Goal: Information Seeking & Learning: Learn about a topic

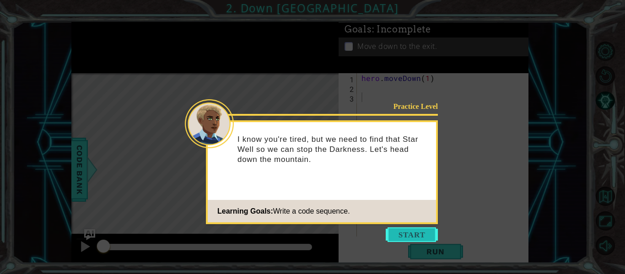
click at [406, 232] on button "Start" at bounding box center [411, 234] width 52 height 15
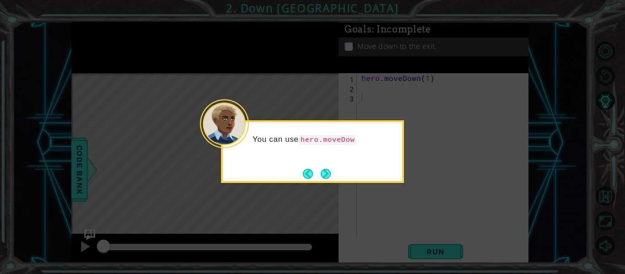
click at [329, 182] on div "You can use hero.moveDow" at bounding box center [312, 151] width 183 height 63
click at [329, 182] on div "You can use hero.moveDown() to move along the path." at bounding box center [312, 151] width 183 height 63
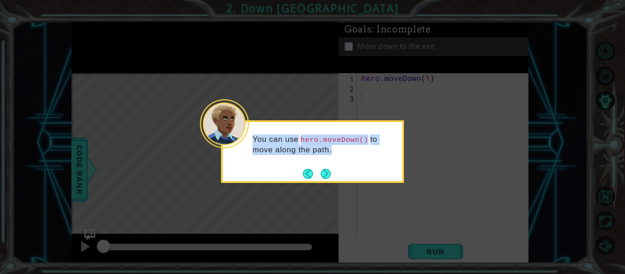
click at [329, 182] on div "You can use hero.moveDown() to move along the path." at bounding box center [312, 151] width 183 height 63
click at [323, 173] on button "Next" at bounding box center [326, 174] width 10 height 10
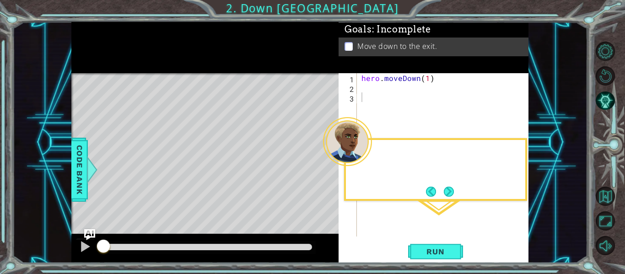
click at [323, 173] on div "Level Map" at bounding box center [282, 207] width 423 height 269
click at [450, 189] on button "Next" at bounding box center [449, 192] width 10 height 10
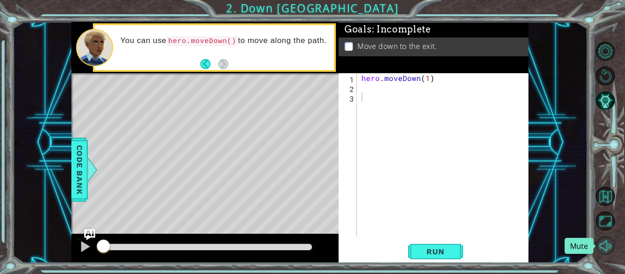
click at [605, 247] on button "Mute" at bounding box center [604, 245] width 19 height 19
click at [432, 254] on span "Run" at bounding box center [435, 251] width 36 height 9
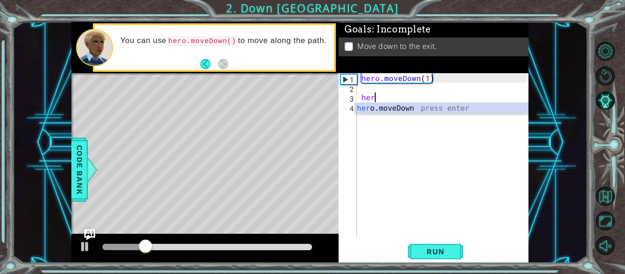
scroll to position [0, 0]
click at [369, 103] on div "hero .moveDown press enter" at bounding box center [441, 119] width 173 height 33
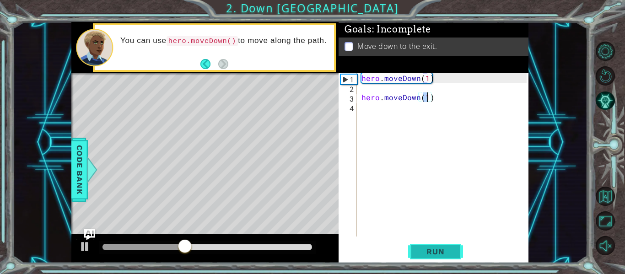
type textarea "hero.moveDown(1)"
click at [436, 252] on span "Run" at bounding box center [435, 251] width 36 height 9
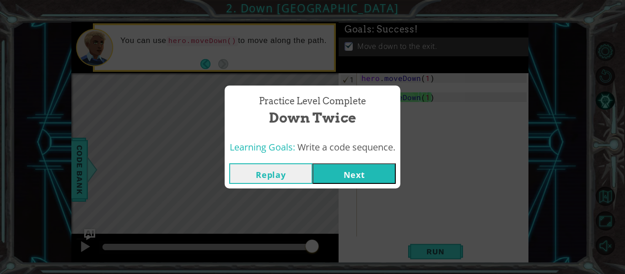
click at [346, 170] on button "Next" at bounding box center [353, 173] width 83 height 21
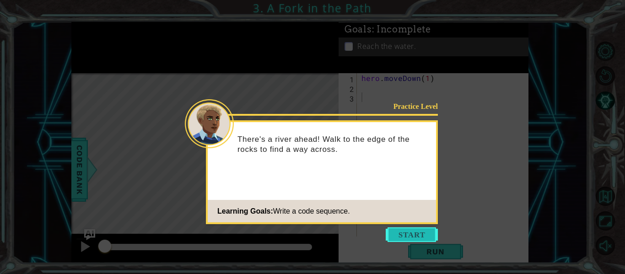
click at [396, 230] on button "Start" at bounding box center [411, 234] width 52 height 15
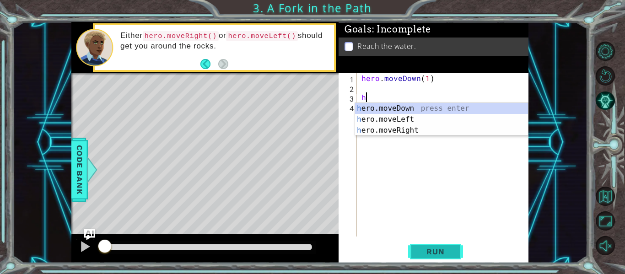
click at [444, 251] on span "Run" at bounding box center [435, 251] width 36 height 9
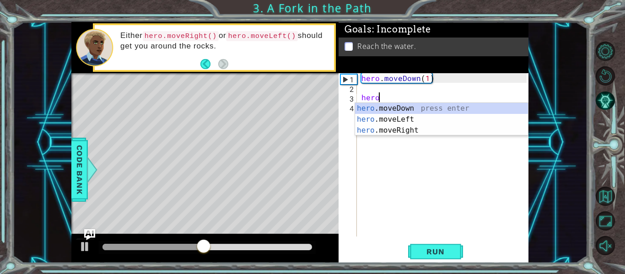
scroll to position [0, 1]
click at [387, 130] on div "hero. moveDown press enter hero. moveLeft press enter hero. moveRight press ent…" at bounding box center [441, 130] width 173 height 55
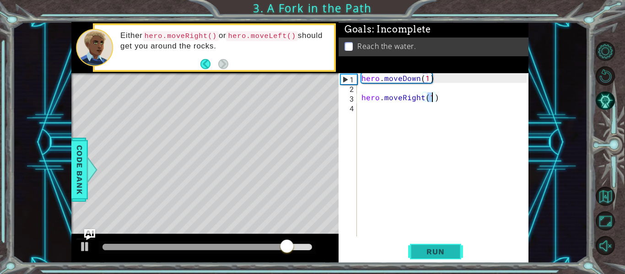
type textarea "hero.moveRight(1)"
click at [450, 252] on span "Run" at bounding box center [435, 251] width 36 height 9
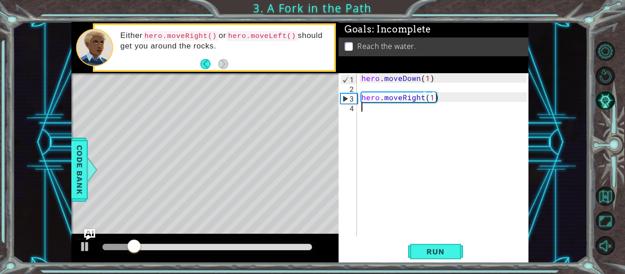
click at [364, 119] on div "hero . moveDown ( 1 ) hero . moveRight ( 1 )" at bounding box center [444, 164] width 171 height 182
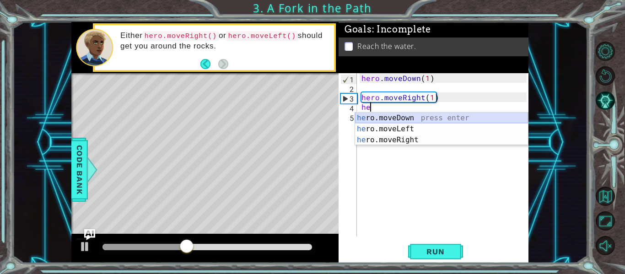
click at [372, 118] on div "he ro.moveDown press enter he ro.moveLeft press enter he ro.moveRight press ent…" at bounding box center [441, 139] width 173 height 55
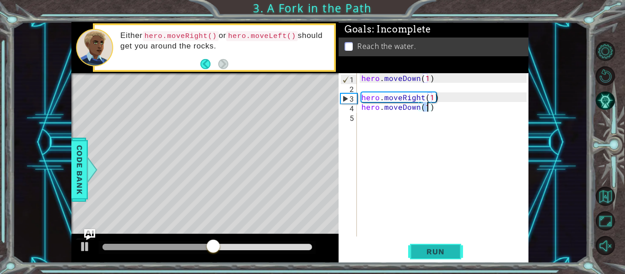
type textarea "hero.moveDown(1)"
click at [449, 259] on button "Run" at bounding box center [435, 251] width 55 height 19
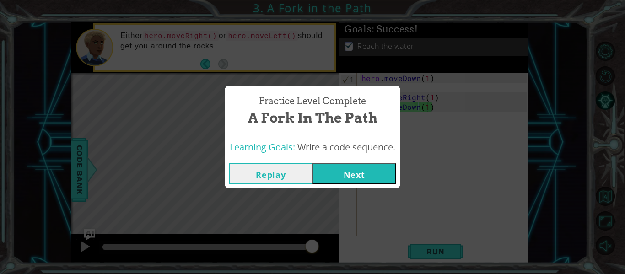
click at [341, 170] on button "Next" at bounding box center [353, 173] width 83 height 21
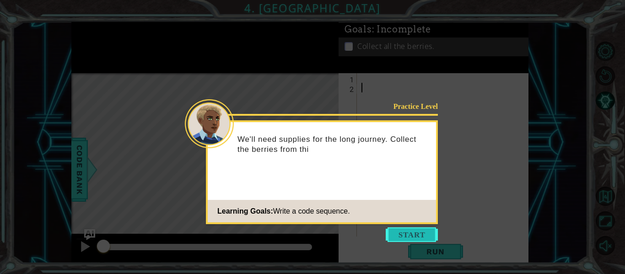
click at [397, 231] on button "Start" at bounding box center [411, 234] width 52 height 15
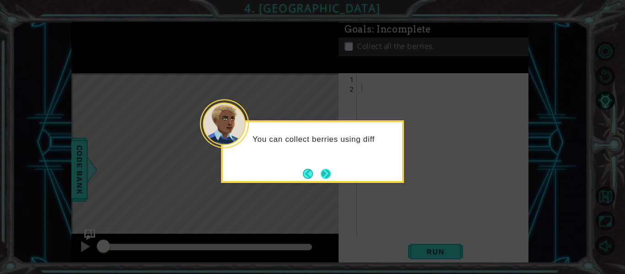
click at [321, 171] on button "Next" at bounding box center [326, 174] width 10 height 10
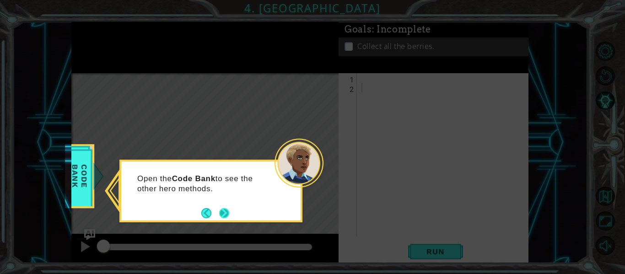
click at [225, 212] on button "Next" at bounding box center [224, 213] width 10 height 10
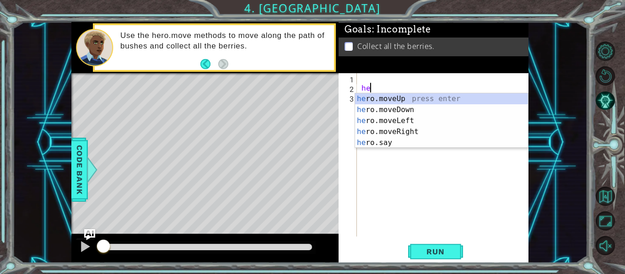
scroll to position [0, 0]
click at [415, 97] on div "her o.moveUp press enter her o.moveDown press enter her o.moveLeft press enter …" at bounding box center [441, 131] width 173 height 77
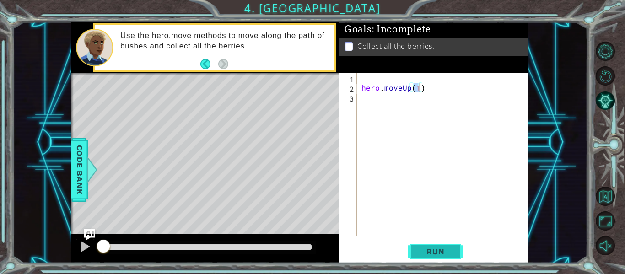
click at [435, 257] on button "Run" at bounding box center [435, 251] width 55 height 19
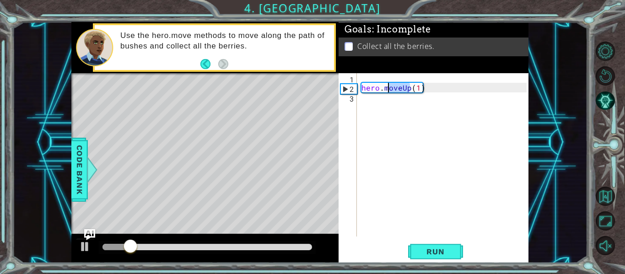
drag, startPoint x: 409, startPoint y: 88, endPoint x: 386, endPoint y: 84, distance: 23.2
click at [386, 84] on div "hero . moveUp ( 1 )" at bounding box center [444, 164] width 171 height 182
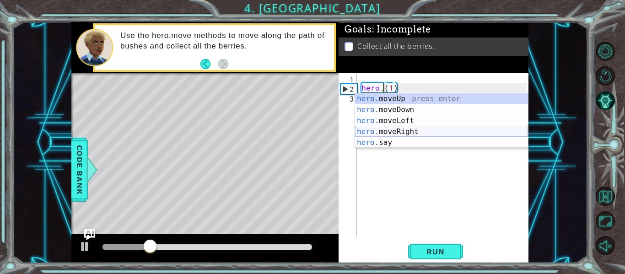
click at [391, 130] on div "hero. moveUp press enter hero. moveDown press enter hero. moveLeft press enter …" at bounding box center [441, 131] width 173 height 77
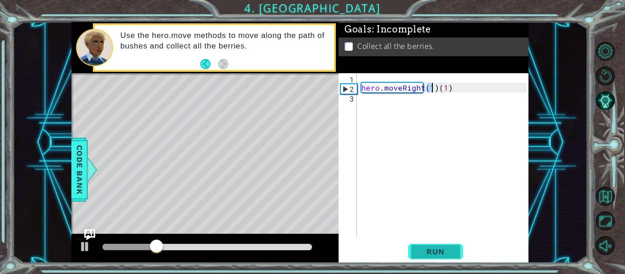
click at [423, 247] on span "Run" at bounding box center [435, 251] width 36 height 9
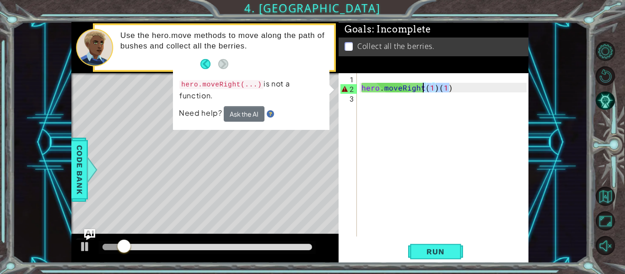
drag, startPoint x: 463, startPoint y: 92, endPoint x: 422, endPoint y: 85, distance: 42.2
click at [422, 85] on div "hero . moveRight ( 1 ) ( 1 )" at bounding box center [444, 164] width 171 height 182
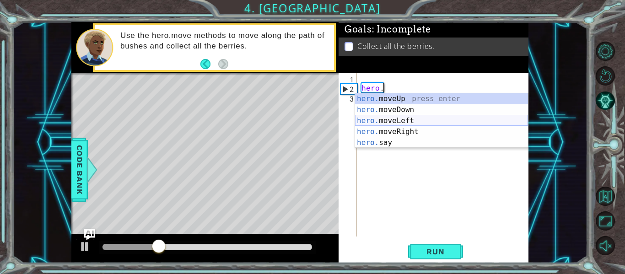
click at [426, 120] on div "hero. moveUp press enter hero. moveDown press enter hero. moveLeft press enter …" at bounding box center [441, 131] width 173 height 77
type textarea "hero.moveLeft(1)"
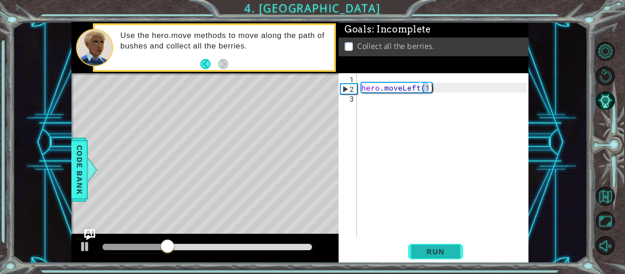
click at [432, 257] on button "Run" at bounding box center [435, 251] width 55 height 19
click at [372, 105] on div "hero . moveLeft ( 1 )" at bounding box center [444, 164] width 171 height 182
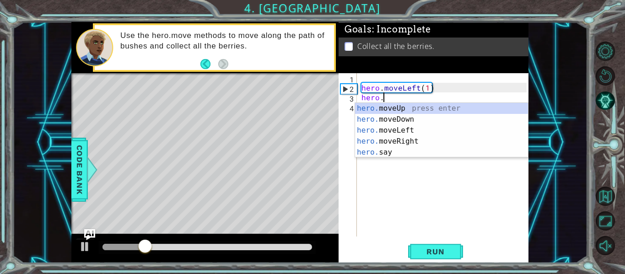
scroll to position [0, 1]
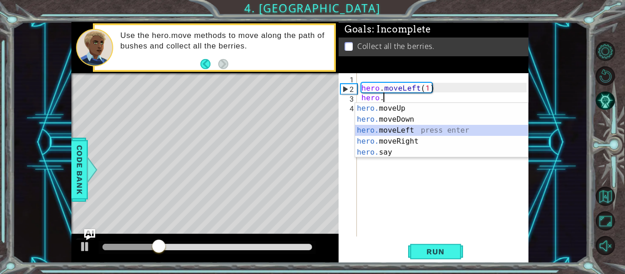
click at [394, 126] on div "hero. moveUp press enter hero. moveDown press enter hero. moveLeft press enter …" at bounding box center [441, 141] width 173 height 77
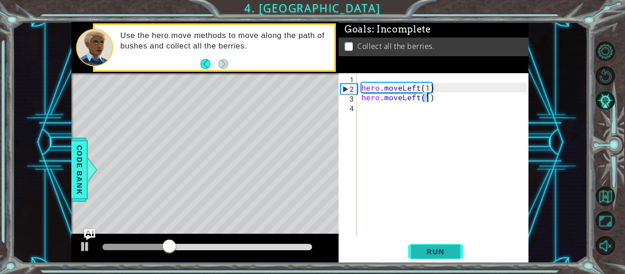
type textarea "hero.moveLeft(1)"
click at [440, 250] on span "Run" at bounding box center [435, 251] width 36 height 9
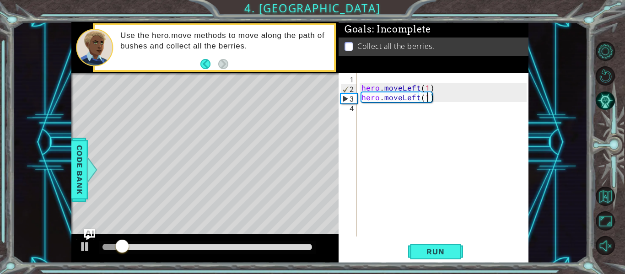
click at [363, 109] on div "hero . moveLeft ( 1 ) hero . moveLeft ( 1 )" at bounding box center [444, 164] width 171 height 182
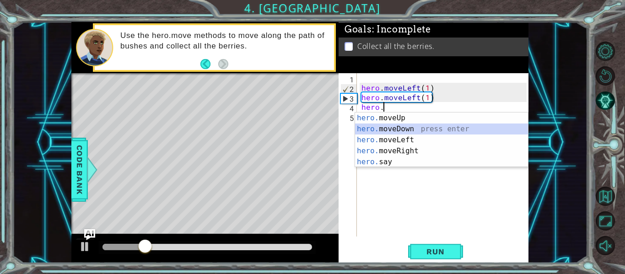
click at [396, 129] on div "hero. moveUp press enter hero. moveDown press enter hero. moveLeft press enter …" at bounding box center [441, 150] width 173 height 77
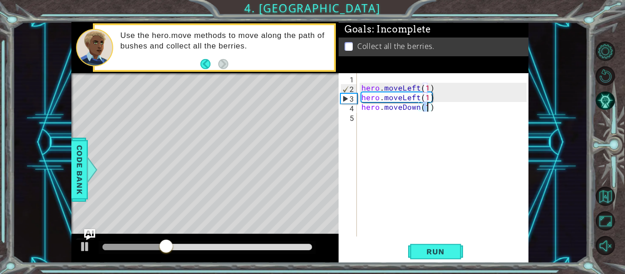
click at [425, 108] on div "hero . moveLeft ( 1 ) hero . moveLeft ( 1 ) hero . moveDown ( 1 )" at bounding box center [442, 154] width 167 height 163
click at [425, 109] on div "hero . moveLeft ( 1 ) hero . moveLeft ( 1 ) hero . moveDown ( 1 )" at bounding box center [444, 164] width 171 height 182
type textarea "hero.moveDown(2)"
click at [435, 257] on button "Run" at bounding box center [435, 251] width 55 height 19
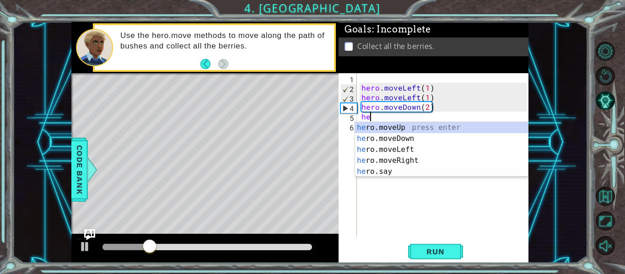
scroll to position [0, 0]
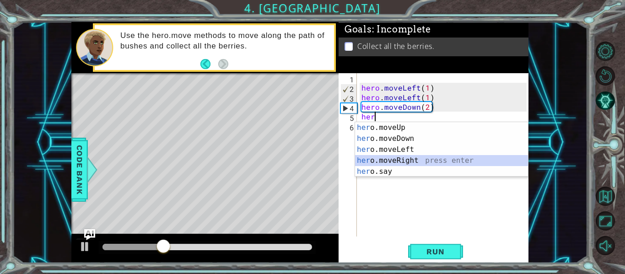
click at [391, 159] on div "her o.moveUp press enter her o.moveDown press enter her o.moveLeft press enter …" at bounding box center [441, 160] width 173 height 77
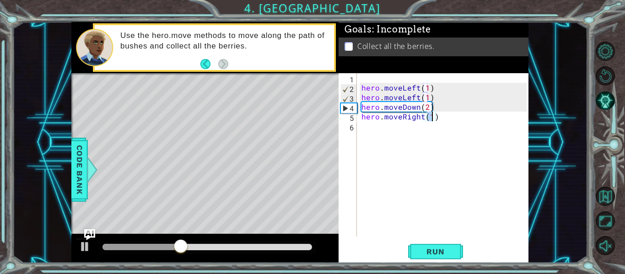
click at [433, 116] on div "hero . moveLeft ( 1 ) hero . moveLeft ( 1 ) hero . moveDown ( 2 ) hero . moveRi…" at bounding box center [442, 154] width 167 height 163
type textarea "hero.moveRight(2)"
click at [431, 254] on span "Run" at bounding box center [435, 251] width 36 height 9
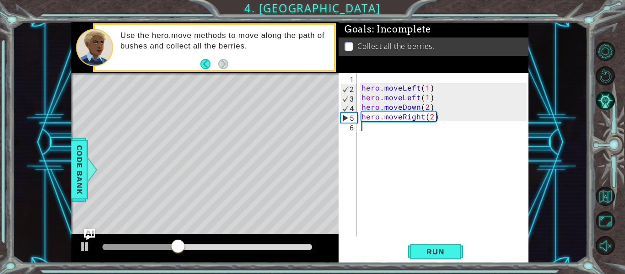
click at [361, 133] on div "hero . moveLeft ( 1 ) hero . moveLeft ( 1 ) hero . moveDown ( 2 ) hero . moveRi…" at bounding box center [444, 164] width 171 height 182
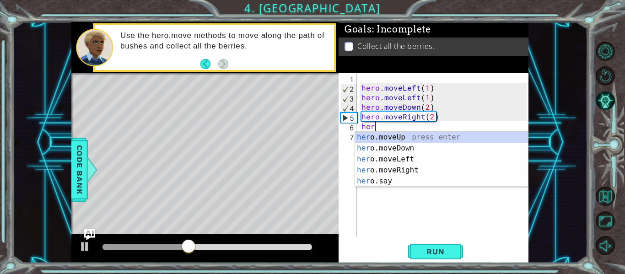
scroll to position [0, 0]
click at [396, 137] on div "hero .moveUp press enter hero .moveDown press enter hero .moveLeft press enter …" at bounding box center [441, 170] width 173 height 77
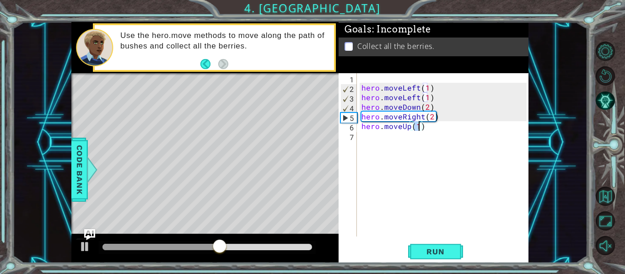
click at [419, 124] on div "hero . moveLeft ( 1 ) hero . moveLeft ( 1 ) hero . moveDown ( 2 ) hero . moveRi…" at bounding box center [442, 154] width 167 height 163
drag, startPoint x: 427, startPoint y: 248, endPoint x: 429, endPoint y: 233, distance: 14.9
drag, startPoint x: 431, startPoint y: 233, endPoint x: 450, endPoint y: 246, distance: 23.6
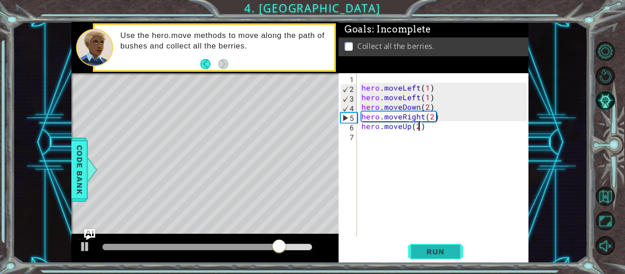
drag, startPoint x: 450, startPoint y: 246, endPoint x: 433, endPoint y: 254, distance: 18.4
drag, startPoint x: 433, startPoint y: 254, endPoint x: 431, endPoint y: 249, distance: 4.9
type textarea "hero.moveUp(2)"
drag, startPoint x: 431, startPoint y: 249, endPoint x: 424, endPoint y: 251, distance: 7.4
click at [424, 251] on span "Run" at bounding box center [435, 251] width 36 height 9
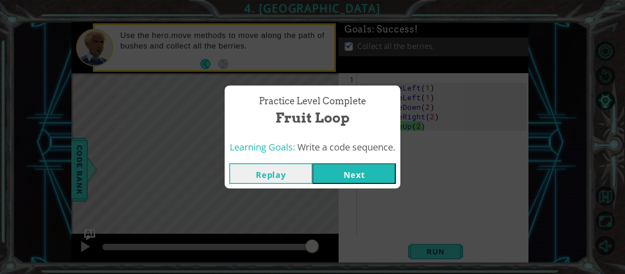
click at [354, 175] on button "Next" at bounding box center [353, 173] width 83 height 21
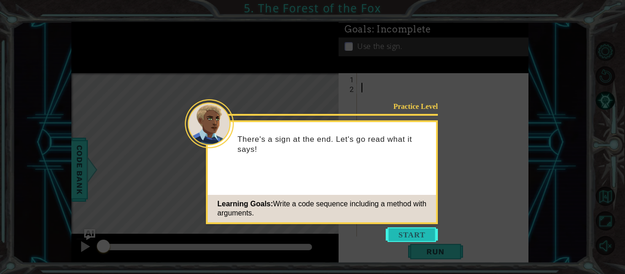
click at [401, 230] on button "Start" at bounding box center [411, 234] width 52 height 15
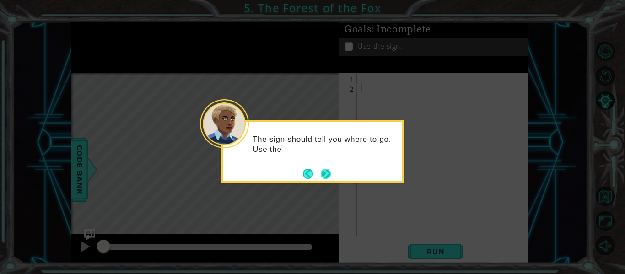
click at [328, 173] on button "Next" at bounding box center [326, 174] width 10 height 10
click at [326, 171] on button "Next" at bounding box center [326, 174] width 10 height 10
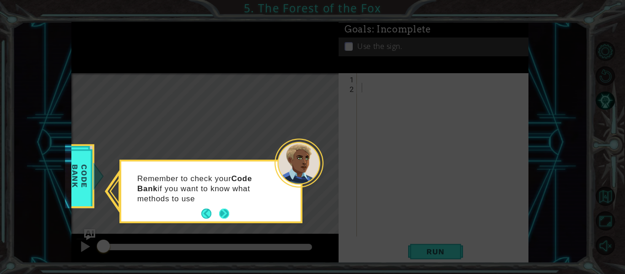
click at [222, 213] on button "Next" at bounding box center [224, 214] width 10 height 10
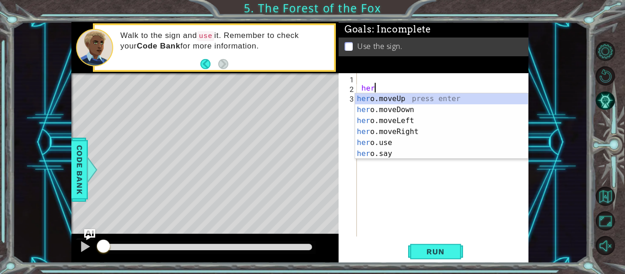
scroll to position [0, 0]
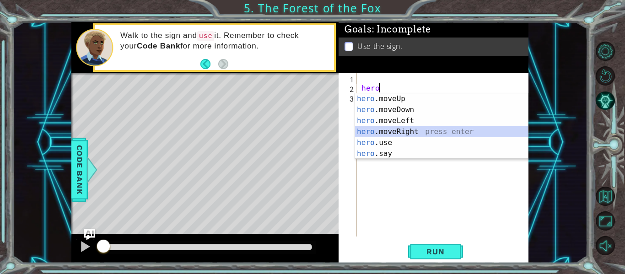
click at [424, 129] on div "hero .moveUp press enter hero .moveDown press enter hero .moveLeft press enter …" at bounding box center [441, 137] width 173 height 88
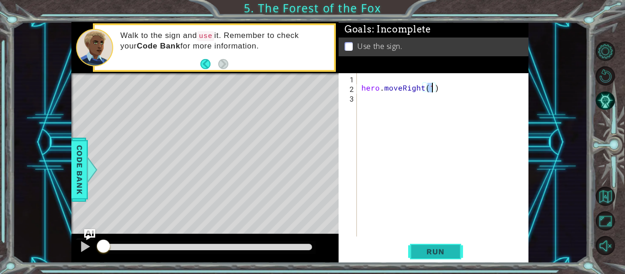
type textarea "hero.moveRight(1)"
click at [418, 256] on span "Run" at bounding box center [435, 251] width 36 height 9
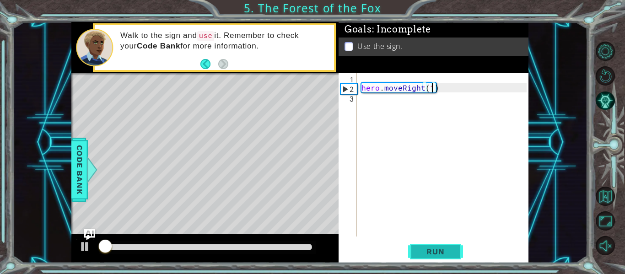
click at [420, 250] on span "Run" at bounding box center [435, 251] width 36 height 9
click at [381, 102] on div "hero . moveRight ( 1 )" at bounding box center [444, 164] width 171 height 182
type textarea "\"
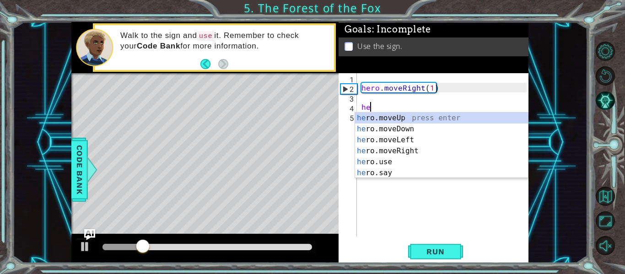
scroll to position [0, 0]
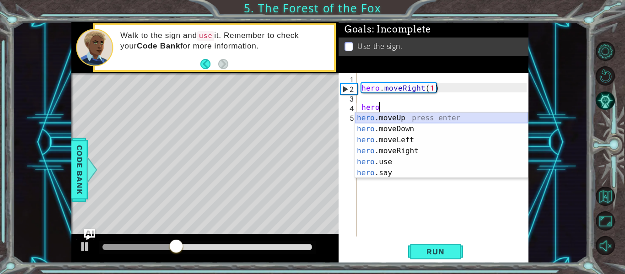
click at [378, 115] on div "hero .moveUp press enter hero .moveDown press enter hero .moveLeft press enter …" at bounding box center [441, 156] width 173 height 88
type textarea "hero.moveUp(1)"
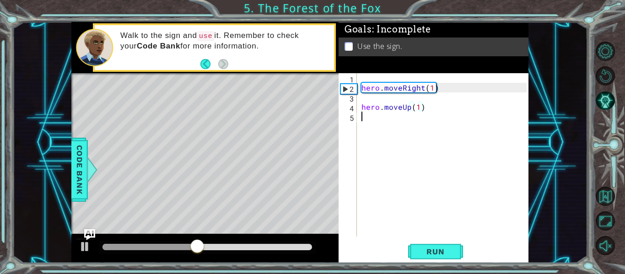
click at [381, 128] on div "hero . moveRight ( 1 ) hero . moveUp ( 1 )" at bounding box center [444, 164] width 171 height 182
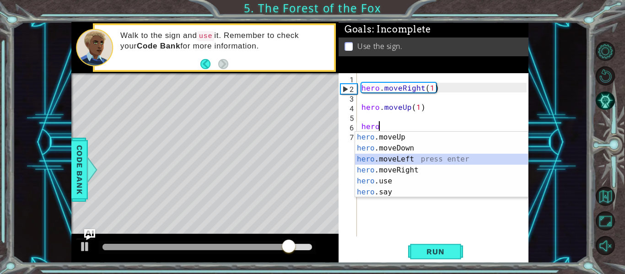
click at [390, 159] on div "hero .moveUp press enter hero .moveDown press enter hero .moveLeft press enter …" at bounding box center [441, 176] width 173 height 88
type textarea "hero.moveLeft(1)"
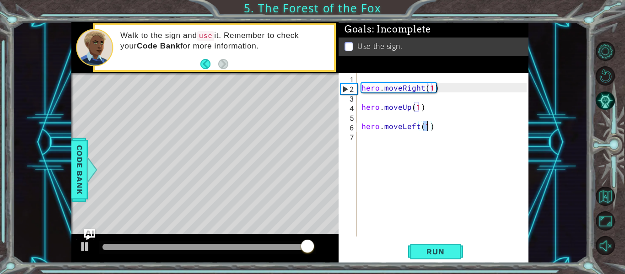
click at [388, 137] on div "hero . moveRight ( 1 ) hero . moveUp ( 1 ) hero . moveLeft ( 1 )" at bounding box center [444, 164] width 171 height 182
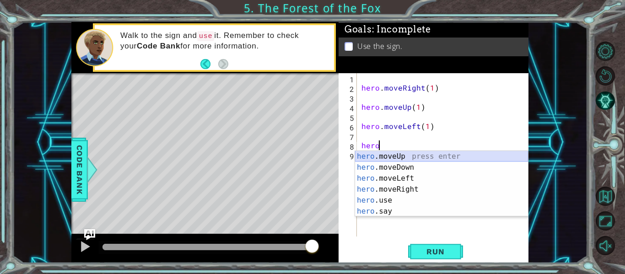
click at [410, 154] on div "hero .moveUp press enter hero .moveDown press enter hero .moveLeft press enter …" at bounding box center [441, 195] width 173 height 88
type textarea "hero.moveUp(1)"
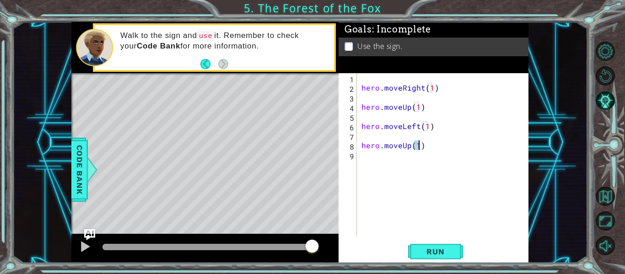
click at [360, 157] on div "hero . moveRight ( 1 ) hero . moveUp ( 1 ) hero . moveLeft ( 1 ) hero . moveUp …" at bounding box center [444, 164] width 171 height 182
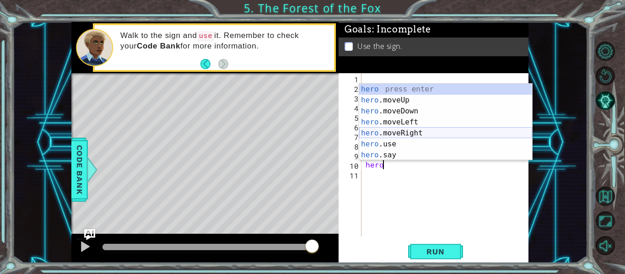
click at [388, 129] on div "hero press enter hero .moveUp press enter hero .moveDown press enter hero .move…" at bounding box center [445, 133] width 173 height 99
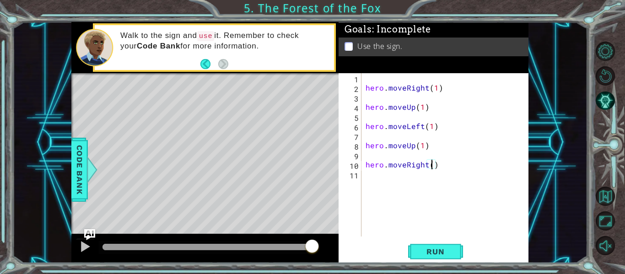
scroll to position [0, 4]
type textarea "hero.moveRight(3)"
click at [428, 252] on span "Run" at bounding box center [435, 251] width 36 height 9
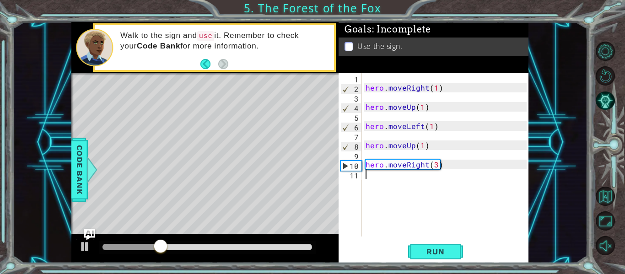
click at [377, 177] on div "hero . moveRight ( 1 ) hero . moveUp ( 1 ) hero . moveLeft ( 1 ) hero . moveUp …" at bounding box center [447, 164] width 167 height 182
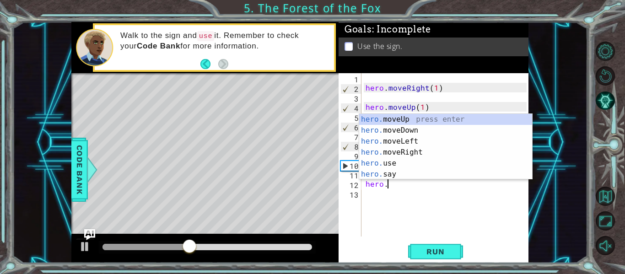
scroll to position [0, 1]
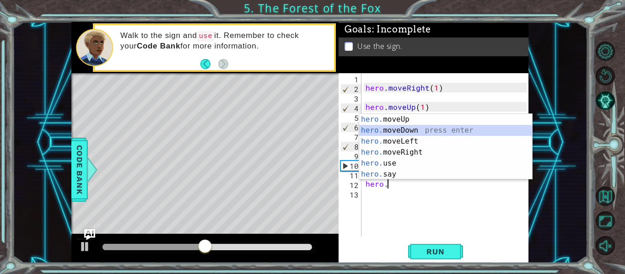
click at [392, 128] on div "hero. moveUp press enter hero. moveDown press enter hero. moveLeft press enter …" at bounding box center [445, 158] width 173 height 88
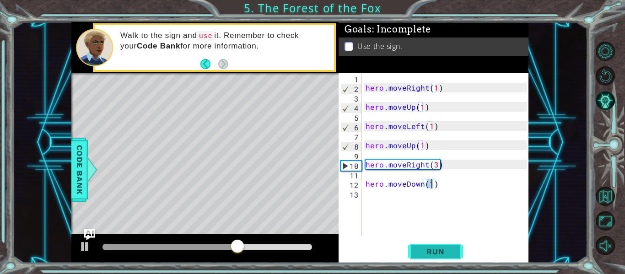
type textarea "hero.moveDown(1)"
click at [450, 250] on span "Run" at bounding box center [435, 251] width 36 height 9
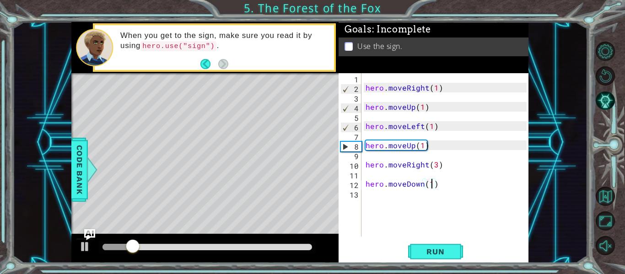
click at [377, 203] on div "hero . moveRight ( 1 ) hero . moveUp ( 1 ) hero . moveLeft ( 1 ) hero . moveUp …" at bounding box center [447, 164] width 167 height 182
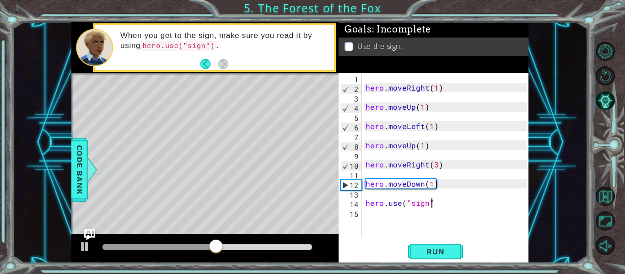
scroll to position [0, 4]
click at [437, 166] on div "hero . moveRight ( 1 ) hero . moveUp ( 1 ) hero . moveLeft ( 1 ) hero . moveUp …" at bounding box center [447, 164] width 167 height 182
type textarea "hero.moveRight(2)"
click at [435, 248] on span "Run" at bounding box center [435, 251] width 36 height 9
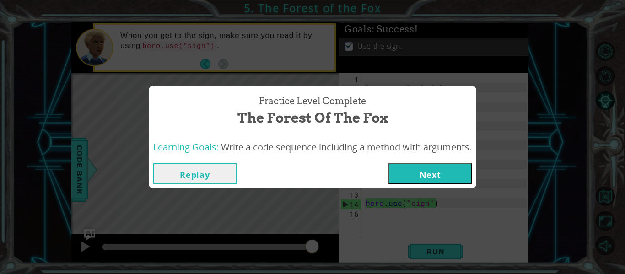
click at [450, 178] on button "Next" at bounding box center [429, 173] width 83 height 21
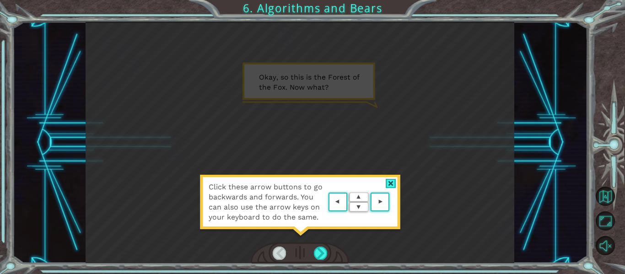
click at [391, 202] on area at bounding box center [391, 202] width 0 height 0
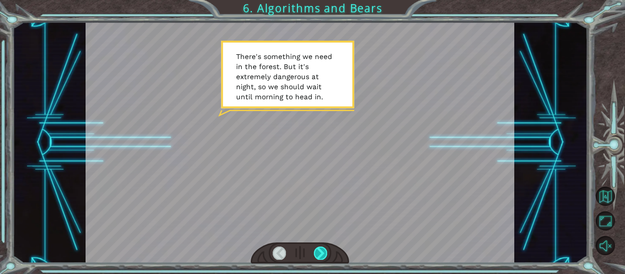
click at [316, 252] on div at bounding box center [320, 252] width 13 height 13
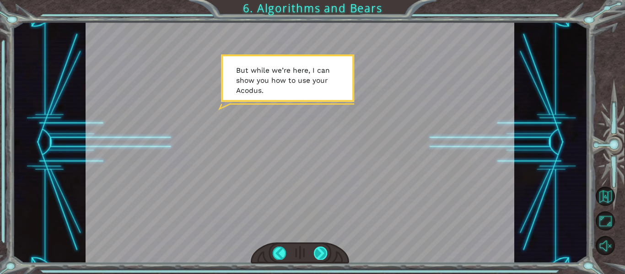
click at [316, 250] on div at bounding box center [320, 252] width 13 height 13
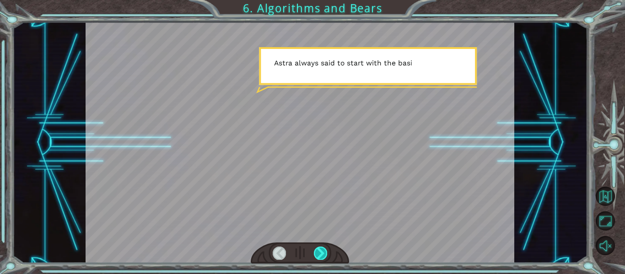
click at [316, 250] on div at bounding box center [320, 252] width 13 height 13
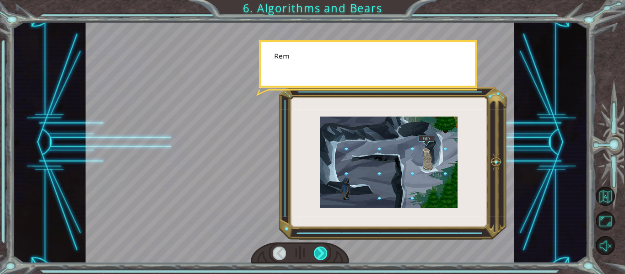
click at [316, 250] on div at bounding box center [320, 252] width 13 height 13
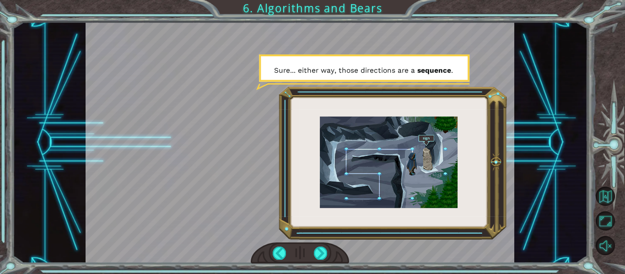
drag, startPoint x: 316, startPoint y: 250, endPoint x: 314, endPoint y: 246, distance: 4.7
click at [314, 246] on div at bounding box center [300, 252] width 99 height 21
click at [321, 255] on div at bounding box center [320, 252] width 13 height 13
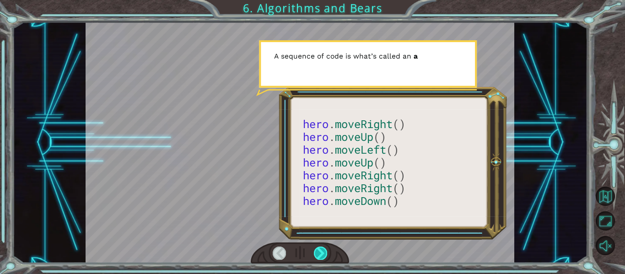
click at [321, 255] on div at bounding box center [320, 252] width 13 height 13
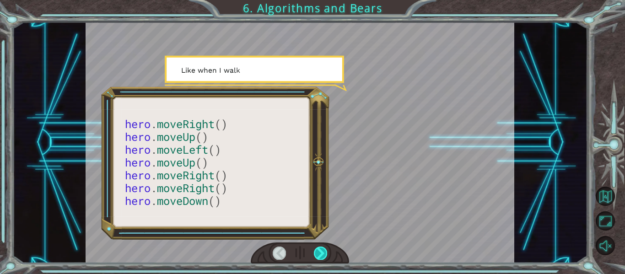
click at [321, 255] on div at bounding box center [320, 252] width 13 height 13
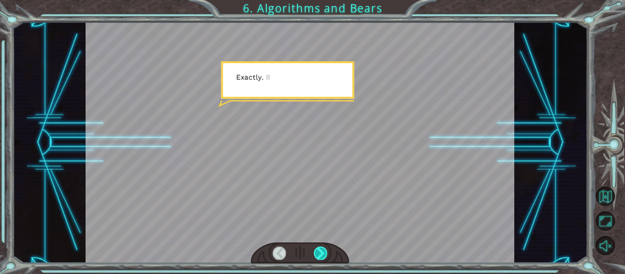
click at [321, 255] on div at bounding box center [320, 252] width 13 height 13
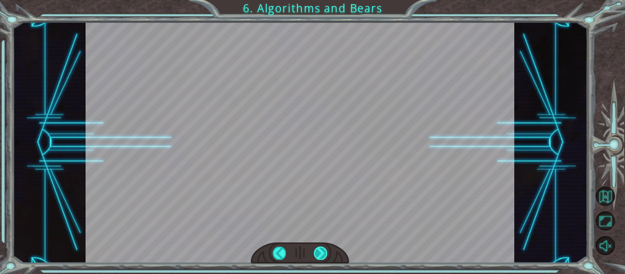
click at [321, 255] on div at bounding box center [320, 252] width 13 height 13
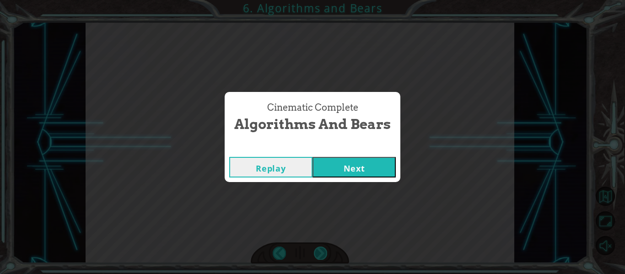
click at [321, 255] on div "Cinematic Complete Algorithms and Bears Replay Next" at bounding box center [312, 137] width 625 height 274
click at [357, 171] on button "Next" at bounding box center [353, 167] width 83 height 21
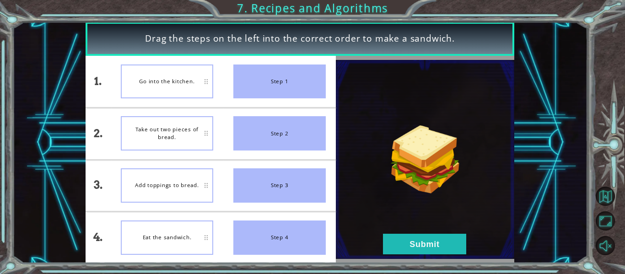
drag, startPoint x: 260, startPoint y: 86, endPoint x: 167, endPoint y: 79, distance: 93.6
click at [167, 79] on div "1. 2. 3. 4. Go into the kitchen. Take out two pieces of bread. Add toppings to …" at bounding box center [211, 159] width 250 height 207
click at [432, 239] on button "Submit" at bounding box center [424, 244] width 83 height 21
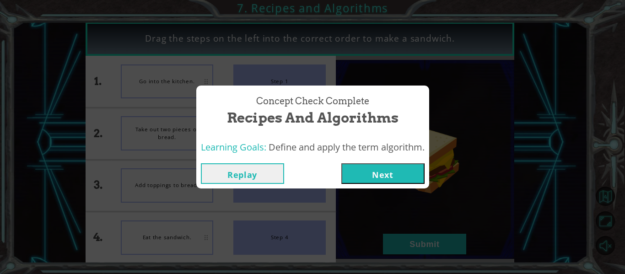
click at [364, 169] on button "Next" at bounding box center [382, 173] width 83 height 21
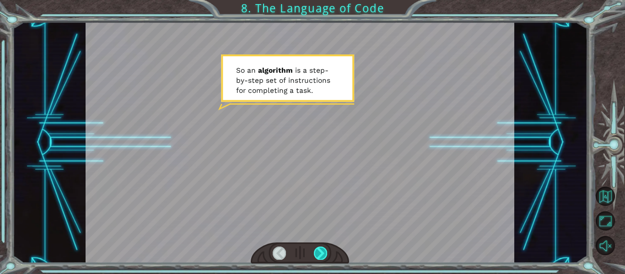
click at [321, 250] on div at bounding box center [320, 252] width 13 height 13
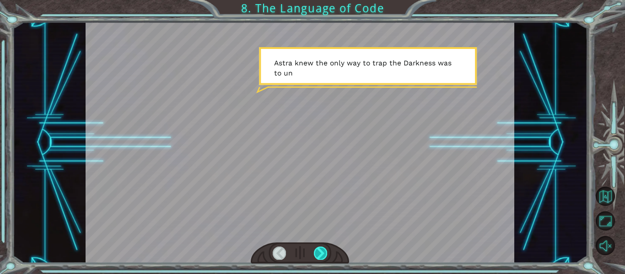
click at [321, 250] on div at bounding box center [320, 252] width 13 height 13
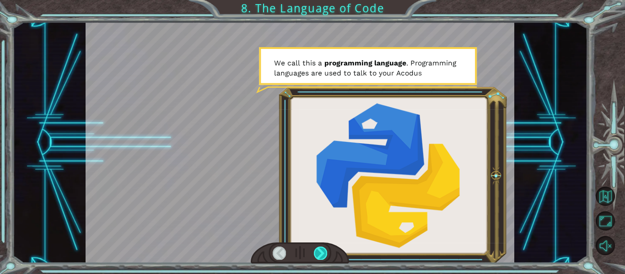
click at [321, 250] on div at bounding box center [320, 252] width 13 height 13
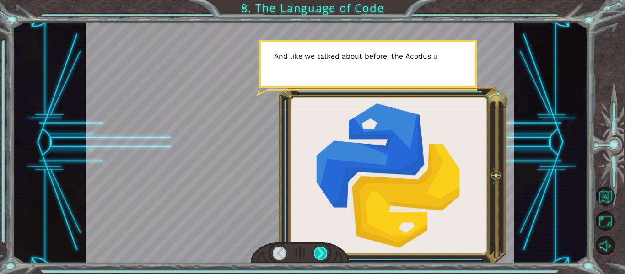
click at [321, 250] on div at bounding box center [320, 252] width 13 height 13
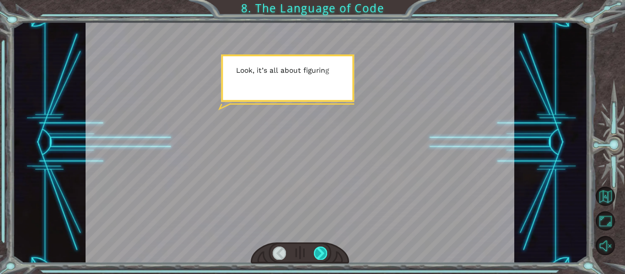
click at [321, 250] on div at bounding box center [320, 252] width 13 height 13
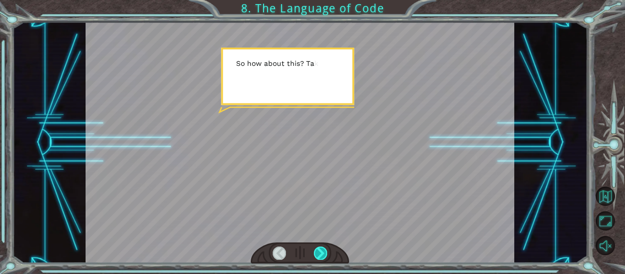
click at [321, 250] on div at bounding box center [320, 252] width 13 height 13
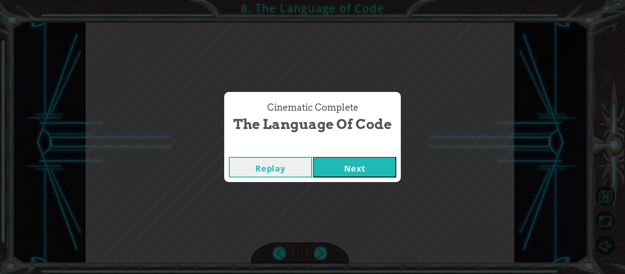
click at [357, 160] on button "Next" at bounding box center [354, 167] width 83 height 21
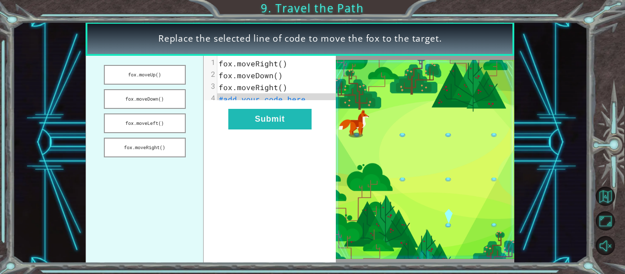
drag, startPoint x: 158, startPoint y: 70, endPoint x: 209, endPoint y: 69, distance: 51.2
click at [209, 69] on div "fox.moveUp() fox.moveDown() fox.moveLeft() fox.moveRight() xxxxxxxxxx 4 1 fox.m…" at bounding box center [211, 159] width 250 height 207
click at [150, 98] on button "fox.moveDown()" at bounding box center [145, 99] width 82 height 20
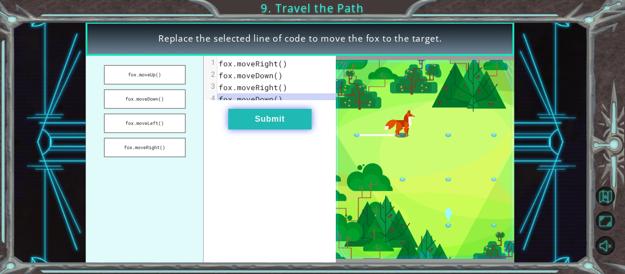
click at [257, 123] on button "Submit" at bounding box center [269, 119] width 83 height 21
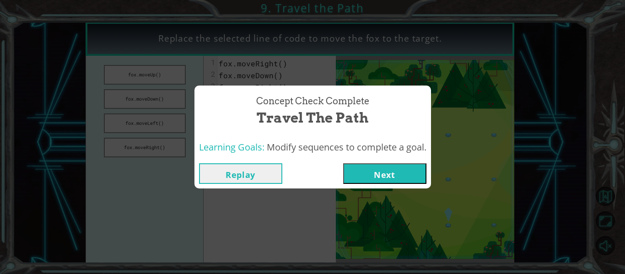
click at [377, 169] on button "Next" at bounding box center [384, 173] width 83 height 21
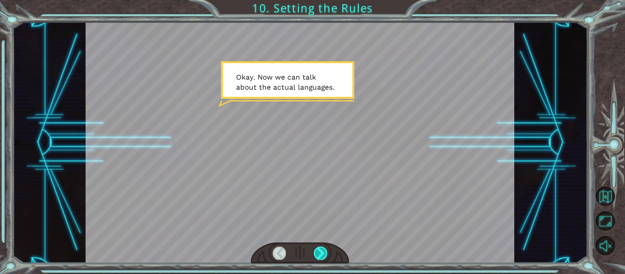
click at [322, 253] on div at bounding box center [320, 252] width 13 height 13
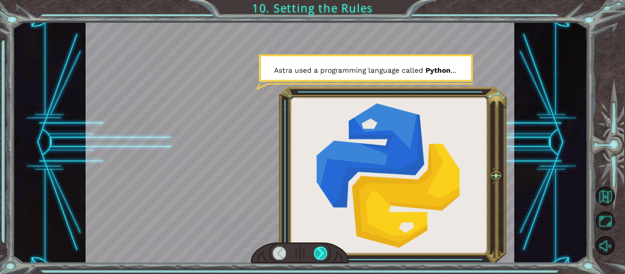
click at [322, 253] on div at bounding box center [320, 252] width 13 height 13
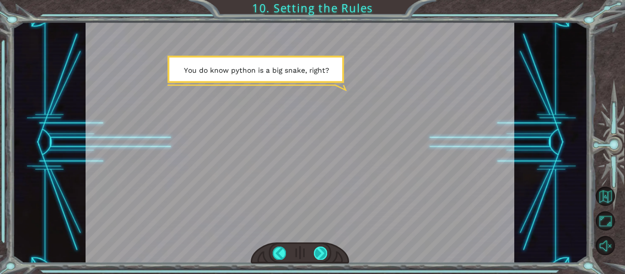
click at [322, 253] on div at bounding box center [320, 252] width 13 height 13
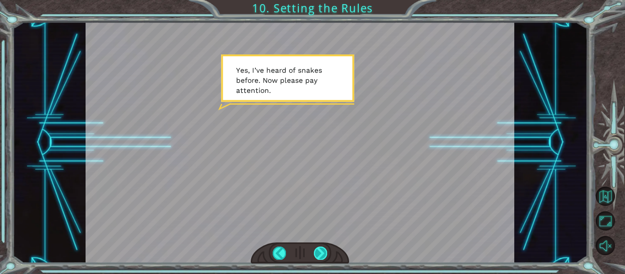
click at [319, 253] on div at bounding box center [320, 252] width 13 height 13
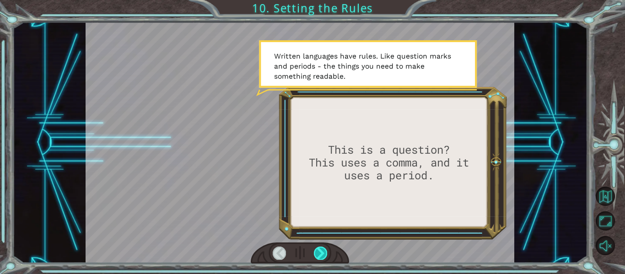
click at [319, 253] on div at bounding box center [320, 252] width 13 height 13
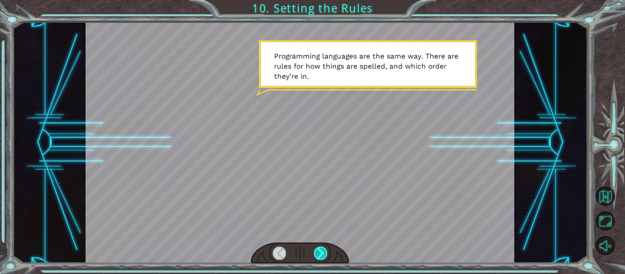
click at [319, 253] on div at bounding box center [320, 252] width 13 height 13
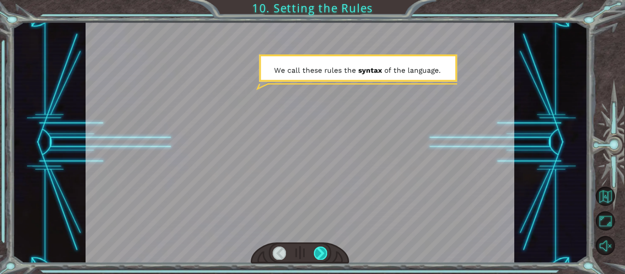
click at [319, 253] on div at bounding box center [320, 252] width 13 height 13
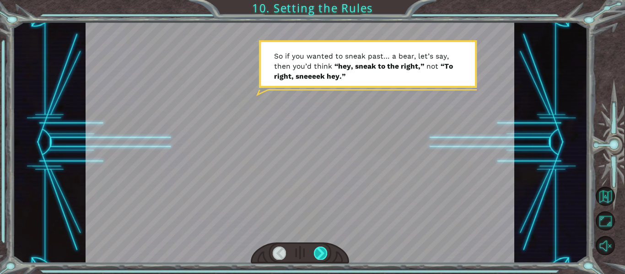
click at [319, 253] on div at bounding box center [320, 252] width 13 height 13
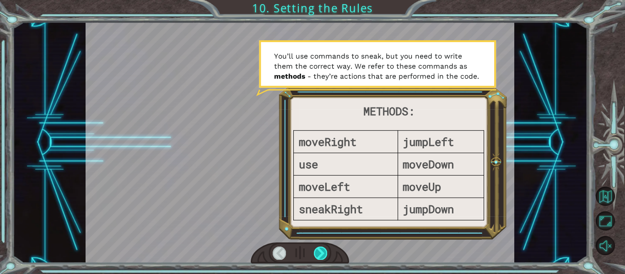
click at [319, 253] on div at bounding box center [320, 252] width 13 height 13
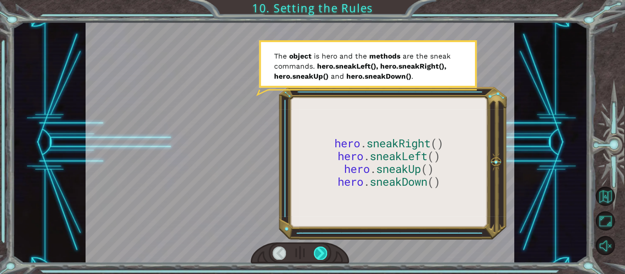
click at [319, 253] on div at bounding box center [320, 252] width 13 height 13
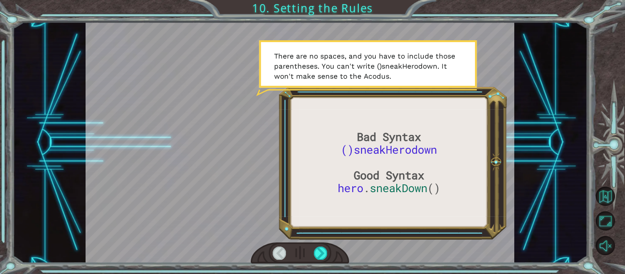
click at [305, 264] on div "Bad Syntax ()sneakHerodown Good Syntax hero . sneakDown () O k a y . N o w w e …" at bounding box center [312, 137] width 625 height 274
click at [316, 248] on div at bounding box center [320, 252] width 13 height 13
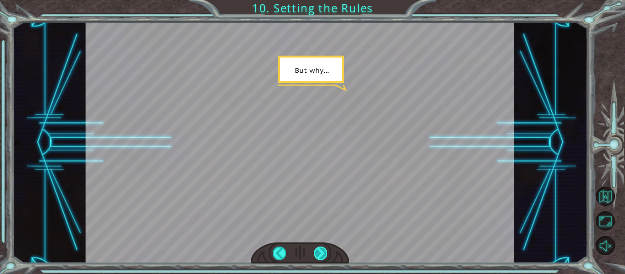
click at [316, 248] on div at bounding box center [320, 252] width 13 height 13
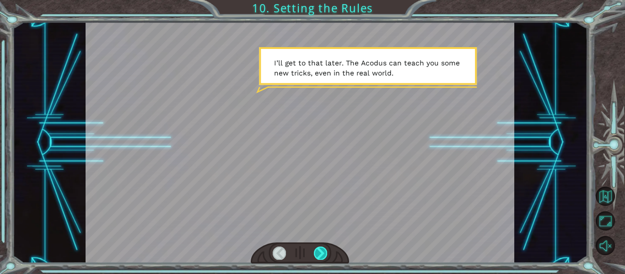
click at [316, 248] on div at bounding box center [320, 252] width 13 height 13
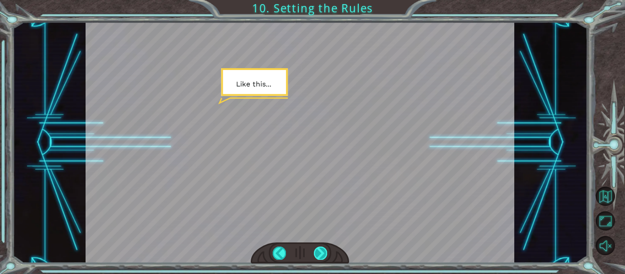
click at [316, 248] on div at bounding box center [320, 252] width 13 height 13
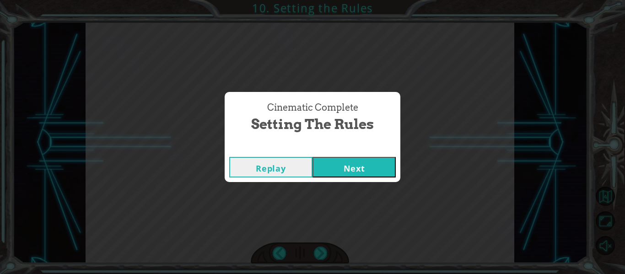
click at [348, 170] on button "Next" at bounding box center [353, 167] width 83 height 21
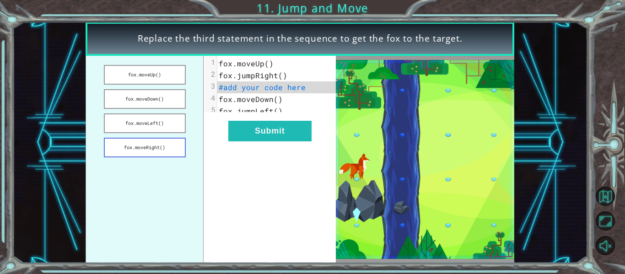
click at [143, 149] on button "fox.moveRight()" at bounding box center [145, 148] width 82 height 20
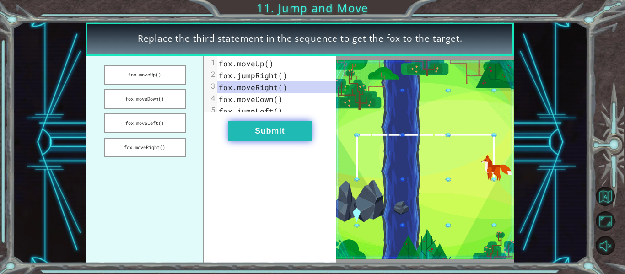
drag, startPoint x: 279, startPoint y: 132, endPoint x: 279, endPoint y: 141, distance: 8.7
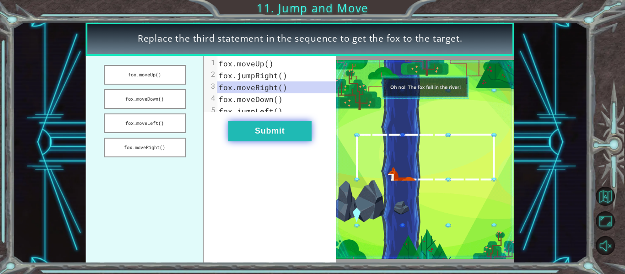
click at [279, 141] on button "Submit" at bounding box center [269, 131] width 83 height 21
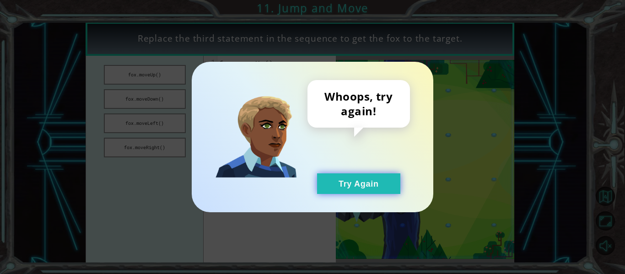
click at [347, 189] on button "Try Again" at bounding box center [358, 183] width 83 height 21
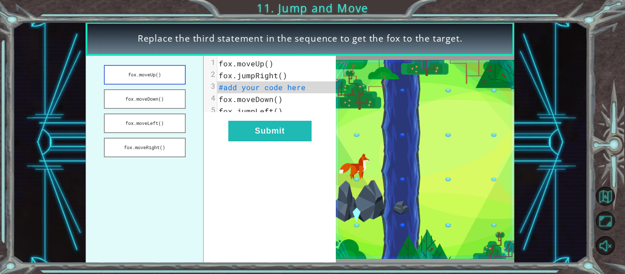
click at [147, 82] on button "fox.moveUp()" at bounding box center [145, 75] width 82 height 20
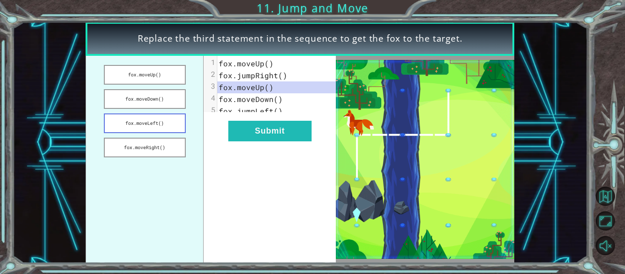
click at [160, 124] on button "fox.moveLeft()" at bounding box center [145, 123] width 82 height 20
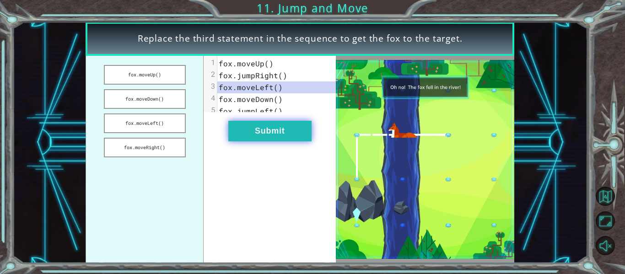
click at [272, 135] on button "Submit" at bounding box center [269, 131] width 83 height 21
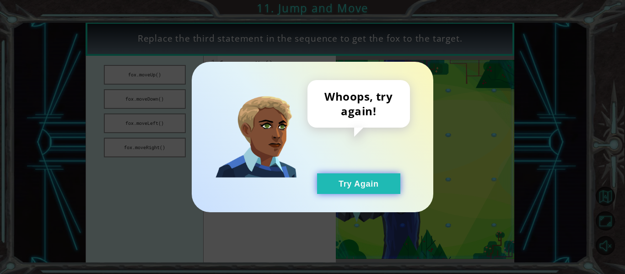
click at [356, 186] on button "Try Again" at bounding box center [358, 183] width 83 height 21
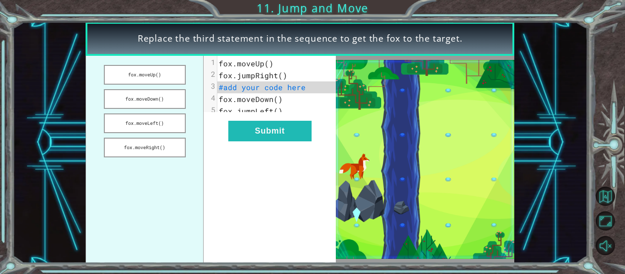
click at [185, 88] on ul "fox.moveUp() fox.moveDown() fox.moveLeft() fox.moveRight()" at bounding box center [145, 159] width 118 height 207
click at [149, 97] on button "fox.moveDown()" at bounding box center [145, 99] width 82 height 20
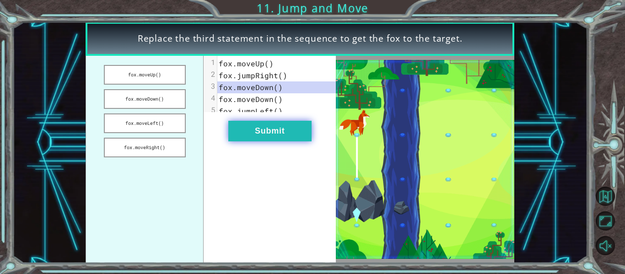
click at [254, 134] on button "Submit" at bounding box center [269, 131] width 83 height 21
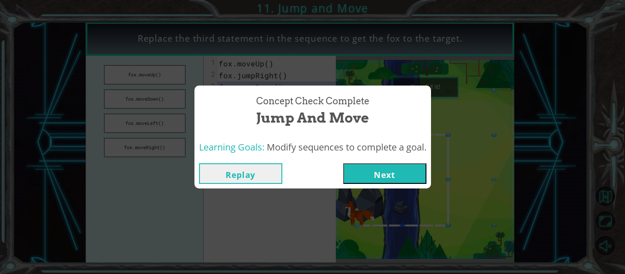
click at [385, 167] on button "Next" at bounding box center [384, 173] width 83 height 21
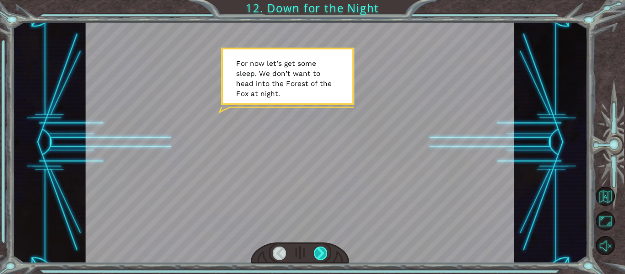
click at [320, 257] on div at bounding box center [320, 252] width 13 height 13
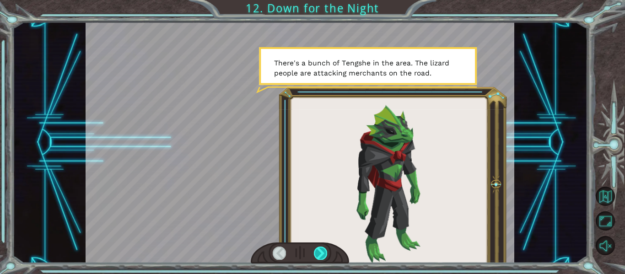
click at [320, 257] on div at bounding box center [320, 252] width 13 height 13
click at [317, 249] on div at bounding box center [320, 252] width 13 height 13
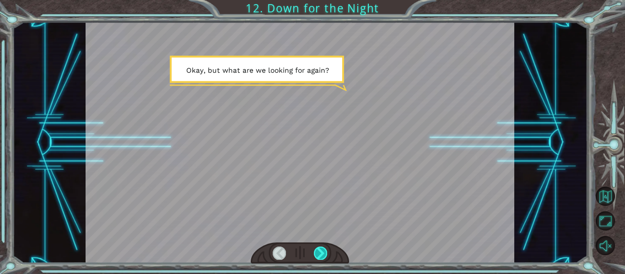
click at [318, 250] on div at bounding box center [320, 252] width 13 height 13
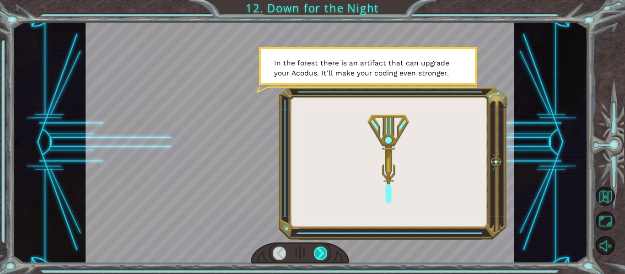
click at [320, 251] on div at bounding box center [320, 252] width 13 height 13
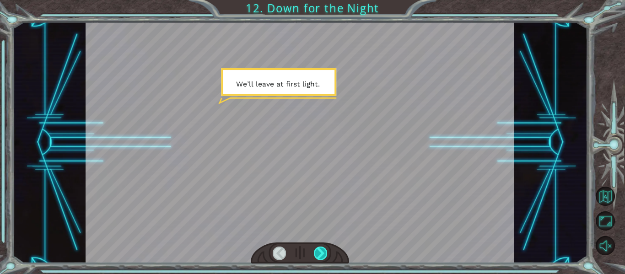
click at [320, 251] on div at bounding box center [320, 252] width 13 height 13
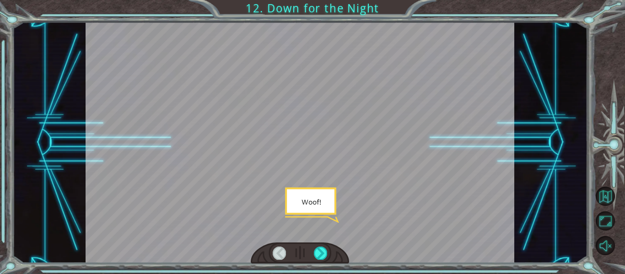
drag, startPoint x: 320, startPoint y: 251, endPoint x: 315, endPoint y: 246, distance: 6.8
click at [315, 246] on div at bounding box center [300, 252] width 99 height 21
click at [321, 250] on div at bounding box center [320, 252] width 13 height 13
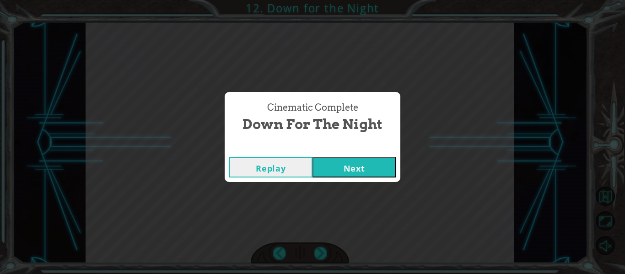
click at [367, 177] on button "Next" at bounding box center [353, 167] width 83 height 21
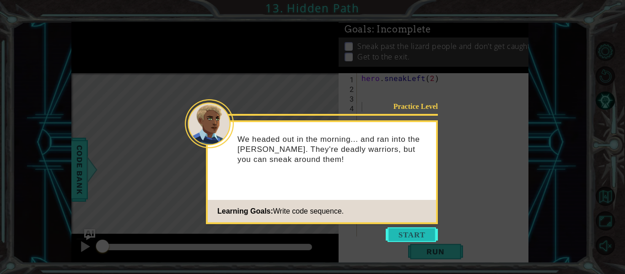
click at [401, 233] on button "Start" at bounding box center [411, 234] width 52 height 15
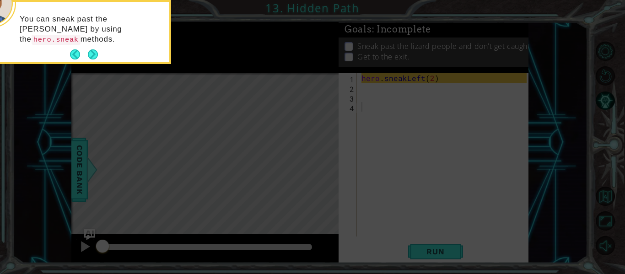
click at [87, 48] on div "You can sneak past the [PERSON_NAME] by using the hero.sneak methods." at bounding box center [79, 32] width 179 height 60
click at [88, 49] on button "Next" at bounding box center [93, 54] width 10 height 10
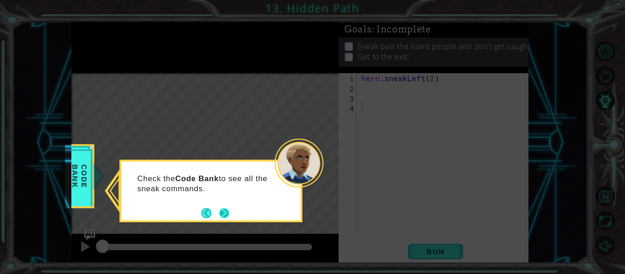
click at [221, 212] on button "Next" at bounding box center [224, 213] width 10 height 10
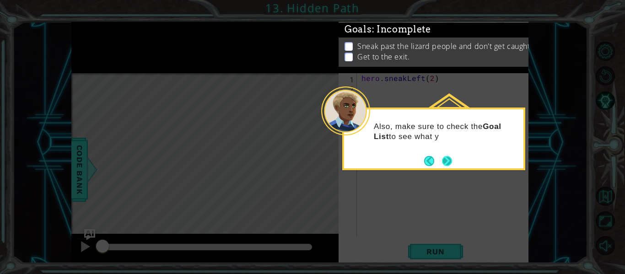
click at [445, 158] on button "Next" at bounding box center [447, 161] width 10 height 10
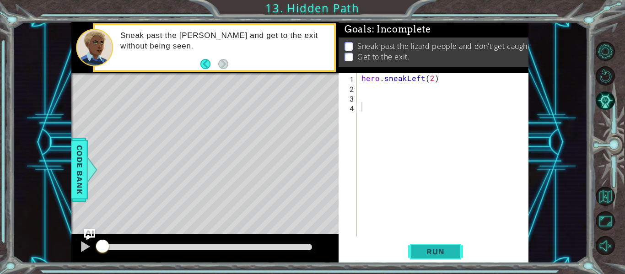
click at [441, 252] on span "Run" at bounding box center [435, 251] width 36 height 9
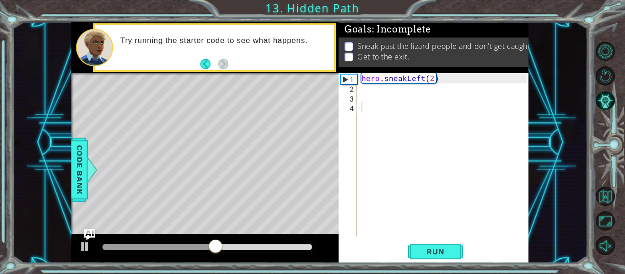
drag, startPoint x: 440, startPoint y: 253, endPoint x: 464, endPoint y: 233, distance: 30.5
click at [464, 233] on div "1 2 3 4 hero . sneakLeft ( 2 ) הההההההההההההההההההההההההההההההההההההההההההההההה…" at bounding box center [433, 168] width 190 height 190
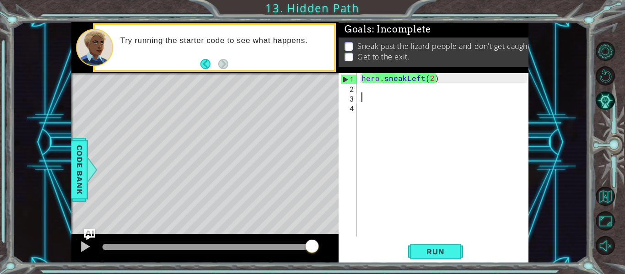
click at [360, 97] on div "hero . sneakLeft ( 2 )" at bounding box center [444, 164] width 171 height 182
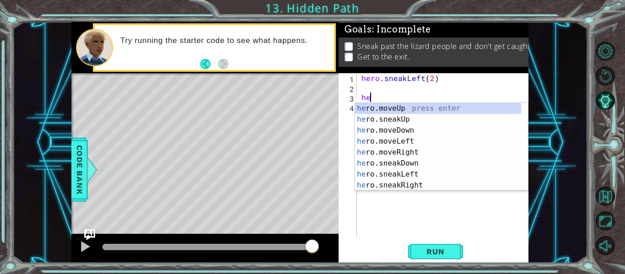
scroll to position [0, 0]
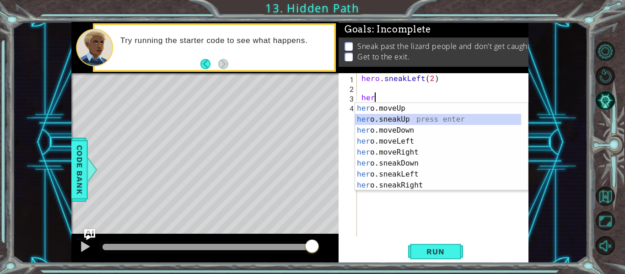
click at [381, 121] on div "her o.moveUp press enter her o.sneakUp press enter her o.moveDown press enter h…" at bounding box center [438, 158] width 166 height 110
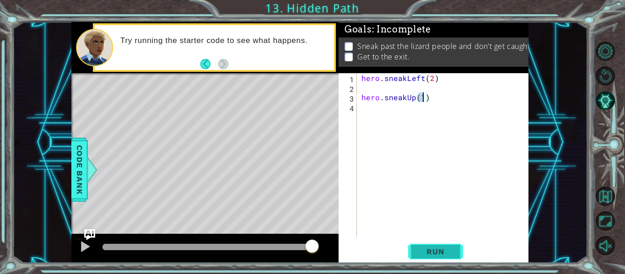
click at [428, 250] on span "Run" at bounding box center [435, 251] width 36 height 9
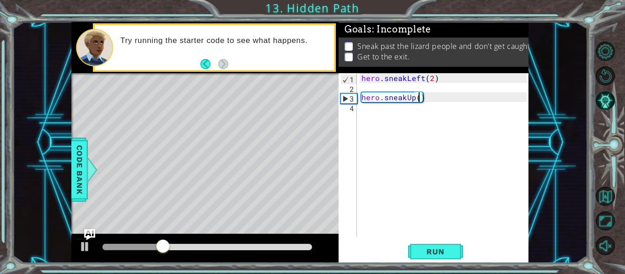
scroll to position [0, 4]
type textarea "hero.sneakUp(2)"
click at [423, 250] on span "Run" at bounding box center [435, 251] width 36 height 9
click at [358, 111] on div "hero.sneakUp(2) 1 2 3 4 hero . sneakLeft ( 2 ) hero . sneakUp ( 2 ) ההההההההההה…" at bounding box center [432, 154] width 188 height 163
click at [365, 108] on div "hero . sneakLeft ( 2 ) hero . sneakUp ( 2 )" at bounding box center [444, 164] width 171 height 182
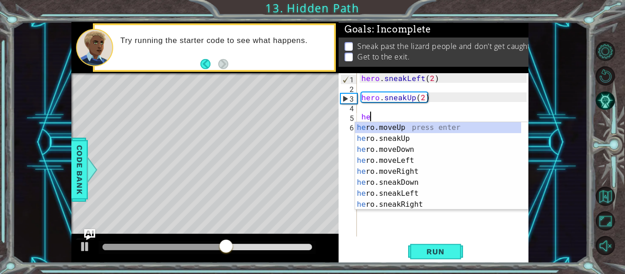
scroll to position [0, 0]
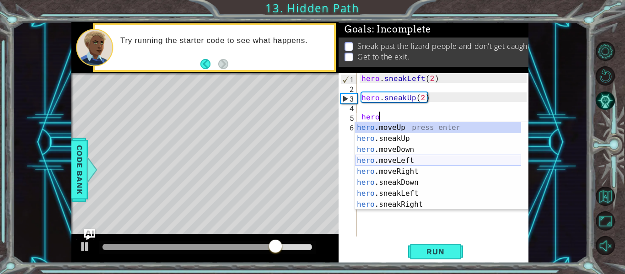
click at [411, 161] on div "hero .moveUp press enter hero .sneakUp press enter hero .moveDown press enter h…" at bounding box center [438, 177] width 166 height 110
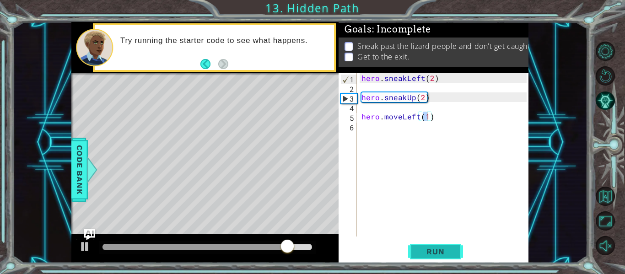
click at [430, 250] on span "Run" at bounding box center [435, 251] width 36 height 9
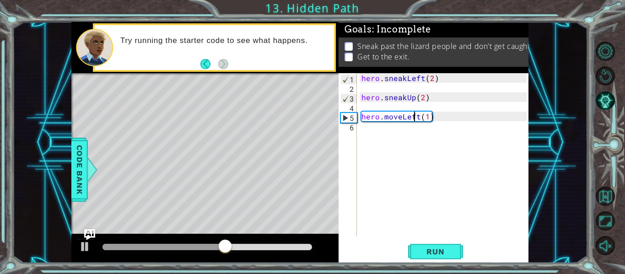
click at [416, 119] on div "hero . sneakLeft ( 2 ) hero . sneakUp ( 2 ) hero . moveLeft ( 1 )" at bounding box center [444, 164] width 171 height 182
click at [417, 120] on div "hero . sneakLeft ( 2 ) hero . sneakUp ( 2 ) hero . moveLeft ( 1 )" at bounding box center [444, 164] width 171 height 182
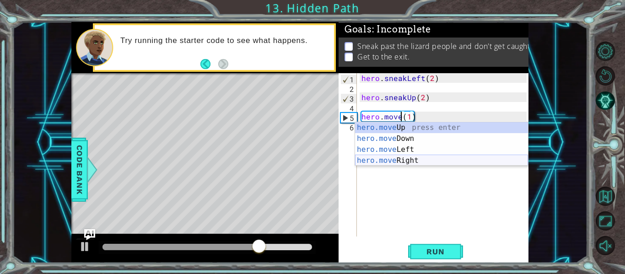
click at [408, 164] on div "hero.move Up press enter hero.move Down press enter hero.move Left press enter …" at bounding box center [441, 155] width 173 height 66
type textarea "hero.moveRight(1)(1)"
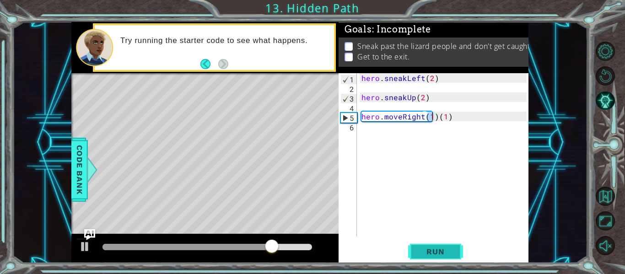
click at [437, 254] on span "Run" at bounding box center [435, 251] width 36 height 9
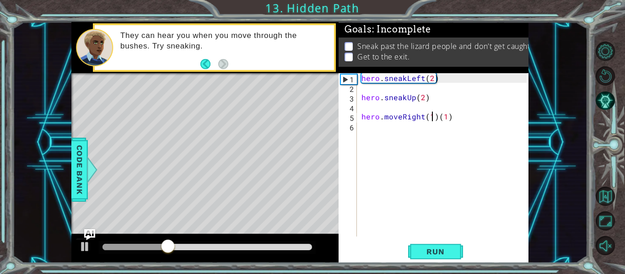
click at [419, 146] on div "hero . sneakLeft ( 2 ) hero . sneakUp ( 2 ) hero . moveRight ( 1 ) ( 1 )" at bounding box center [444, 164] width 171 height 182
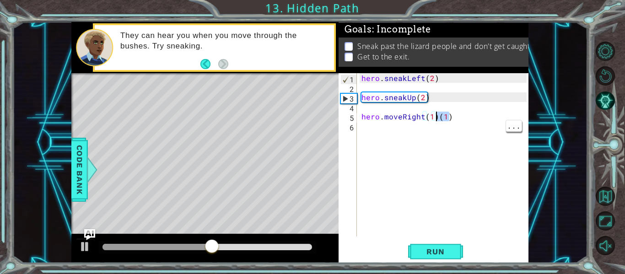
drag, startPoint x: 449, startPoint y: 120, endPoint x: 436, endPoint y: 120, distance: 12.8
click at [436, 120] on div "hero . sneakLeft ( 2 ) hero . sneakUp ( 2 ) hero . moveRight ( 1 ) ( 1 )" at bounding box center [444, 164] width 171 height 182
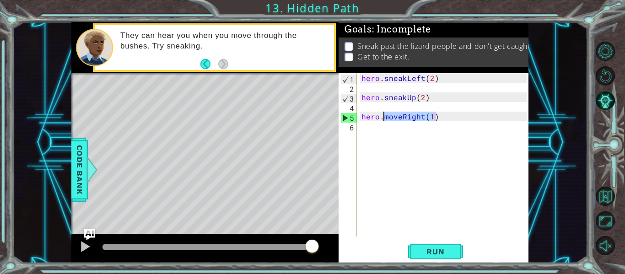
drag, startPoint x: 439, startPoint y: 120, endPoint x: 384, endPoint y: 118, distance: 54.9
click at [384, 118] on div "hero . sneakLeft ( 2 ) hero . sneakUp ( 2 ) hero . moveRight ( 1 )" at bounding box center [444, 164] width 171 height 182
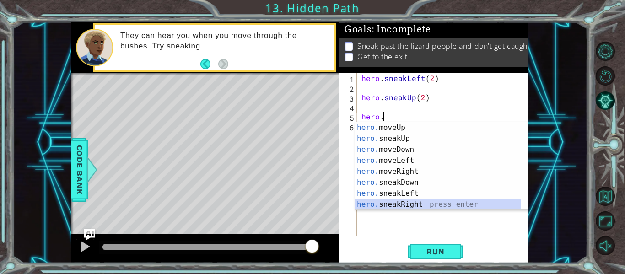
click at [410, 203] on div "hero. moveUp press enter hero. sneakUp press enter hero. moveDown press enter h…" at bounding box center [438, 177] width 166 height 110
type textarea "hero.sneakRight(1)"
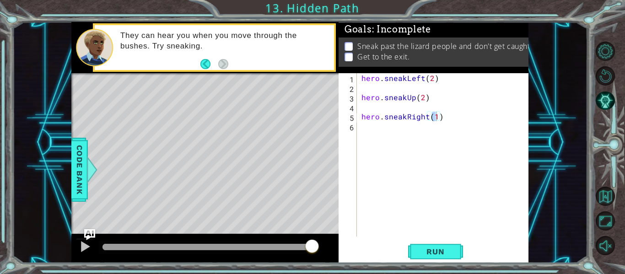
click at [433, 237] on div "hero.sneakRight(1) 1 2 3 4 5 6 hero . sneakLeft ( 2 ) hero . sneakUp ( 2 ) hero…" at bounding box center [433, 168] width 190 height 190
click at [436, 249] on span "Run" at bounding box center [435, 251] width 36 height 9
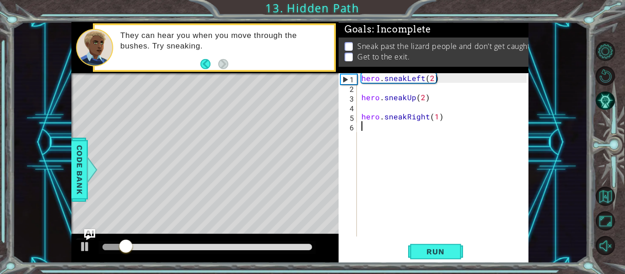
click at [385, 135] on div "hero . sneakLeft ( 2 ) hero . sneakUp ( 2 ) hero . sneakRight ( 1 )" at bounding box center [444, 164] width 171 height 182
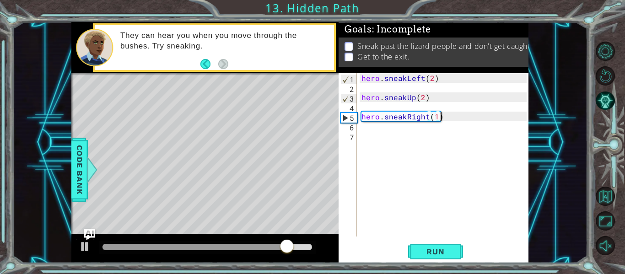
click at [439, 121] on div "hero . sneakLeft ( 2 ) hero . sneakUp ( 2 ) hero . sneakRight ( 1 )" at bounding box center [444, 164] width 171 height 182
click at [436, 119] on div "hero . sneakLeft ( 2 ) hero . sneakUp ( 2 ) hero . sneakRight ( 1 )" at bounding box center [444, 164] width 171 height 182
type textarea "hero.sneakRight(2)"
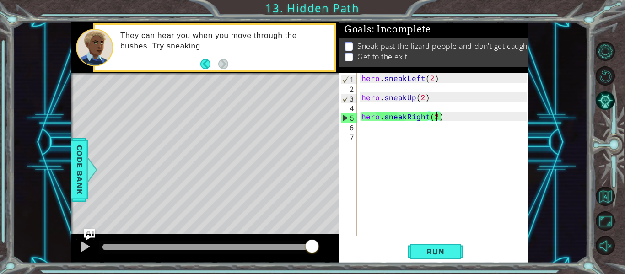
click at [422, 135] on div "hero . sneakLeft ( 2 ) hero . sneakUp ( 2 ) hero . sneakRight ( 2 )" at bounding box center [444, 164] width 171 height 182
drag, startPoint x: 434, startPoint y: 245, endPoint x: 429, endPoint y: 247, distance: 5.7
click at [434, 246] on button "Run" at bounding box center [435, 251] width 55 height 19
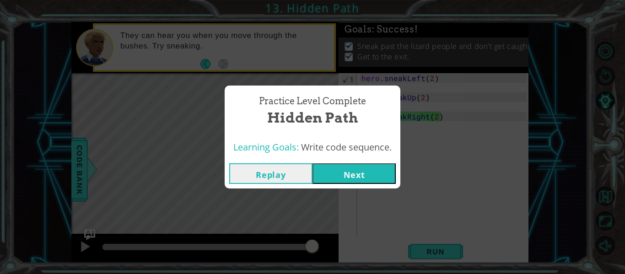
click at [356, 174] on button "Next" at bounding box center [353, 173] width 83 height 21
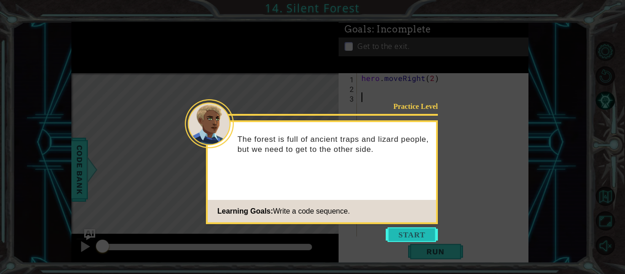
click at [427, 228] on button "Start" at bounding box center [411, 234] width 52 height 15
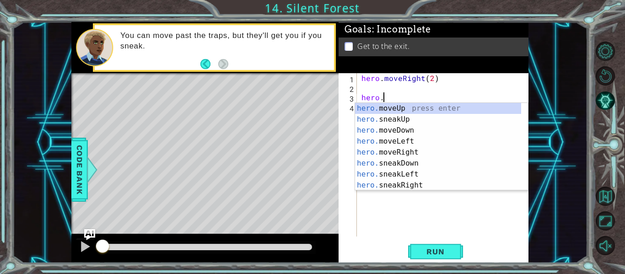
scroll to position [0, 1]
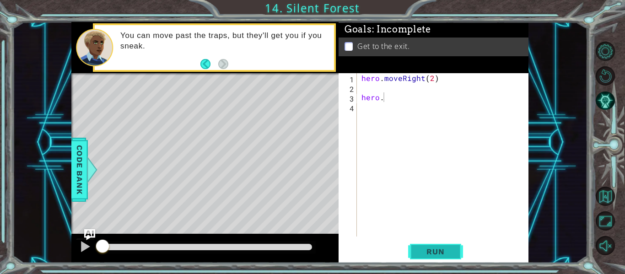
click at [450, 253] on span "Run" at bounding box center [435, 251] width 36 height 9
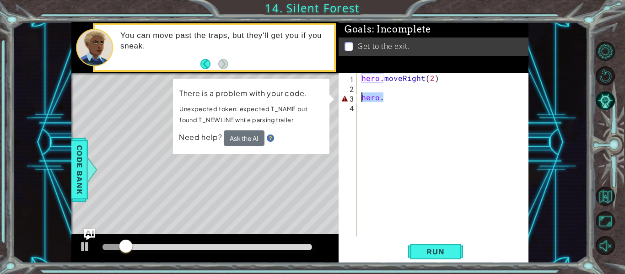
drag, startPoint x: 386, startPoint y: 98, endPoint x: 354, endPoint y: 86, distance: 34.5
click at [354, 86] on div "hero. 1 2 3 4 hero . moveRight ( 2 ) hero . ההההההההההההההההההההההההההההההההההה…" at bounding box center [432, 154] width 188 height 163
type textarea "hero."
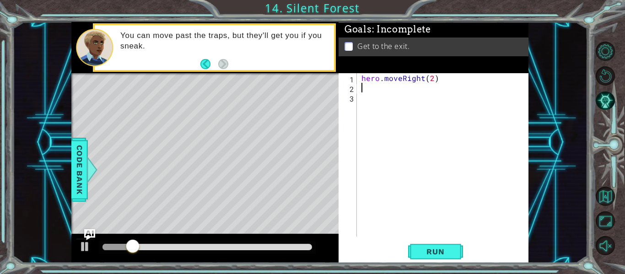
scroll to position [0, 0]
click at [433, 257] on button "Run" at bounding box center [435, 251] width 55 height 19
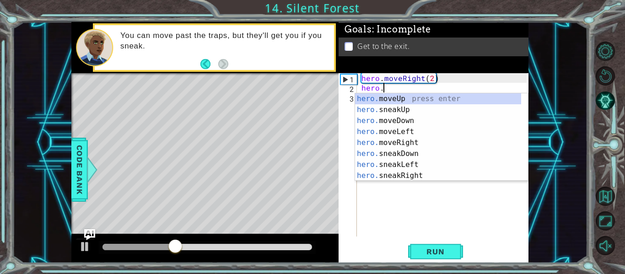
scroll to position [0, 1]
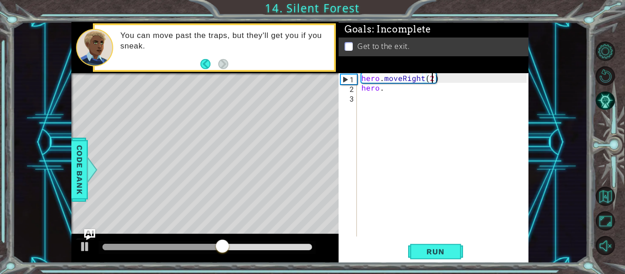
click at [433, 80] on div "hero . moveRight ( 2 ) hero ." at bounding box center [444, 164] width 171 height 182
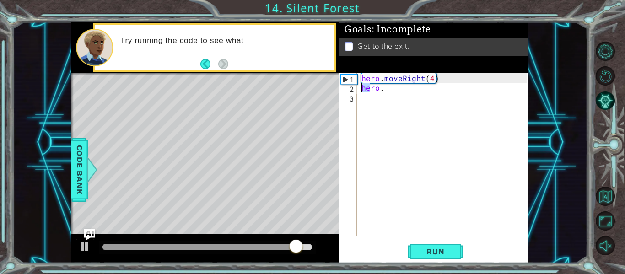
drag, startPoint x: 384, startPoint y: 92, endPoint x: 364, endPoint y: 88, distance: 21.0
click at [364, 88] on div "hero . moveRight ( 4 ) hero ." at bounding box center [444, 164] width 171 height 182
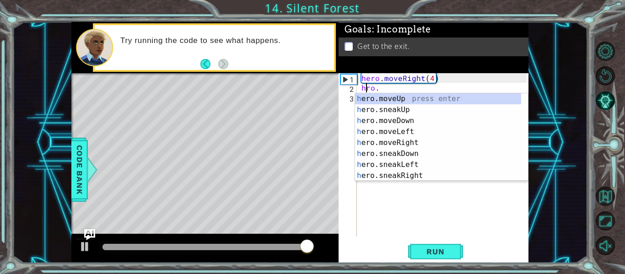
scroll to position [0, 0]
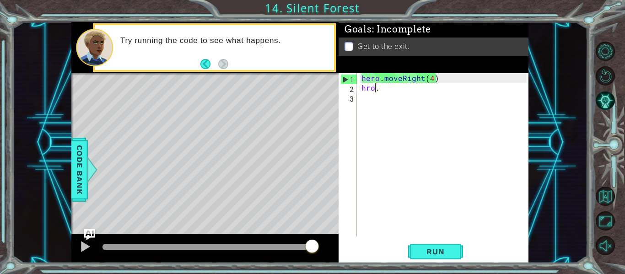
drag, startPoint x: 375, startPoint y: 85, endPoint x: 382, endPoint y: 71, distance: 15.3
click at [380, 78] on div "hero . moveRight ( 4 ) hro ." at bounding box center [444, 164] width 171 height 182
click at [383, 90] on div "hero . moveRight ( 4 ) hro ." at bounding box center [444, 164] width 171 height 182
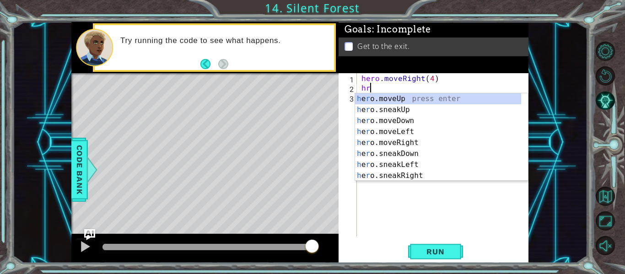
scroll to position [0, 0]
type textarea "h"
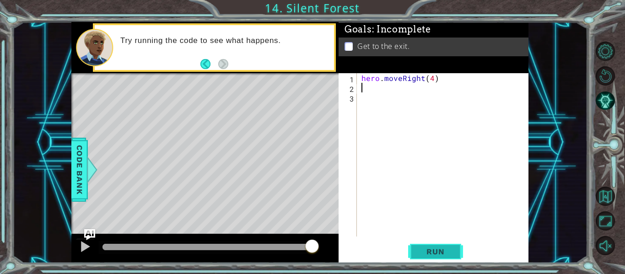
click at [430, 252] on span "Run" at bounding box center [435, 251] width 36 height 9
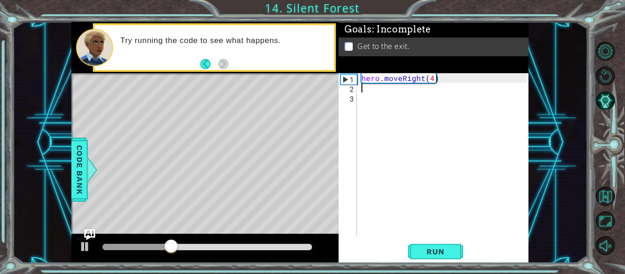
click at [431, 77] on div "hero . moveRight ( 4 )" at bounding box center [444, 164] width 171 height 182
type textarea "hero.moveRight(2)"
click at [361, 97] on div "hero . moveRight ( 2 )" at bounding box center [444, 164] width 171 height 182
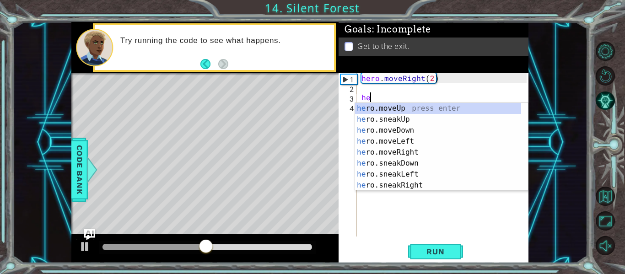
scroll to position [0, 0]
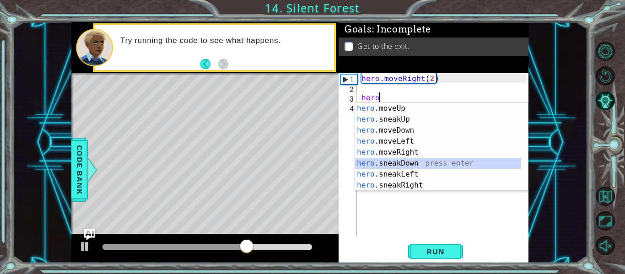
click at [396, 163] on div "hero .moveUp press enter hero .sneakUp press enter hero .moveDown press enter h…" at bounding box center [438, 158] width 166 height 110
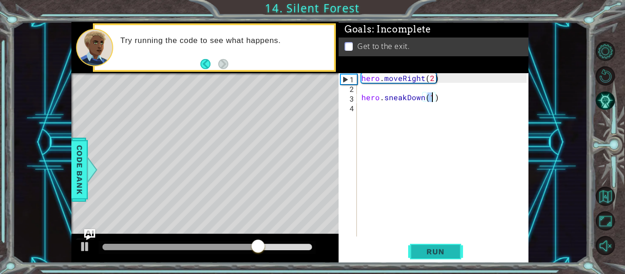
type textarea "hero.sneakDown(1)"
click at [423, 253] on span "Run" at bounding box center [435, 251] width 36 height 9
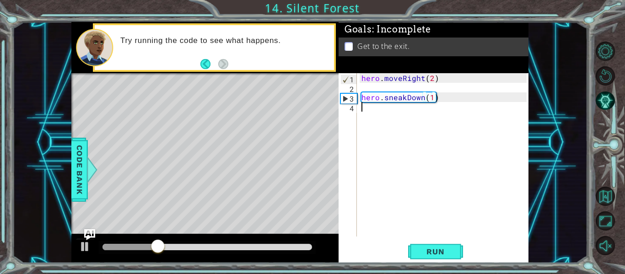
click at [364, 118] on div "hero . moveRight ( 2 ) hero . sneakDown ( 1 )" at bounding box center [444, 164] width 171 height 182
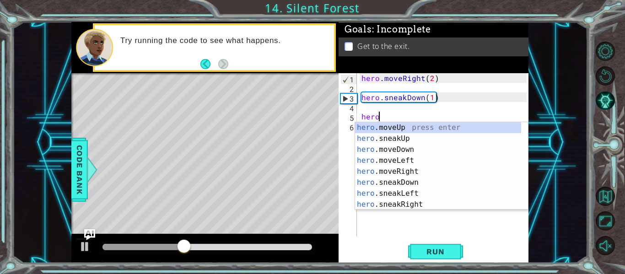
scroll to position [0, 1]
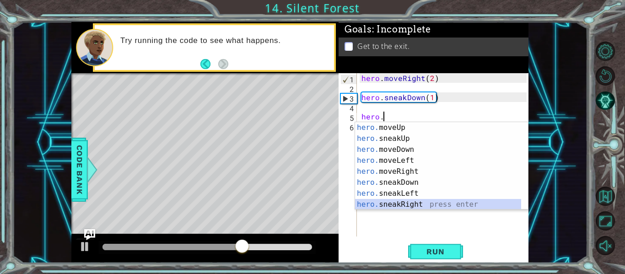
click at [397, 203] on div "hero. moveUp press enter hero. sneakUp press enter hero. moveDown press enter h…" at bounding box center [438, 177] width 166 height 110
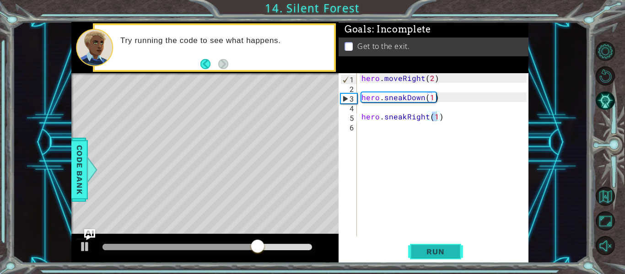
click at [422, 255] on span "Run" at bounding box center [435, 251] width 36 height 9
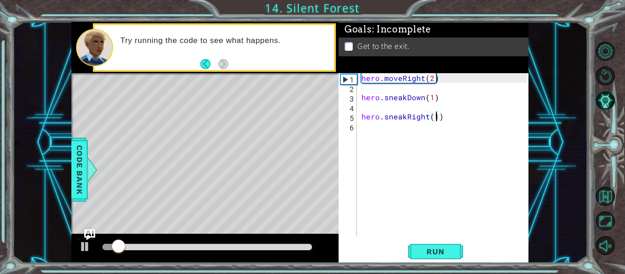
click at [434, 118] on div "hero . moveRight ( 2 ) hero . sneakDown ( 1 ) hero . sneakRight ( 1 )" at bounding box center [444, 164] width 171 height 182
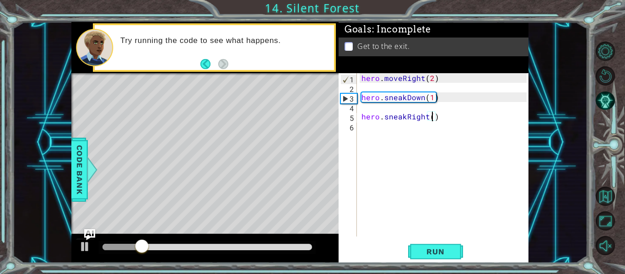
scroll to position [0, 5]
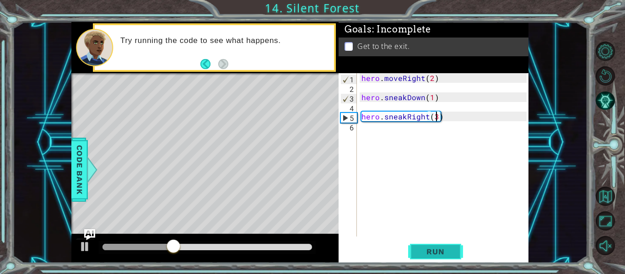
type textarea "hero.sneakRight(3)"
click at [423, 255] on span "Run" at bounding box center [435, 251] width 36 height 9
click at [363, 134] on div "hero . moveRight ( 2 ) hero . sneakDown ( 1 ) hero . sneakRight ( 3 )" at bounding box center [444, 164] width 171 height 182
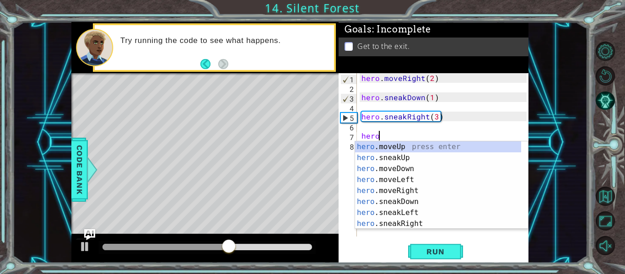
scroll to position [0, 1]
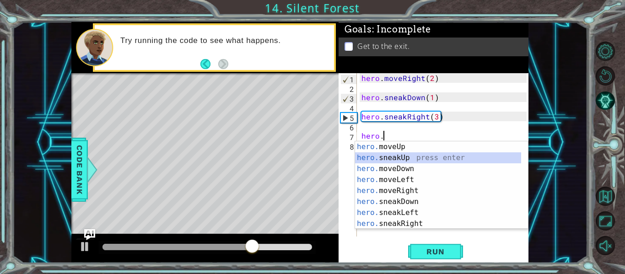
click at [385, 159] on div "hero. moveUp press enter hero. sneakUp press enter hero. moveDown press enter h…" at bounding box center [438, 196] width 166 height 110
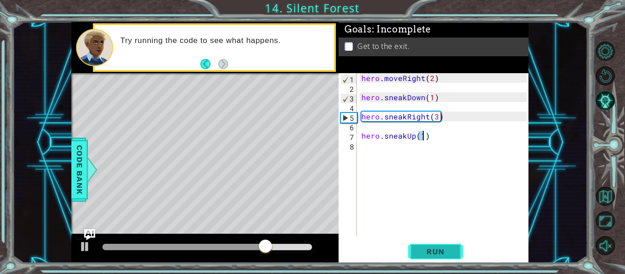
type textarea "hero.sneakUp(1)"
click at [427, 251] on span "Run" at bounding box center [435, 251] width 36 height 9
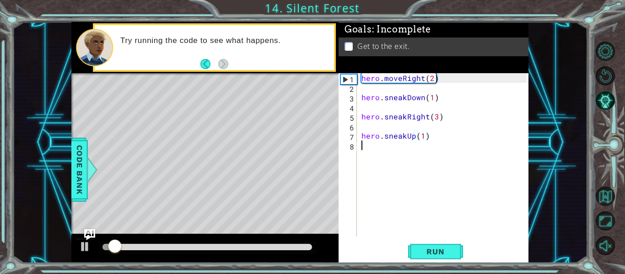
click at [438, 144] on div "hero . moveRight ( 2 ) hero . sneakDown ( 1 ) hero . sneakRight ( 3 ) hero . sn…" at bounding box center [444, 164] width 171 height 182
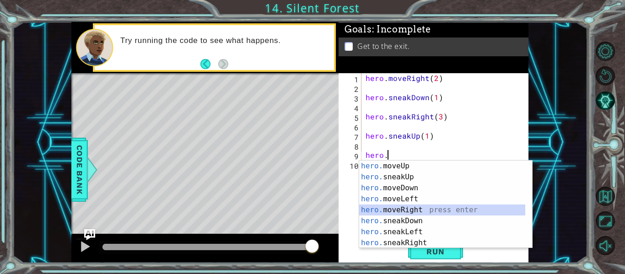
click at [383, 208] on div "hero. moveUp press enter hero. sneakUp press enter hero. moveDown press enter h…" at bounding box center [442, 216] width 166 height 110
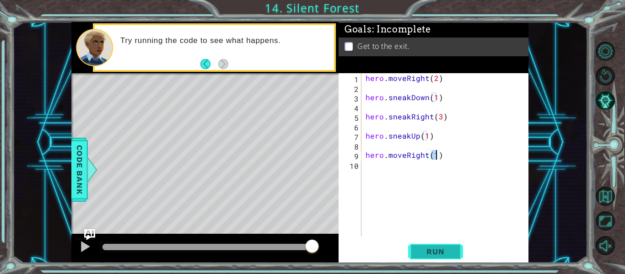
type textarea "hero.moveRight(1)"
click at [434, 253] on span "Run" at bounding box center [435, 251] width 36 height 9
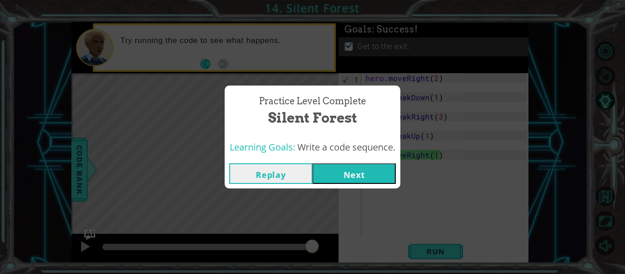
click at [354, 169] on button "Next" at bounding box center [353, 173] width 83 height 21
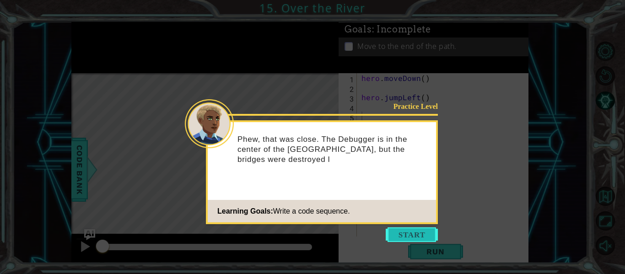
click at [412, 232] on button "Start" at bounding box center [411, 234] width 52 height 15
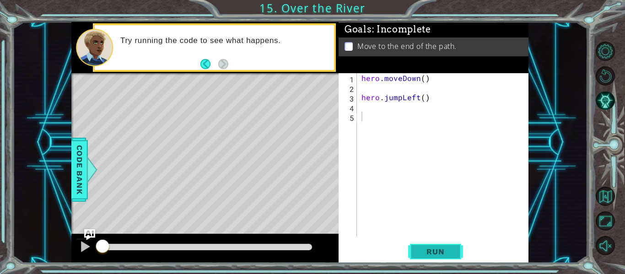
click at [446, 251] on span "Run" at bounding box center [435, 251] width 36 height 9
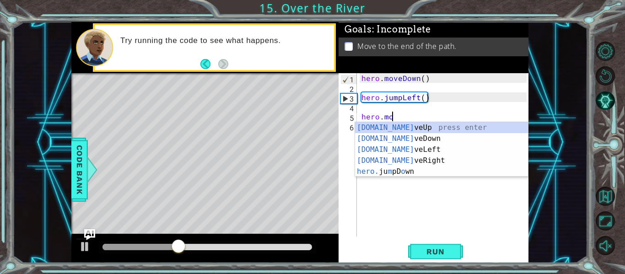
scroll to position [0, 2]
type textarea "hero.move"
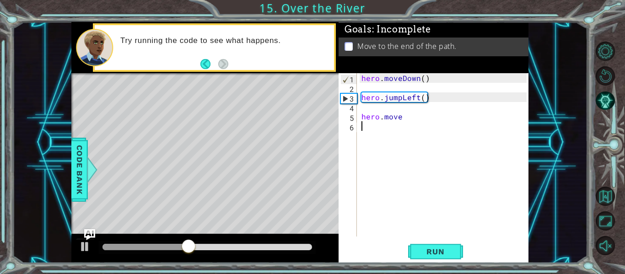
click at [429, 168] on div "hero . moveDown ( ) hero . jumpLeft ( ) hero . move" at bounding box center [444, 164] width 171 height 182
click at [412, 120] on div "hero . moveDown ( ) hero . jumpLeft ( ) hero . move" at bounding box center [444, 164] width 171 height 182
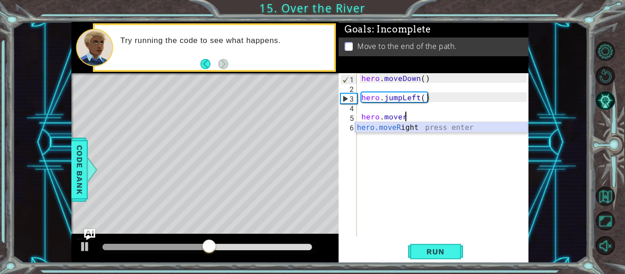
click at [416, 129] on div "hero.moveR ight press enter" at bounding box center [441, 138] width 173 height 33
type textarea "hero.moveRight(1)"
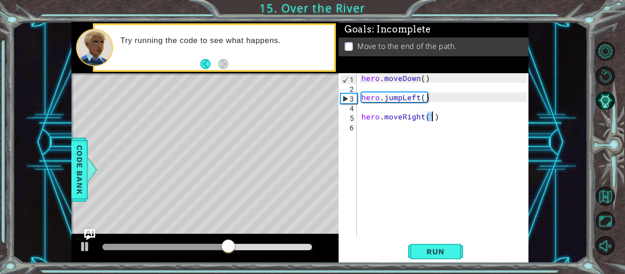
click at [374, 134] on div "hero . moveDown ( ) hero . jumpLeft ( ) hero . moveRight ( 1 )" at bounding box center [444, 164] width 171 height 182
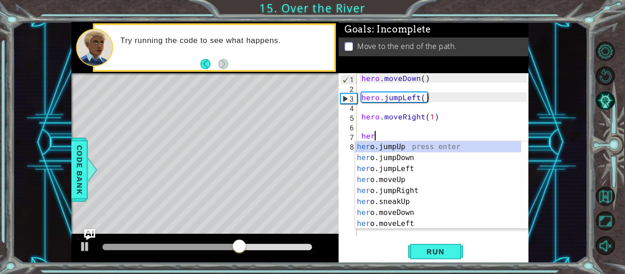
scroll to position [0, 0]
type textarea "hero"
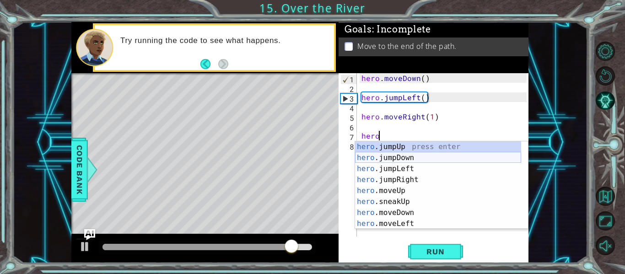
click at [396, 156] on div "hero .jumpUp press enter hero .jumpDown press enter hero .jumpLeft press enter …" at bounding box center [438, 196] width 166 height 110
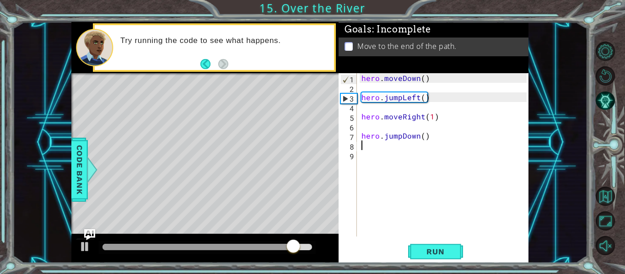
scroll to position [0, 0]
click at [400, 136] on div "hero . moveDown ( ) hero . jumpLeft ( ) hero . moveRight ( 1 ) hero . jumpDown …" at bounding box center [444, 164] width 171 height 182
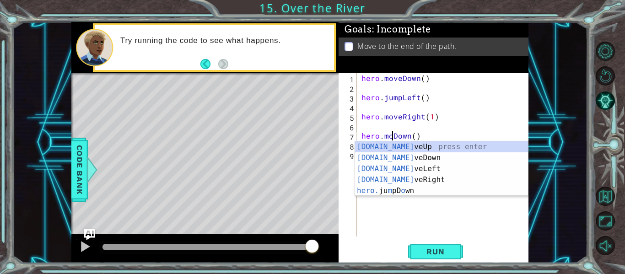
type textarea "hero.moveDown()"
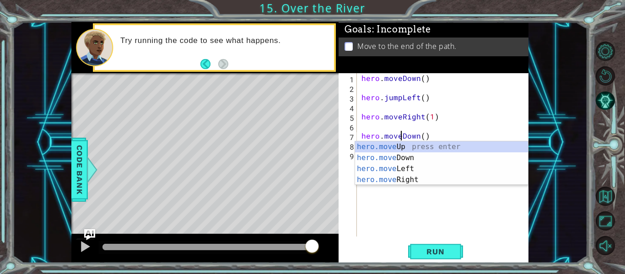
scroll to position [0, 3]
click at [428, 137] on div "hero . moveDown ( ) hero . jumpLeft ( ) hero . moveRight ( 1 ) hero . moveDown …" at bounding box center [444, 164] width 171 height 182
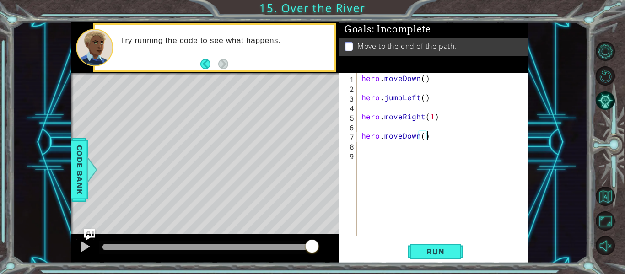
type textarea "\"
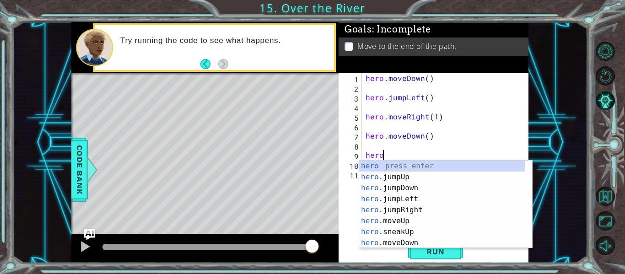
type textarea "hero."
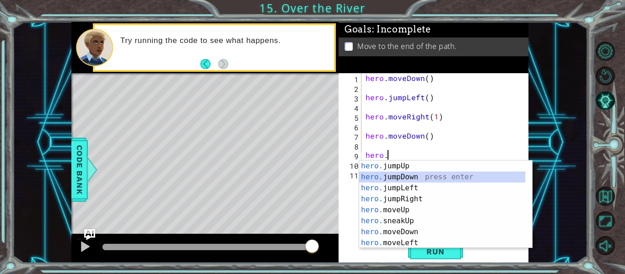
click at [396, 176] on div "hero. jumpUp press enter hero. jumpDown press enter hero. jumpLeft press enter …" at bounding box center [442, 216] width 166 height 110
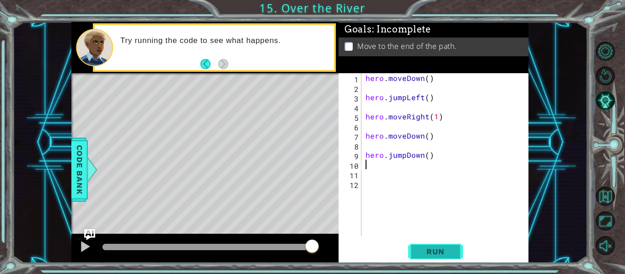
click at [433, 255] on span "Run" at bounding box center [435, 251] width 36 height 9
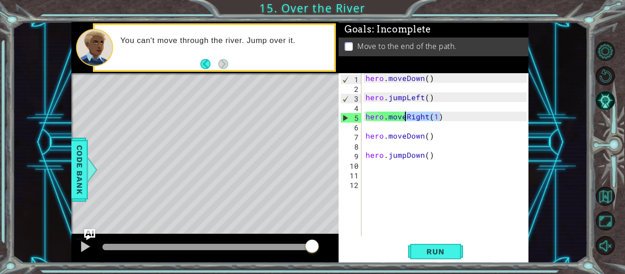
drag, startPoint x: 440, startPoint y: 118, endPoint x: 403, endPoint y: 119, distance: 37.1
click at [403, 119] on div "hero . moveDown ( ) hero . jumpLeft ( ) hero . moveRight ( 1 ) hero . moveDown …" at bounding box center [447, 164] width 167 height 182
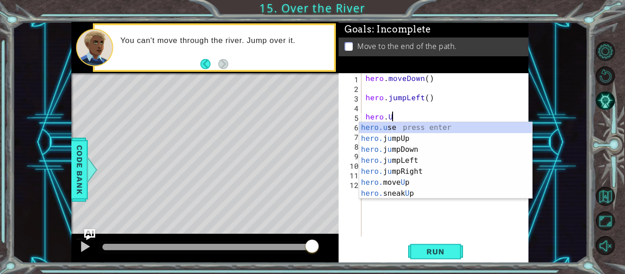
type textarea "hero."
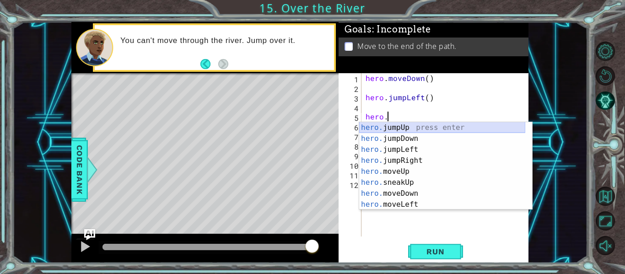
click at [404, 124] on div "hero. jumpUp press enter hero. jumpDown press enter hero. jumpLeft press enter …" at bounding box center [442, 177] width 166 height 110
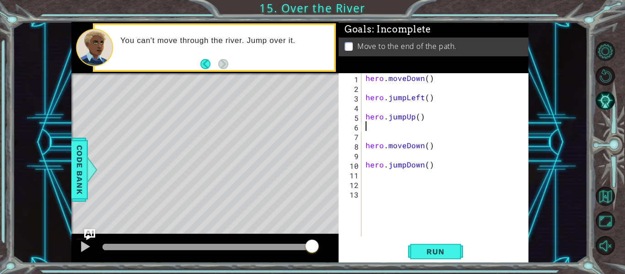
click at [414, 119] on div "hero . moveDown ( ) hero . jumpLeft ( ) hero . jumpUp ( ) hero . moveDown ( ) h…" at bounding box center [447, 164] width 167 height 182
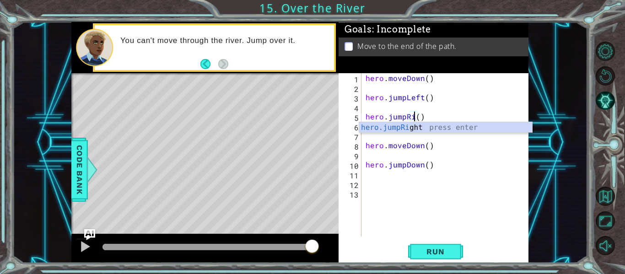
scroll to position [0, 3]
click at [411, 133] on body "1 ההההההההההההההההההההההההההההההההההההההההההההההההההההההההההההההההההההההההההההה…" at bounding box center [312, 137] width 625 height 274
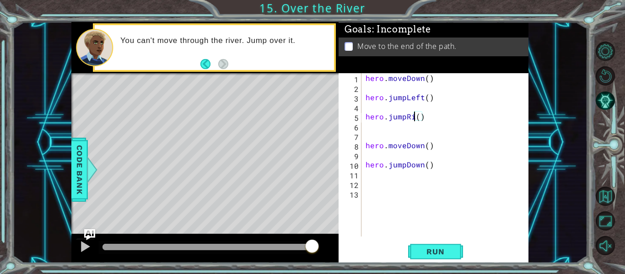
click at [413, 118] on div "hero . moveDown ( ) hero . jumpLeft ( ) hero . jumpRi ( ) hero . moveDown ( ) h…" at bounding box center [447, 164] width 167 height 182
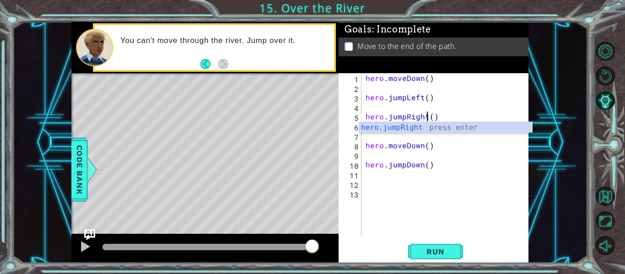
scroll to position [0, 4]
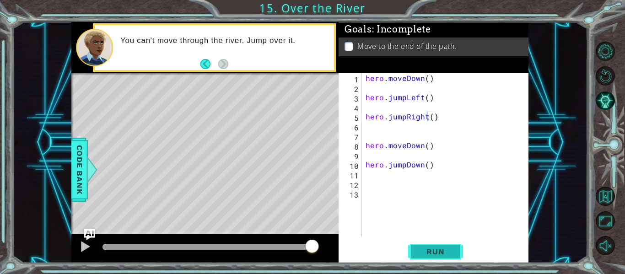
click at [415, 258] on button "Run" at bounding box center [435, 251] width 55 height 19
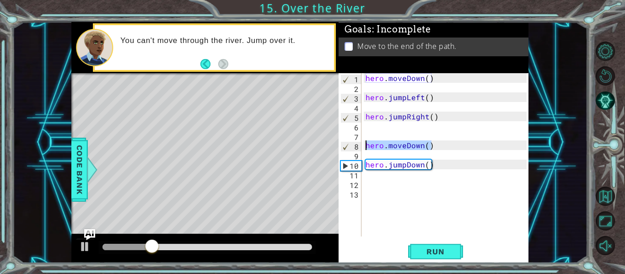
drag, startPoint x: 433, startPoint y: 148, endPoint x: 358, endPoint y: 136, distance: 75.5
click at [358, 136] on div "hero.jumpRight() 1 2 3 4 5 6 7 8 9 10 11 12 13 hero . moveDown ( ) hero . jumpL…" at bounding box center [432, 154] width 188 height 163
type textarea "hero.moveDown()"
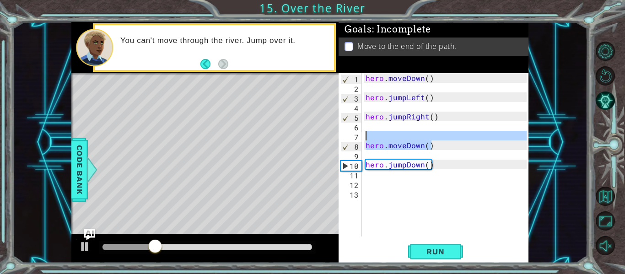
scroll to position [0, 0]
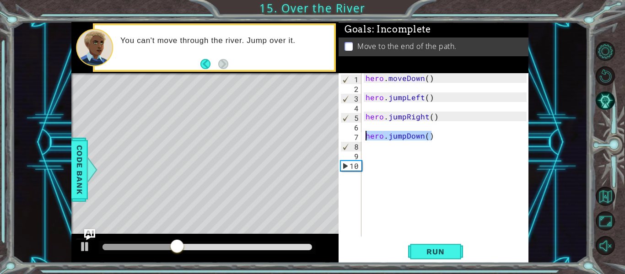
drag, startPoint x: 438, startPoint y: 137, endPoint x: 356, endPoint y: 136, distance: 81.9
click at [356, 136] on div "hero.jumpRight() 1 2 3 4 5 6 7 8 9 10 hero . moveDown ( ) hero . jumpLeft ( ) h…" at bounding box center [432, 154] width 188 height 163
type textarea "hero.jumpDown()"
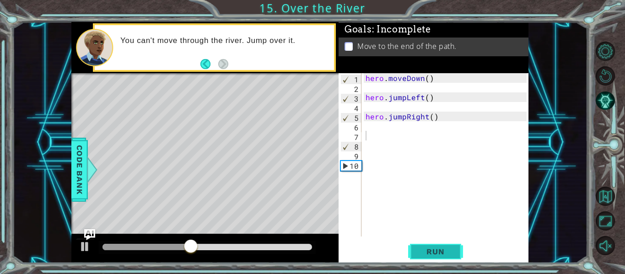
click at [426, 257] on button "Run" at bounding box center [435, 251] width 55 height 19
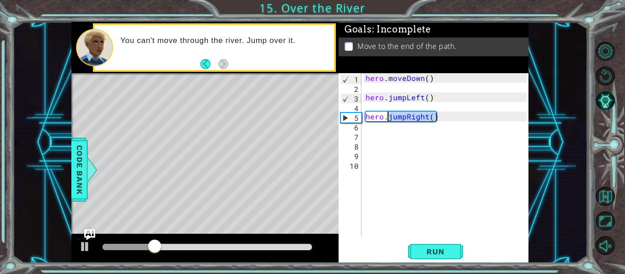
drag, startPoint x: 443, startPoint y: 120, endPoint x: 388, endPoint y: 117, distance: 55.4
click at [388, 117] on div "hero . moveDown ( ) hero . jumpLeft ( ) hero . jumpRight ( )" at bounding box center [447, 164] width 167 height 182
type textarea "hero."
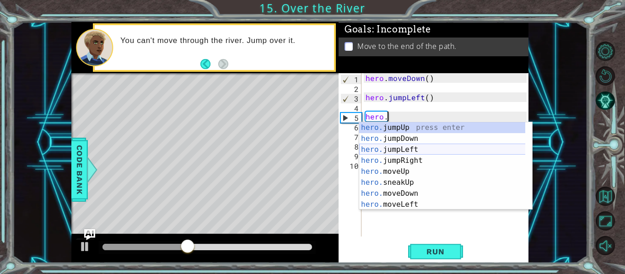
click at [420, 150] on div "hero. jumpUp press enter hero. jumpDown press enter hero. jumpLeft press enter …" at bounding box center [445, 177] width 173 height 110
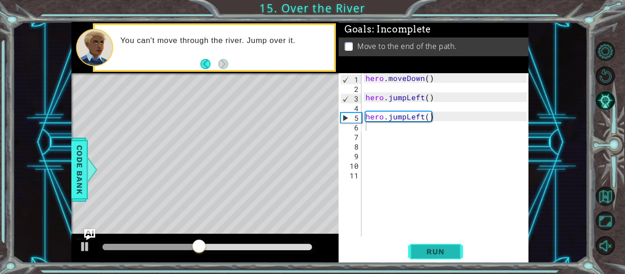
click at [422, 251] on span "Run" at bounding box center [435, 251] width 36 height 9
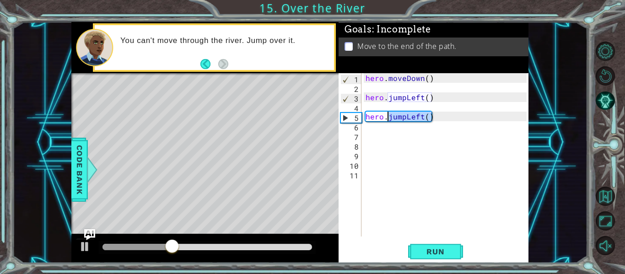
drag, startPoint x: 435, startPoint y: 118, endPoint x: 386, endPoint y: 116, distance: 49.0
click at [386, 116] on div "hero . moveDown ( ) hero . jumpLeft ( ) hero . jumpLeft ( )" at bounding box center [447, 164] width 167 height 182
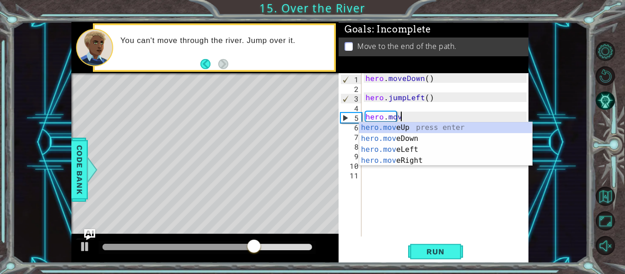
scroll to position [0, 2]
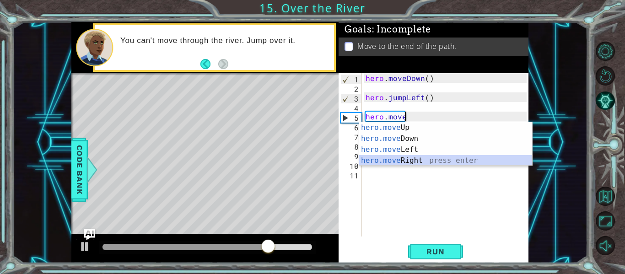
click at [405, 160] on div "hero.move Up press enter hero.move Down press enter hero.move Left press enter …" at bounding box center [445, 155] width 173 height 66
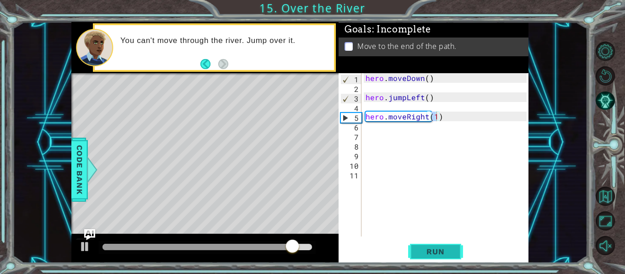
click at [430, 252] on span "Run" at bounding box center [435, 251] width 36 height 9
click at [424, 117] on div "hero . moveDown ( ) hero . jumpLeft ( ) hero . moveRight ( 1 )" at bounding box center [447, 164] width 167 height 182
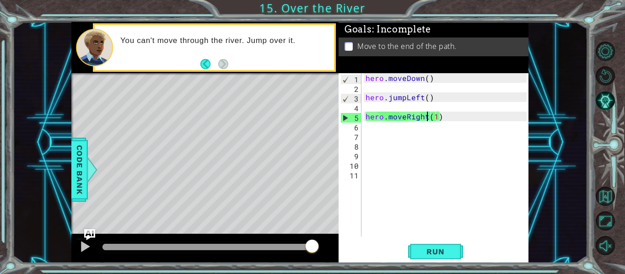
click at [425, 118] on div "hero . moveDown ( ) hero . jumpLeft ( ) hero . moveRight ( 1 )" at bounding box center [447, 164] width 167 height 182
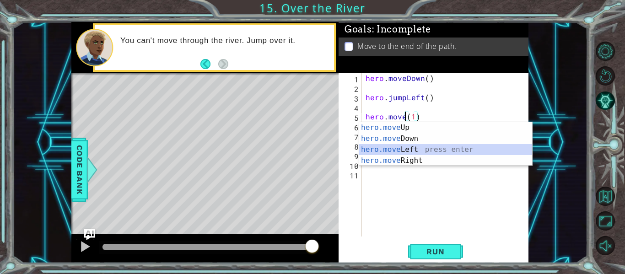
click at [434, 150] on div "hero.move Up press enter hero.move Down press enter hero.move Left press enter …" at bounding box center [445, 155] width 173 height 66
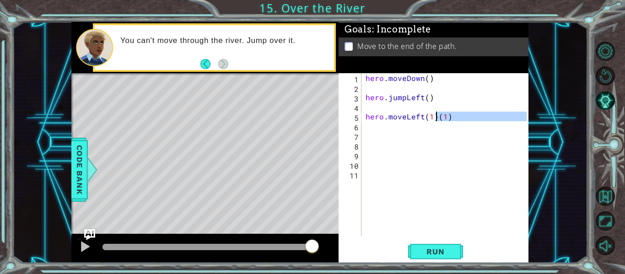
drag, startPoint x: 448, startPoint y: 123, endPoint x: 439, endPoint y: 119, distance: 10.3
click at [439, 119] on div "hero . moveDown ( ) hero . jumpLeft ( ) hero . moveLeft ( 1 ) ( 1 )" at bounding box center [447, 164] width 167 height 182
click at [439, 119] on div "hero . moveDown ( ) hero . jumpLeft ( ) hero . moveLeft ( 1 ) ( 1 )" at bounding box center [445, 154] width 163 height 163
click at [443, 116] on div "hero . moveDown ( ) hero . jumpLeft ( ) hero . moveLeft ( 1 ) 1 )" at bounding box center [447, 164] width 167 height 182
type textarea "hero.moveLeft(1)"
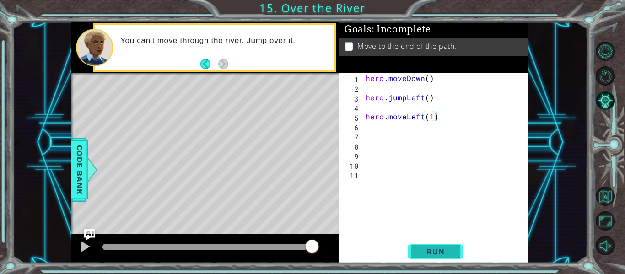
click at [433, 251] on span "Run" at bounding box center [435, 251] width 36 height 9
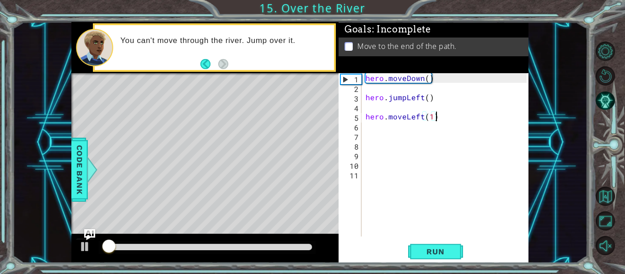
click at [367, 139] on div "hero . moveDown ( ) hero . jumpLeft ( ) hero . moveLeft ( 1 )" at bounding box center [447, 164] width 167 height 182
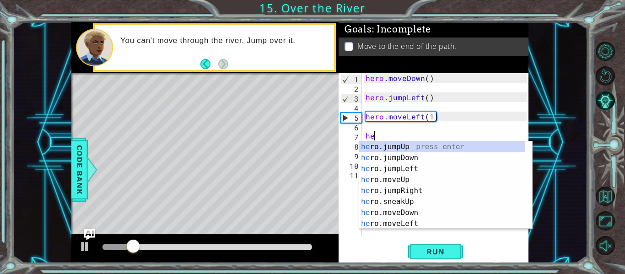
scroll to position [0, 0]
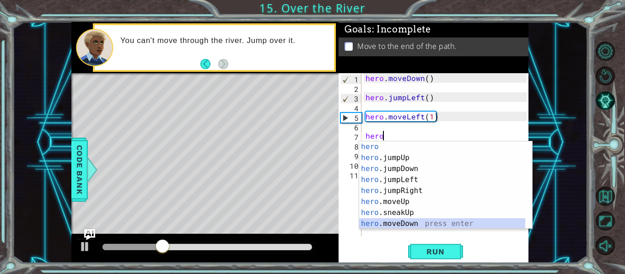
click at [412, 223] on div "hero press enter hero .jumpUp press enter hero .jumpDown press enter hero .jump…" at bounding box center [442, 196] width 166 height 110
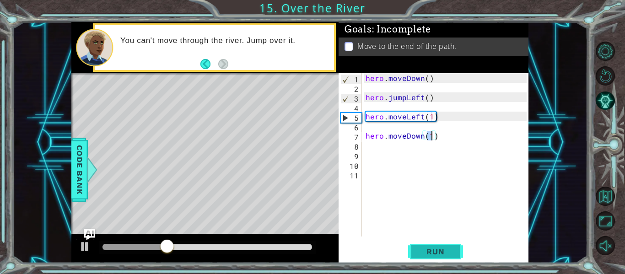
type textarea "hero.moveDown(1)"
click at [430, 254] on span "Run" at bounding box center [435, 251] width 36 height 9
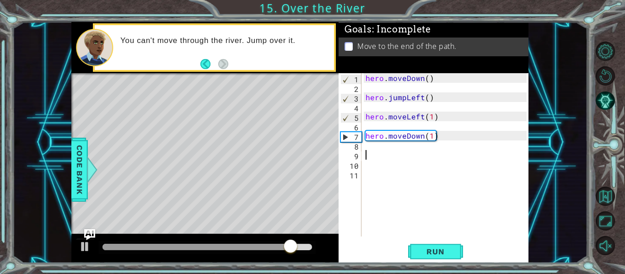
click at [368, 159] on div "hero . moveDown ( ) hero . jumpLeft ( ) hero . moveLeft ( 1 ) hero . moveDown (…" at bounding box center [447, 164] width 167 height 182
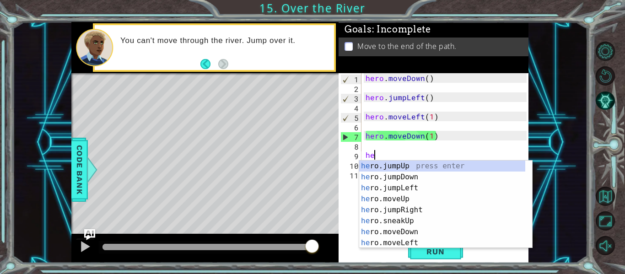
type textarea "hero"
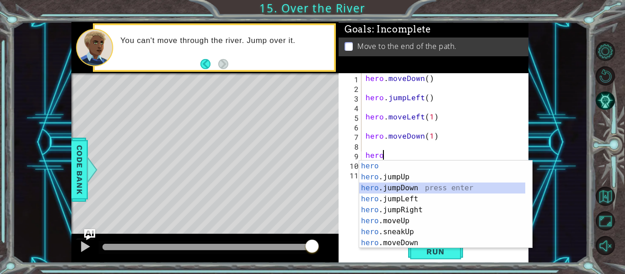
click at [397, 187] on div "hero press enter hero .jumpUp press enter hero .jumpDown press enter hero .jump…" at bounding box center [442, 216] width 166 height 110
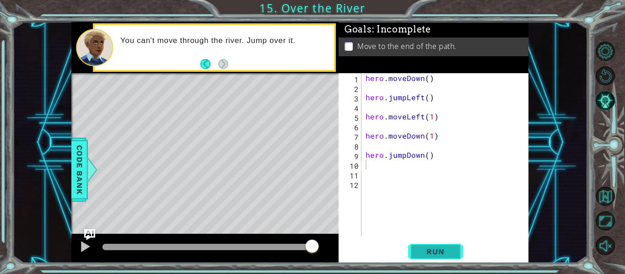
click at [434, 251] on span "Run" at bounding box center [435, 251] width 36 height 9
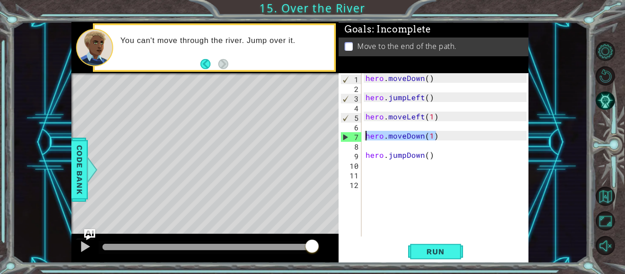
drag, startPoint x: 439, startPoint y: 135, endPoint x: 366, endPoint y: 135, distance: 72.7
click at [366, 135] on div "hero . moveDown ( ) hero . jumpLeft ( ) hero . moveLeft ( 1 ) hero . moveDown (…" at bounding box center [447, 164] width 167 height 182
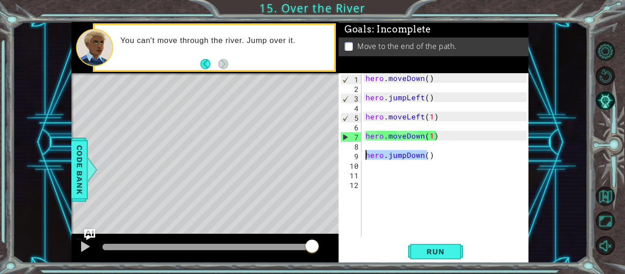
drag, startPoint x: 428, startPoint y: 157, endPoint x: 368, endPoint y: 153, distance: 61.0
click at [368, 153] on div "hero . moveDown ( ) hero . jumpLeft ( ) hero . moveLeft ( 1 ) hero . moveDown (…" at bounding box center [447, 164] width 167 height 182
type textarea "hero.jumpDown()"
click at [439, 182] on div "hero . moveDown ( ) hero . jumpLeft ( ) hero . moveLeft ( 1 ) hero . moveDown (…" at bounding box center [447, 164] width 167 height 182
click at [433, 158] on div "hero . moveDown ( ) hero . jumpLeft ( ) hero . moveLeft ( 1 ) hero . moveDown (…" at bounding box center [447, 164] width 167 height 182
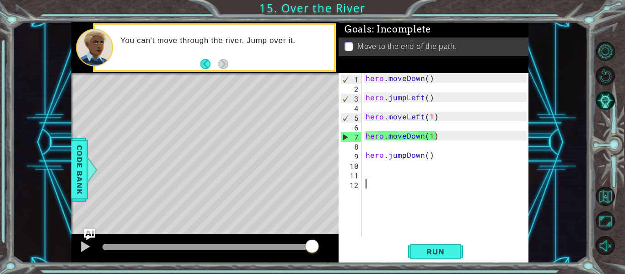
type textarea "hero.jumpDown()"
click at [441, 165] on div "hero . moveDown ( ) hero . jumpLeft ( ) hero . moveLeft ( 1 ) hero . moveDown (…" at bounding box center [447, 164] width 167 height 182
drag, startPoint x: 365, startPoint y: 155, endPoint x: 431, endPoint y: 158, distance: 66.3
click at [431, 158] on div "hero . moveDown ( ) hero . jumpLeft ( ) hero . moveLeft ( 1 ) hero . moveDown (…" at bounding box center [447, 164] width 167 height 182
type textarea "hero.jumpDown()"
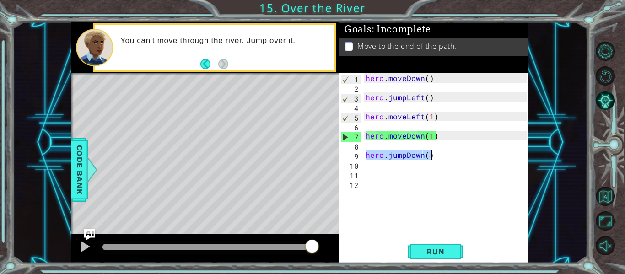
click at [370, 123] on div "hero . moveDown ( ) hero . jumpLeft ( ) hero . moveLeft ( 1 ) hero . moveDown (…" at bounding box center [447, 164] width 167 height 182
paste textarea "hero.jumpDown()"
type textarea "hero.jumpDown()"
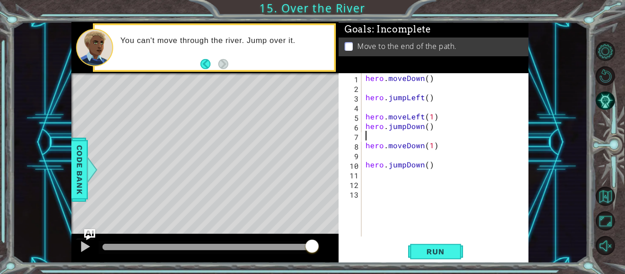
click at [434, 123] on div "hero . moveDown ( ) hero . jumpLeft ( ) hero . moveLeft ( 1 ) hero . jumpDown (…" at bounding box center [447, 164] width 167 height 182
type textarea "hero.jumpDown()"
click at [436, 115] on div "hero . moveDown ( ) hero . jumpLeft ( ) hero . moveLeft ( 1 ) hero . jumpDown (…" at bounding box center [447, 164] width 167 height 182
type textarea "hero.moveLeft(1)"
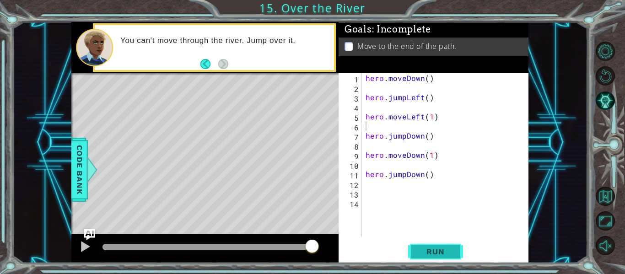
click at [431, 250] on span "Run" at bounding box center [435, 251] width 36 height 9
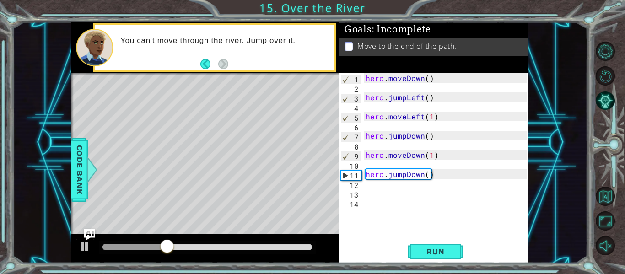
type textarea "hero.jumpDown()"
drag, startPoint x: 437, startPoint y: 178, endPoint x: 370, endPoint y: 166, distance: 67.9
drag, startPoint x: 370, startPoint y: 166, endPoint x: 484, endPoint y: 194, distance: 116.9
click at [490, 197] on div "hero . moveDown ( ) hero . jumpLeft ( ) hero . moveLeft ( 1 ) hero . jumpDown (…" at bounding box center [447, 164] width 167 height 182
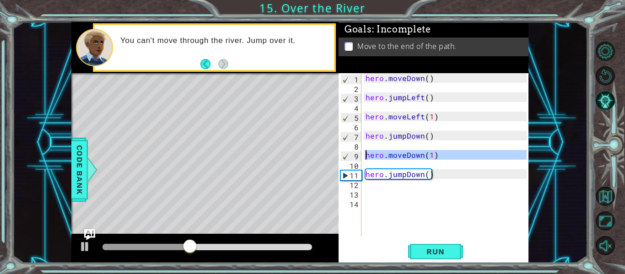
drag, startPoint x: 442, startPoint y: 161, endPoint x: 355, endPoint y: 153, distance: 87.3
click at [355, 153] on div "1 2 3 4 5 6 7 8 9 10 11 12 13 14 hero . moveDown ( ) hero . jumpLeft ( ) hero .…" at bounding box center [432, 154] width 188 height 163
type textarea "hero.moveDown(1)"
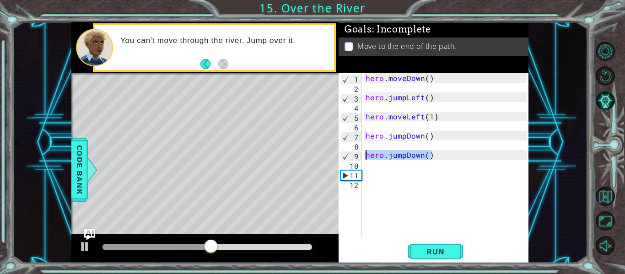
drag, startPoint x: 423, startPoint y: 155, endPoint x: 358, endPoint y: 151, distance: 66.0
click at [358, 151] on div "1 2 3 4 5 6 7 8 9 10 11 12 hero . moveDown ( ) hero . jumpLeft ( ) hero . moveL…" at bounding box center [432, 154] width 188 height 163
type textarea "hero.jumpDown()"
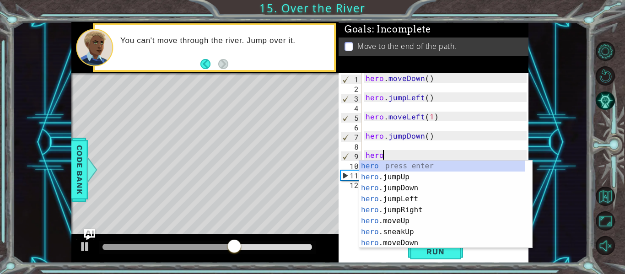
type textarea "hero."
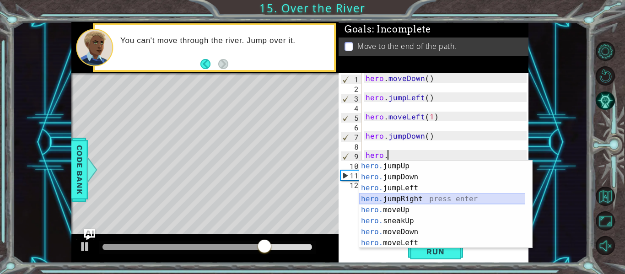
click at [398, 194] on div "hero. jumpUp press enter hero. jumpDown press enter hero. jumpLeft press enter …" at bounding box center [442, 216] width 166 height 110
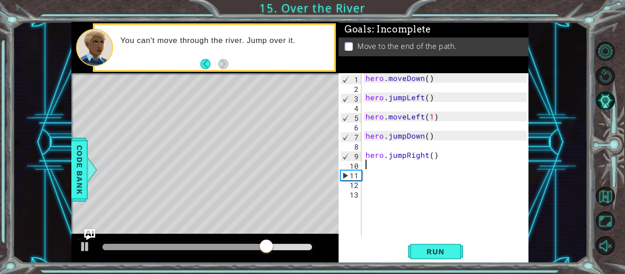
scroll to position [0, 0]
click at [403, 157] on div "hero . moveDown ( ) hero . jumpLeft ( ) hero . moveLeft ( 1 ) hero . jumpDown (…" at bounding box center [447, 164] width 167 height 182
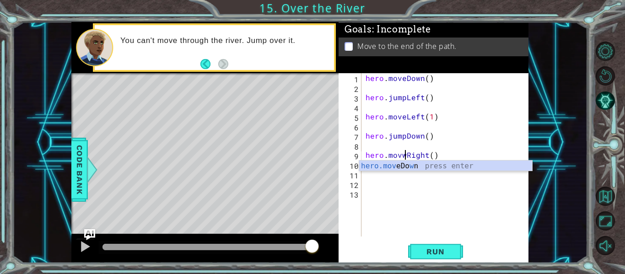
scroll to position [0, 3]
click at [428, 155] on div "hero . moveDown ( ) hero . jumpLeft ( ) hero . moveLeft ( 1 ) hero . jumpDown (…" at bounding box center [447, 164] width 167 height 182
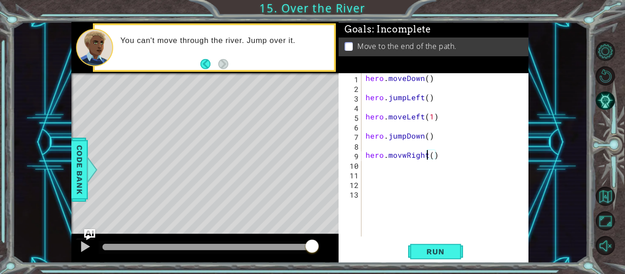
click at [404, 156] on div "hero . moveDown ( ) hero . jumpLeft ( ) hero . moveLeft ( 1 ) hero . jumpDown (…" at bounding box center [447, 164] width 167 height 182
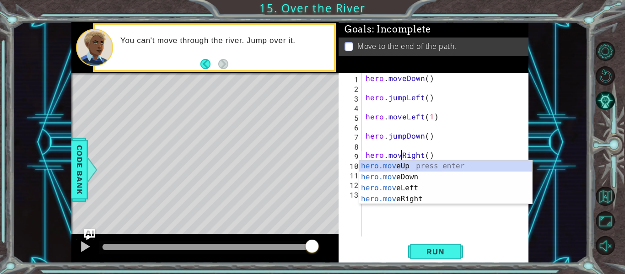
type textarea "hero.moveRight()"
click at [429, 156] on div "hero . moveDown ( ) hero . jumpLeft ( ) hero . moveLeft ( 1 ) hero . jumpDown (…" at bounding box center [447, 164] width 167 height 182
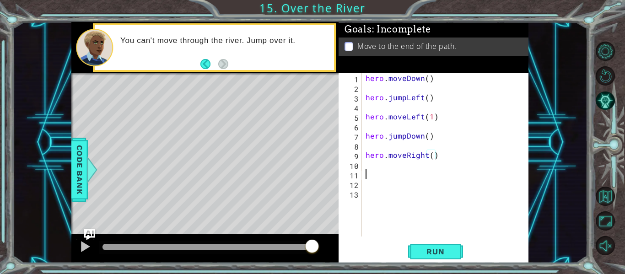
click at [372, 172] on div "hero . moveDown ( ) hero . jumpLeft ( ) hero . moveLeft ( 1 ) hero . jumpDown (…" at bounding box center [447, 164] width 167 height 182
click at [369, 168] on div "hero . moveDown ( ) hero . jumpLeft ( ) hero . moveLeft ( 1 ) hero . jumpDown (…" at bounding box center [447, 164] width 167 height 182
click at [367, 176] on div "hero . moveDown ( ) hero . jumpLeft ( ) hero . moveLeft ( 1 ) hero . jumpDown (…" at bounding box center [447, 164] width 167 height 182
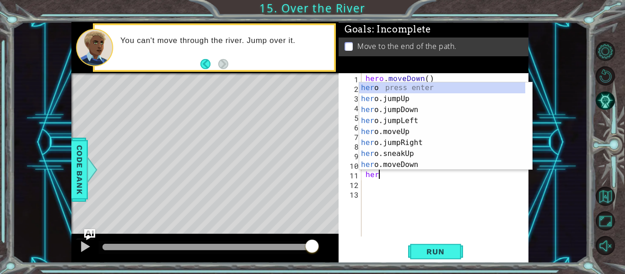
scroll to position [0, 0]
type textarea "hero."
click at [414, 118] on div "hero. jumpUp press enter hero. jumpDown press enter hero. jumpLeft press enter …" at bounding box center [442, 137] width 166 height 110
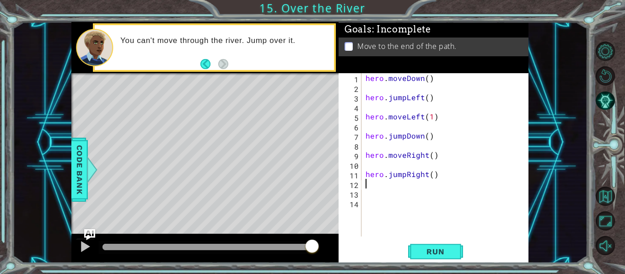
scroll to position [0, 0]
type textarea "e"
click at [439, 243] on button "Run" at bounding box center [435, 251] width 55 height 19
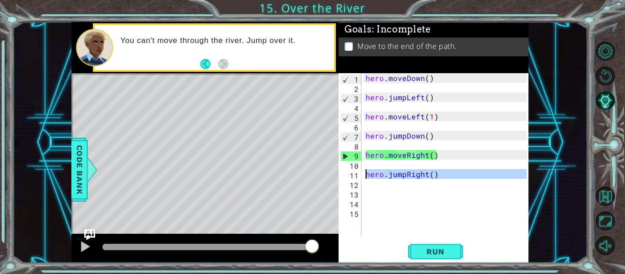
drag, startPoint x: 436, startPoint y: 182, endPoint x: 364, endPoint y: 177, distance: 72.4
click at [364, 177] on div "hero . moveDown ( ) hero . jumpLeft ( ) hero . moveLeft ( 1 ) hero . jumpDown (…" at bounding box center [447, 164] width 167 height 182
type textarea "hero.jumpRight()"
click at [441, 149] on div "hero . moveDown ( ) hero . jumpLeft ( ) hero . moveLeft ( 1 ) hero . jumpDown (…" at bounding box center [447, 164] width 167 height 182
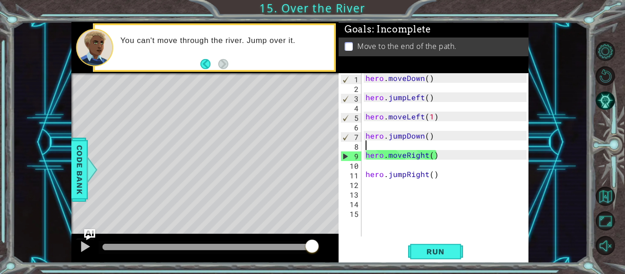
paste textarea "hero.jumpRight()"
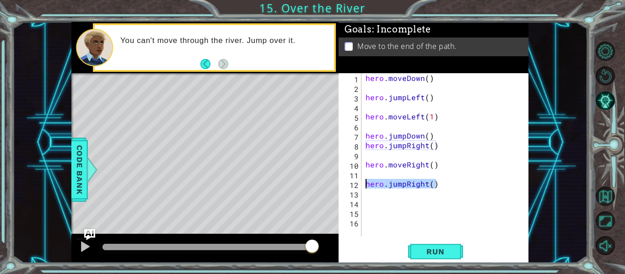
drag, startPoint x: 434, startPoint y: 187, endPoint x: 353, endPoint y: 187, distance: 80.5
click at [353, 187] on div "1 2 3 4 5 6 7 8 9 10 11 12 13 14 15 16 hero . moveDown ( ) hero . jumpLeft ( ) …" at bounding box center [432, 154] width 188 height 163
type textarea "hero.jumpRight()"
click at [434, 134] on div "hero . moveDown ( ) hero . jumpLeft ( ) hero . moveLeft ( 1 ) hero . jumpDown (…" at bounding box center [447, 164] width 167 height 182
type textarea "hero.jumpDown()"
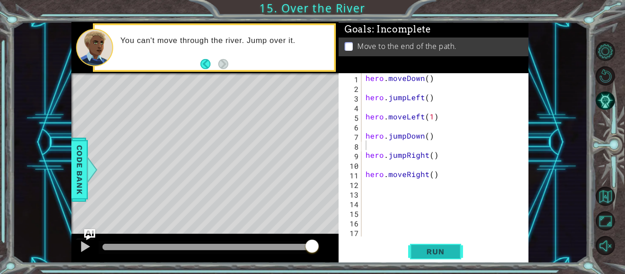
click at [421, 244] on button "Run" at bounding box center [435, 251] width 55 height 19
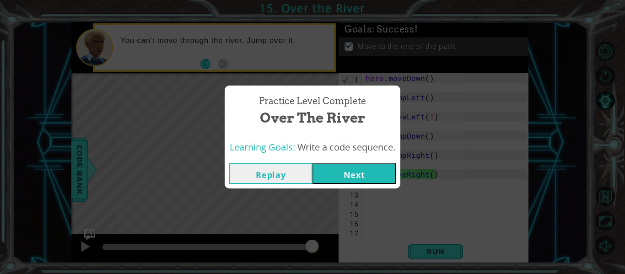
click at [353, 172] on button "Next" at bounding box center [353, 173] width 83 height 21
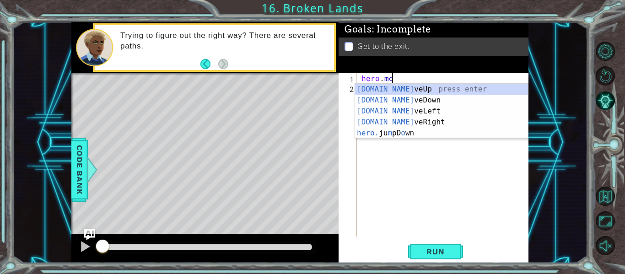
scroll to position [0, 2]
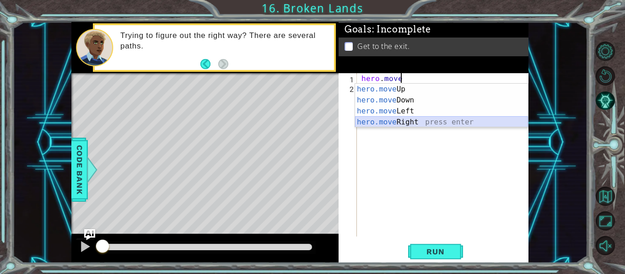
drag, startPoint x: 388, startPoint y: 124, endPoint x: 375, endPoint y: 96, distance: 30.9
click at [375, 96] on div "hero.move Up press enter hero.move Down press enter hero.move Left press enter …" at bounding box center [441, 117] width 173 height 66
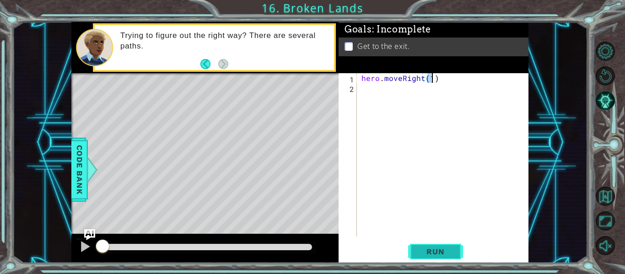
type textarea "hero.moveRight(1)"
click at [432, 249] on span "Run" at bounding box center [435, 251] width 36 height 9
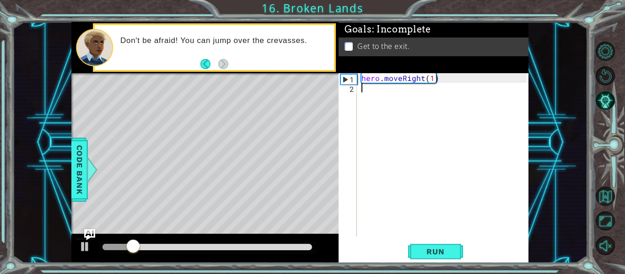
click at [366, 95] on div "hero . moveRight ( 1 )" at bounding box center [444, 164] width 171 height 182
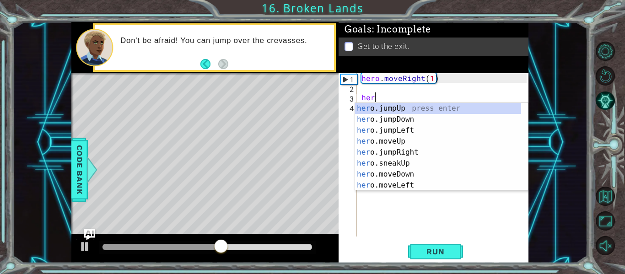
scroll to position [0, 0]
type textarea "hero"
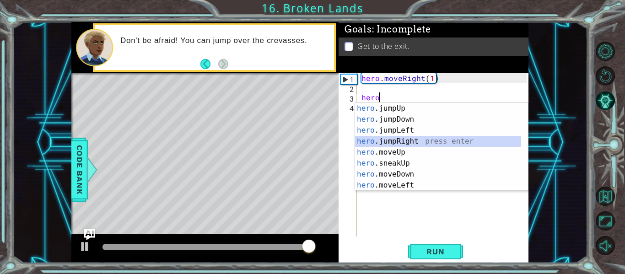
click at [382, 140] on div "hero .jumpUp press enter hero .jumpDown press enter hero .jumpLeft press enter …" at bounding box center [438, 158] width 166 height 110
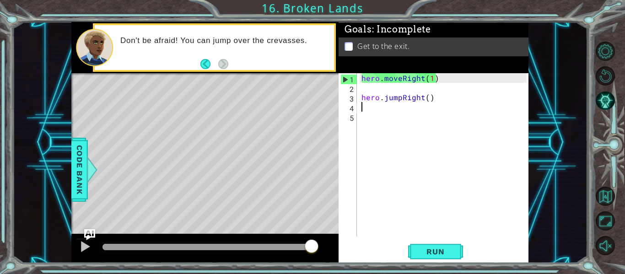
scroll to position [0, 0]
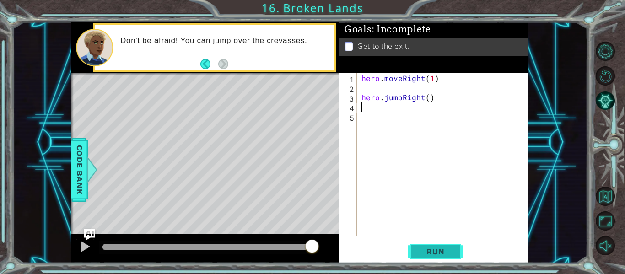
click at [428, 250] on span "Run" at bounding box center [435, 251] width 36 height 9
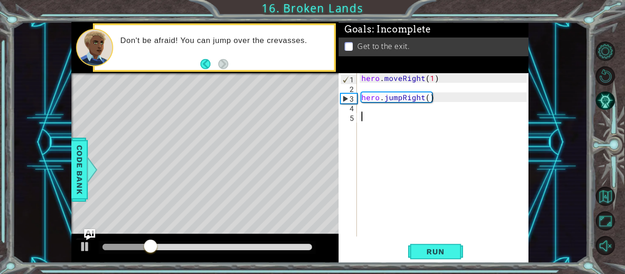
click at [362, 124] on div "hero . moveRight ( 1 ) hero . jumpRight ( )" at bounding box center [444, 164] width 171 height 182
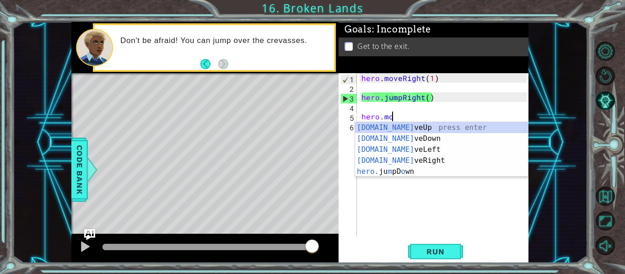
scroll to position [0, 2]
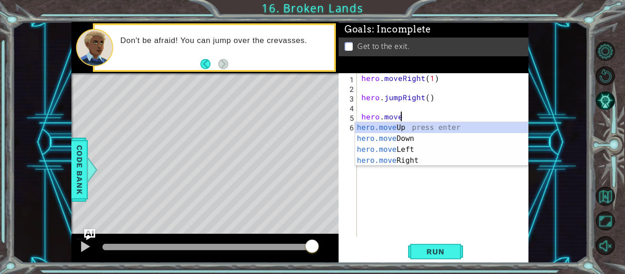
click at [417, 165] on div "hero.move Up press enter hero.move Down press enter hero.move Left press enter …" at bounding box center [441, 155] width 173 height 66
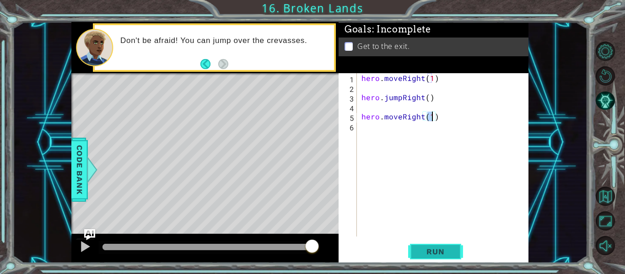
click at [430, 252] on span "Run" at bounding box center [435, 251] width 36 height 9
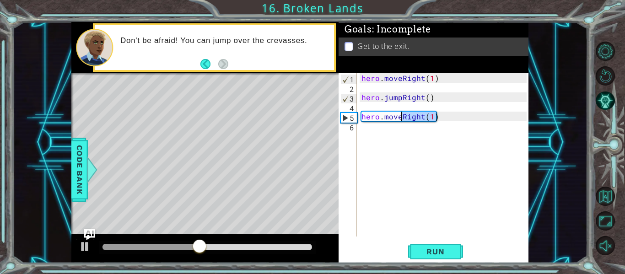
drag, startPoint x: 439, startPoint y: 119, endPoint x: 401, endPoint y: 114, distance: 37.8
click at [401, 114] on div "hero . moveRight ( 1 ) hero . jumpRight ( ) hero . moveRight ( 1 )" at bounding box center [444, 164] width 171 height 182
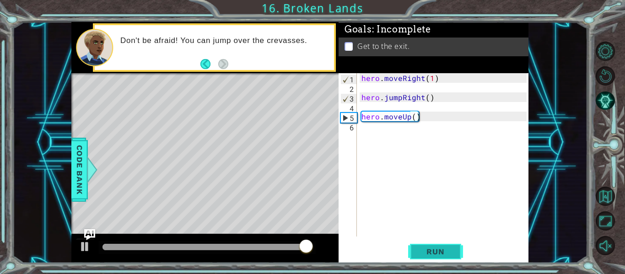
click at [431, 253] on span "Run" at bounding box center [435, 251] width 36 height 9
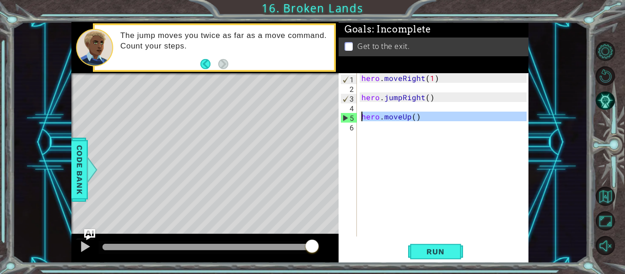
drag, startPoint x: 419, startPoint y: 123, endPoint x: 361, endPoint y: 116, distance: 58.9
click at [361, 116] on div "hero . moveRight ( 1 ) hero . jumpRight ( ) hero . moveUp ( )" at bounding box center [444, 164] width 171 height 182
type textarea "hero.moveUp()"
click at [424, 137] on div "hero . moveRight ( 1 ) hero . jumpRight ( ) hero . moveUp ( )" at bounding box center [442, 154] width 167 height 163
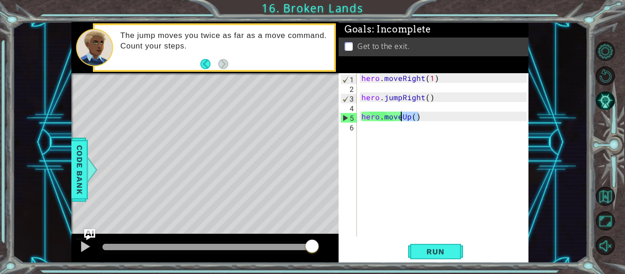
drag, startPoint x: 423, startPoint y: 115, endPoint x: 401, endPoint y: 119, distance: 21.8
click at [401, 119] on div "hero . moveRight ( 1 ) hero . jumpRight ( ) hero . moveUp ( )" at bounding box center [444, 164] width 171 height 182
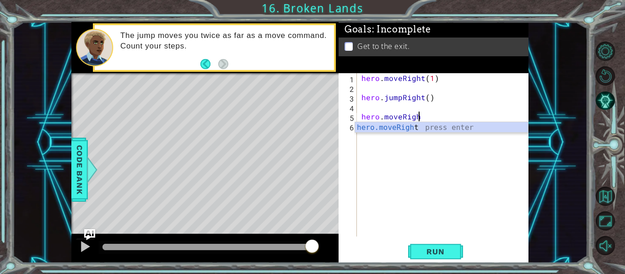
scroll to position [0, 3]
click at [422, 131] on div "hero.moveRight press enter" at bounding box center [441, 138] width 173 height 33
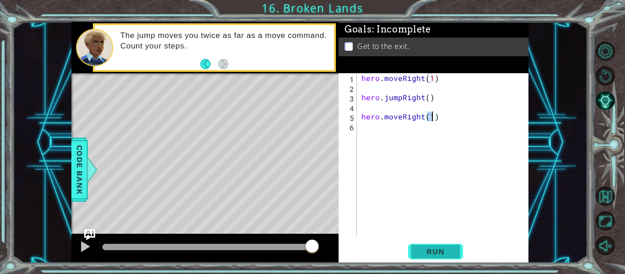
type textarea "hero.moveRight(1)"
click at [436, 248] on span "Run" at bounding box center [435, 251] width 36 height 9
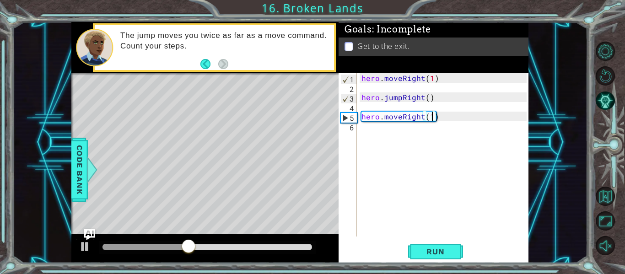
click at [441, 120] on div "hero . moveRight ( 1 ) hero . jumpRight ( ) hero . moveRight ( 1 )" at bounding box center [444, 164] width 171 height 182
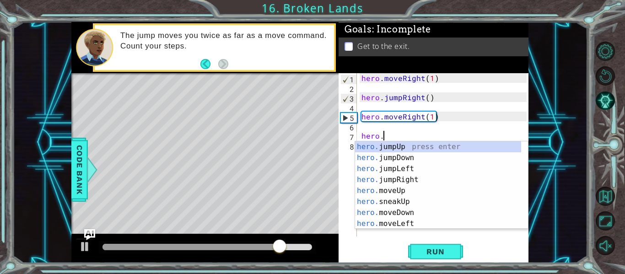
scroll to position [0, 1]
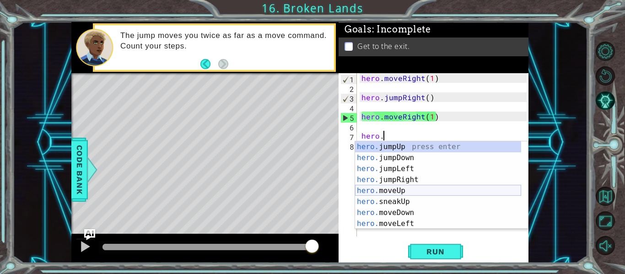
click at [428, 190] on div "hero. jumpUp press enter hero. jumpDown press enter hero. jumpLeft press enter …" at bounding box center [438, 196] width 166 height 110
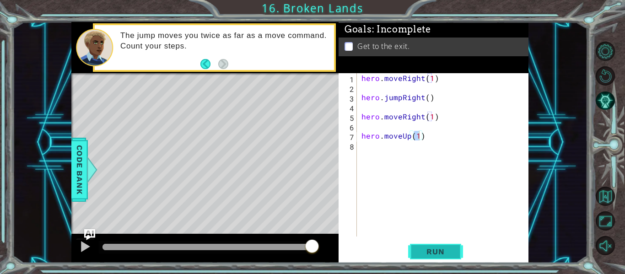
click at [424, 252] on span "Run" at bounding box center [435, 251] width 36 height 9
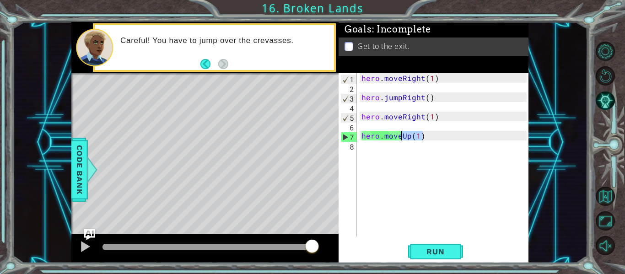
drag, startPoint x: 423, startPoint y: 137, endPoint x: 402, endPoint y: 137, distance: 20.6
click at [402, 137] on div "hero . moveRight ( 1 ) hero . jumpRight ( ) hero . moveRight ( 1 ) hero . moveU…" at bounding box center [444, 164] width 171 height 182
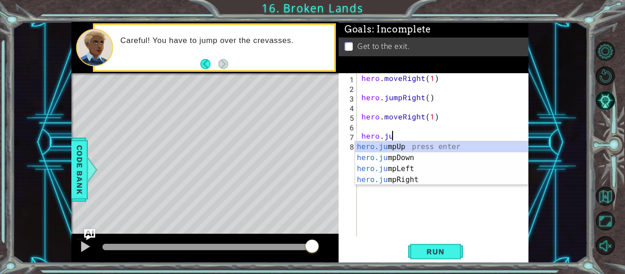
scroll to position [0, 2]
type textarea "hero.jump"
click at [410, 146] on div "hero.jump Up press enter hero.jump Down press enter hero.jump Left press enter …" at bounding box center [441, 174] width 173 height 66
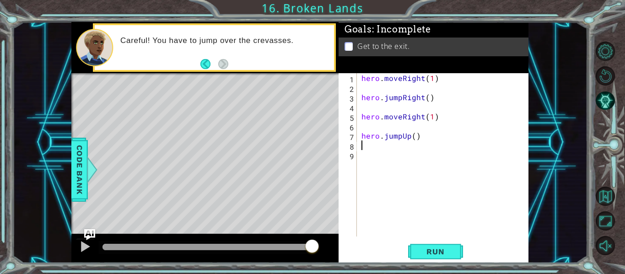
scroll to position [0, 0]
click at [450, 260] on button "Run" at bounding box center [435, 251] width 55 height 19
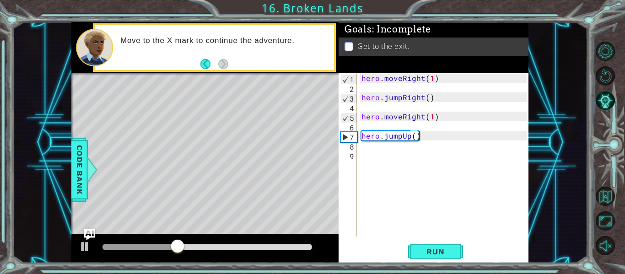
click at [437, 138] on div "hero . moveRight ( 1 ) hero . jumpRight ( ) hero . moveRight ( 1 ) hero . jumpU…" at bounding box center [444, 164] width 171 height 182
type textarea "hero.jumpUp()"
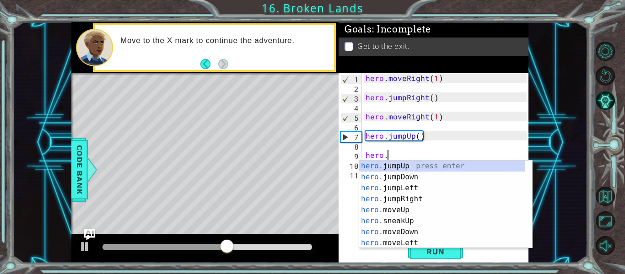
scroll to position [0, 1]
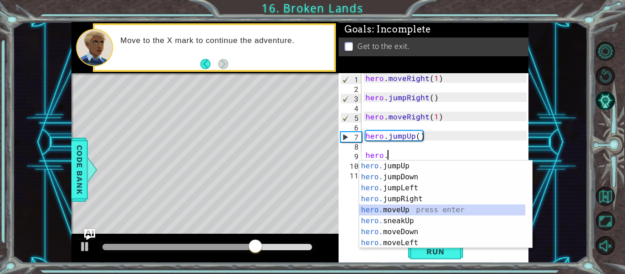
click at [426, 211] on div "hero. jumpUp press enter hero. jumpDown press enter hero. jumpLeft press enter …" at bounding box center [442, 216] width 166 height 110
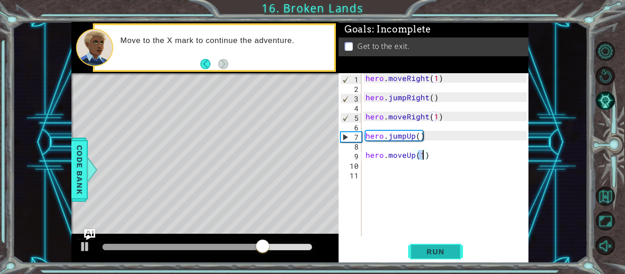
type textarea "hero.moveUp(1)"
click at [446, 259] on button "Run" at bounding box center [435, 251] width 55 height 19
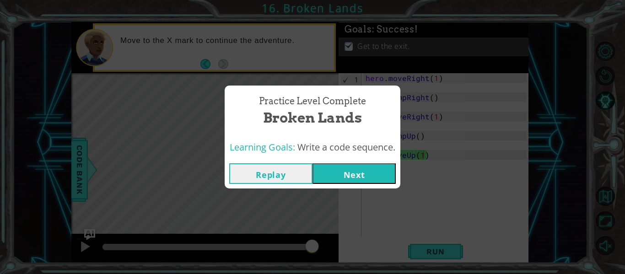
click at [349, 167] on button "Next" at bounding box center [353, 173] width 83 height 21
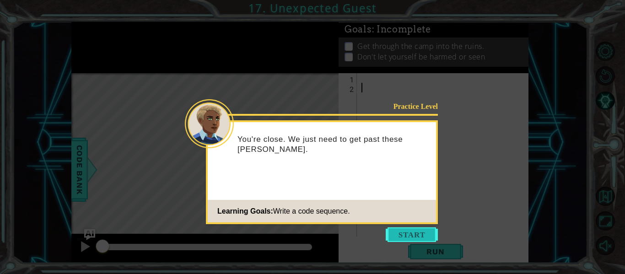
click at [404, 234] on button "Start" at bounding box center [411, 234] width 52 height 15
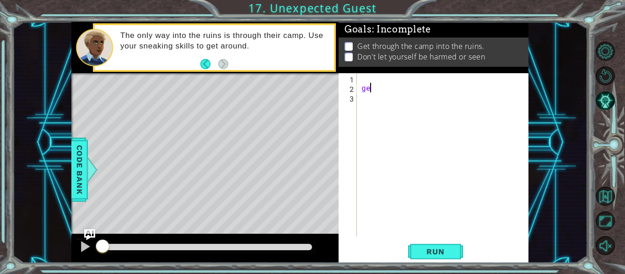
type textarea "g"
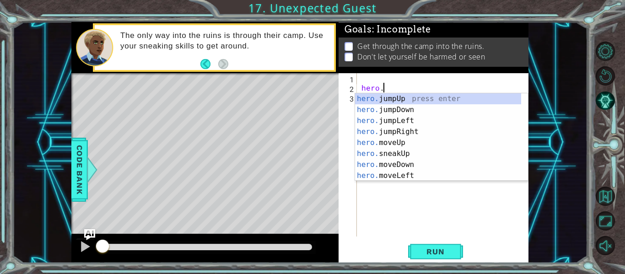
scroll to position [0, 1]
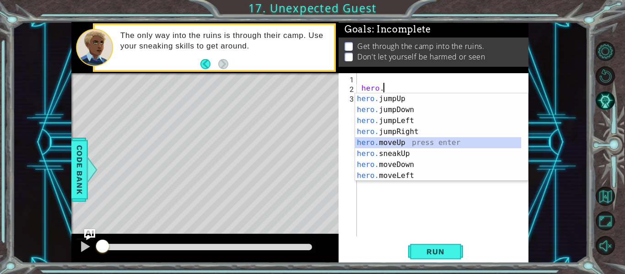
click at [390, 140] on div "hero. jumpUp press enter hero. jumpDown press enter hero. jumpLeft press enter …" at bounding box center [438, 148] width 166 height 110
type textarea "hero.moveUp(1)"
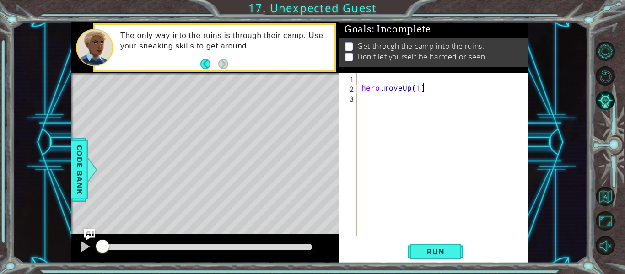
click at [429, 89] on div "hero . moveUp ( 1 )" at bounding box center [444, 164] width 171 height 182
click at [433, 261] on button "Run" at bounding box center [435, 251] width 55 height 19
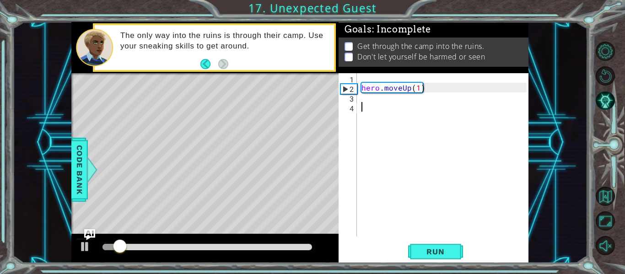
click at [373, 112] on div "hero . moveUp ( 1 )" at bounding box center [444, 164] width 171 height 182
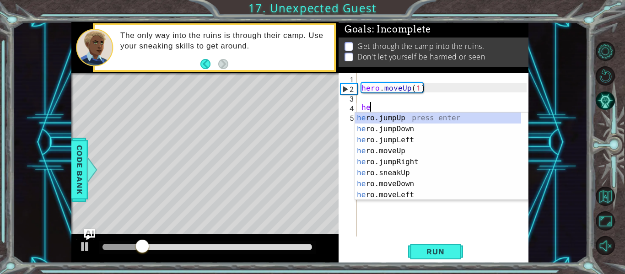
scroll to position [0, 0]
type textarea "hero"
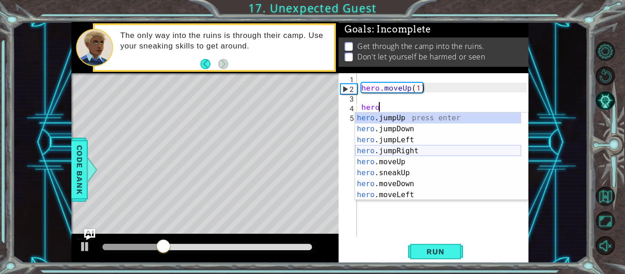
click at [397, 150] on div "hero .jumpUp press enter hero .jumpDown press enter hero .jumpLeft press enter …" at bounding box center [438, 167] width 166 height 110
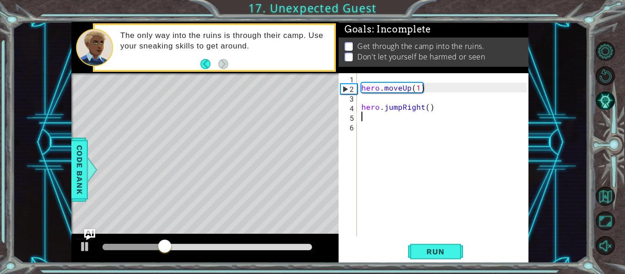
scroll to position [0, 0]
click at [411, 251] on button "Run" at bounding box center [435, 251] width 55 height 19
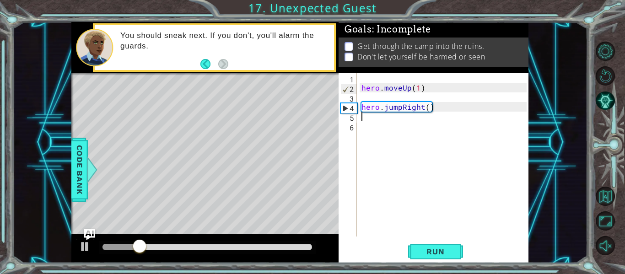
click at [371, 130] on div "hero . moveUp ( 1 ) hero . jumpRight ( )" at bounding box center [444, 164] width 171 height 182
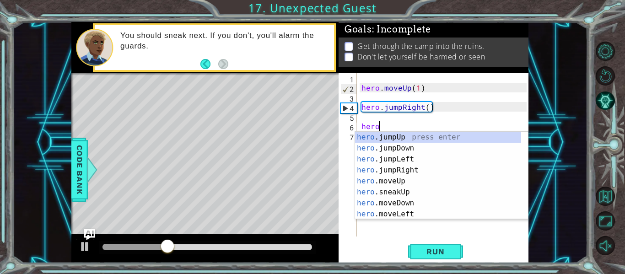
type textarea "hero."
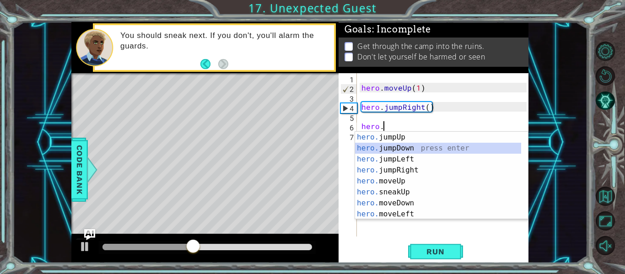
click at [409, 148] on div "hero. jumpUp press enter hero. jumpDown press enter hero. jumpLeft press enter …" at bounding box center [438, 187] width 166 height 110
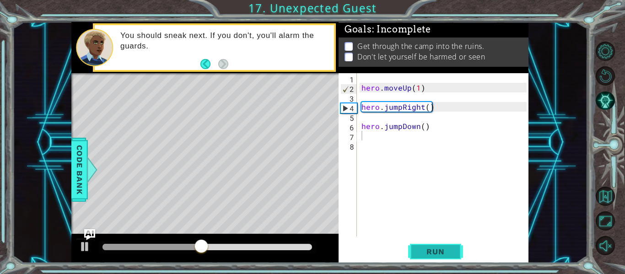
click at [429, 254] on span "Run" at bounding box center [435, 251] width 36 height 9
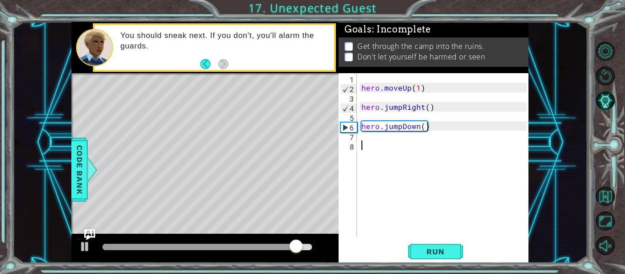
click at [369, 150] on div "hero . moveUp ( 1 ) hero . jumpRight ( ) hero . jumpDown ( )" at bounding box center [444, 164] width 171 height 182
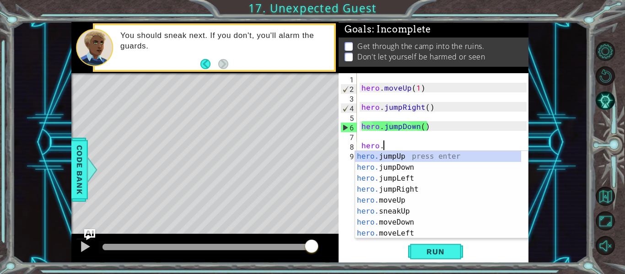
scroll to position [0, 1]
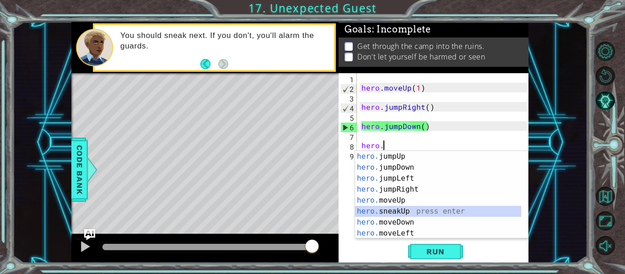
click at [399, 209] on div "hero. jumpUp press enter hero. jumpDown press enter hero. jumpLeft press enter …" at bounding box center [438, 206] width 166 height 110
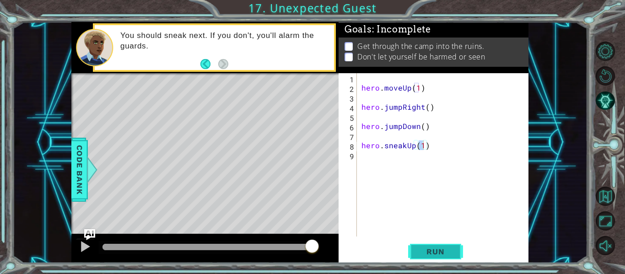
click at [431, 251] on span "Run" at bounding box center [435, 251] width 36 height 9
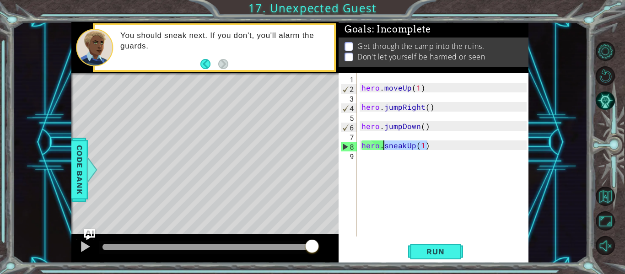
drag, startPoint x: 434, startPoint y: 147, endPoint x: 383, endPoint y: 144, distance: 50.4
click at [383, 144] on div "hero . moveUp ( 1 ) hero . jumpRight ( ) hero . jumpDown ( ) hero . sneakUp ( 1…" at bounding box center [444, 164] width 171 height 182
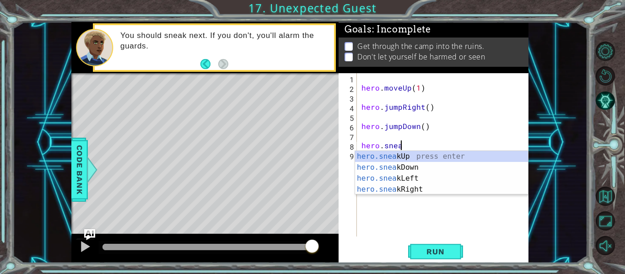
scroll to position [0, 2]
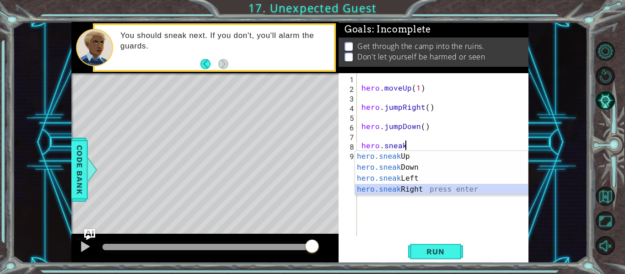
click at [406, 189] on div "hero.sneak Up press enter hero.sneak Down press enter hero.sneak Left press ent…" at bounding box center [441, 184] width 173 height 66
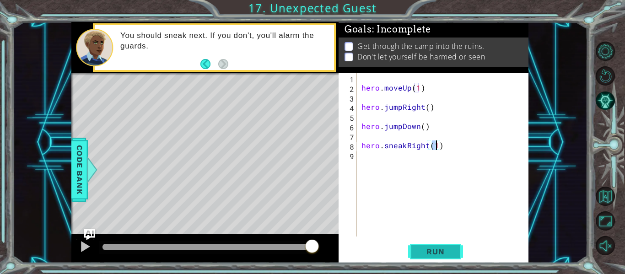
type textarea "hero.sneakRight(1)"
click at [421, 255] on span "Run" at bounding box center [435, 251] width 36 height 9
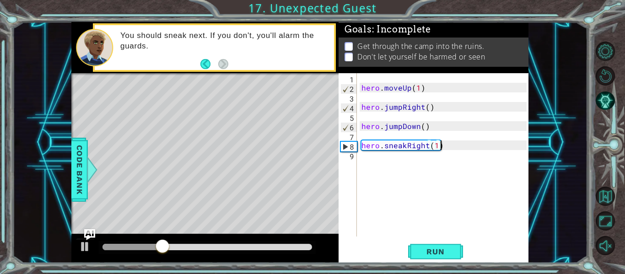
click at [453, 150] on div "hero . moveUp ( 1 ) hero . jumpRight ( ) hero . jumpDown ( ) hero . sneakRight …" at bounding box center [444, 164] width 171 height 182
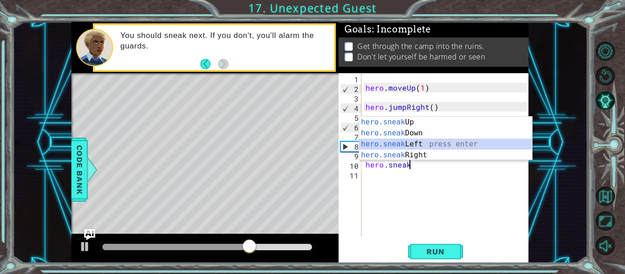
click at [430, 144] on div "hero.sneak Up press enter hero.sneak Down press enter hero.sneak Left press ent…" at bounding box center [445, 150] width 173 height 66
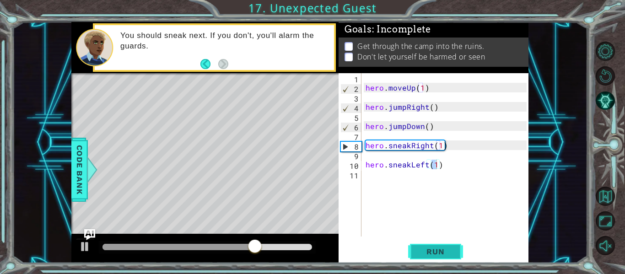
click at [439, 251] on span "Run" at bounding box center [435, 251] width 36 height 9
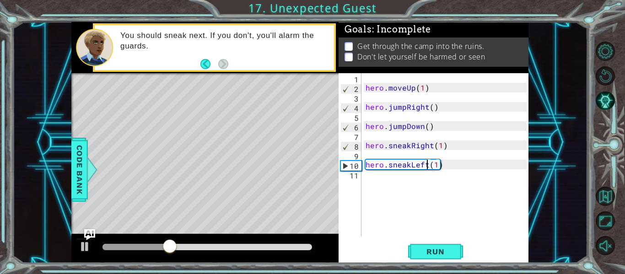
click at [425, 165] on div "hero . moveUp ( 1 ) hero . jumpRight ( ) hero . jumpDown ( ) hero . sneakRight …" at bounding box center [447, 164] width 167 height 182
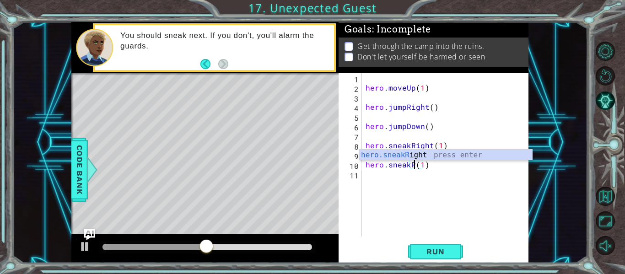
scroll to position [0, 3]
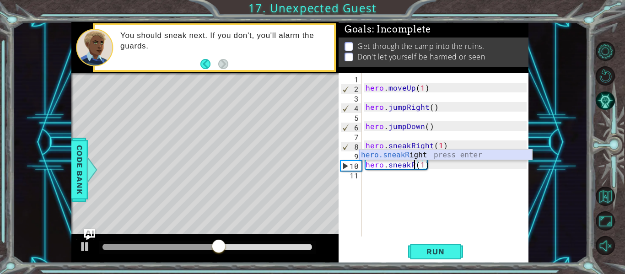
click at [425, 153] on div "hero.sneakR ight press enter" at bounding box center [445, 166] width 173 height 33
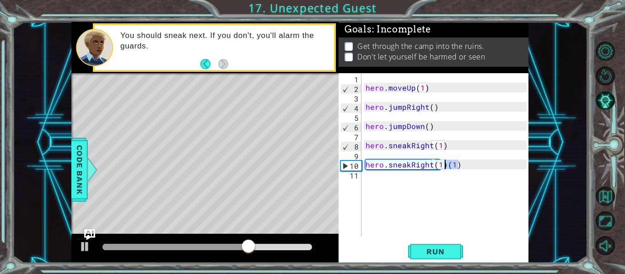
drag, startPoint x: 462, startPoint y: 169, endPoint x: 444, endPoint y: 168, distance: 17.4
click at [444, 168] on div "hero . moveUp ( 1 ) hero . jumpRight ( ) hero . jumpDown ( ) hero . sneakRight …" at bounding box center [447, 164] width 167 height 182
click at [443, 249] on span "Run" at bounding box center [435, 251] width 36 height 9
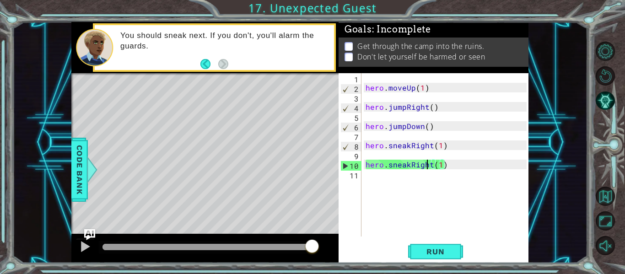
click at [428, 162] on div "hero . moveUp ( 1 ) hero . jumpRight ( ) hero . jumpDown ( ) hero . sneakRight …" at bounding box center [447, 164] width 167 height 182
click at [432, 165] on div "hero . moveUp ( 1 ) hero . jumpRight ( ) hero . jumpDown ( ) hero . sneakRight …" at bounding box center [447, 164] width 167 height 182
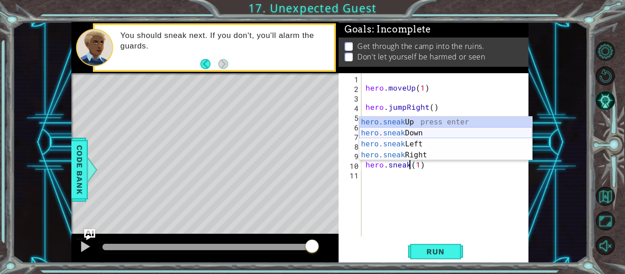
click at [416, 133] on div "hero.sneak Up press enter hero.sneak Down press enter hero.sneak Left press ent…" at bounding box center [445, 150] width 173 height 66
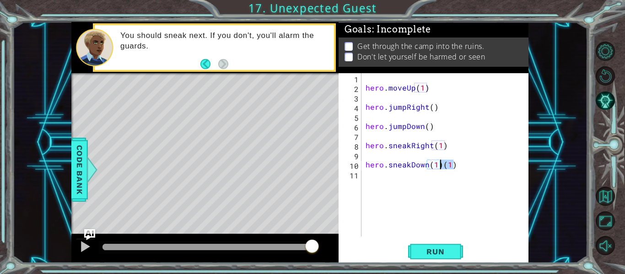
drag, startPoint x: 452, startPoint y: 164, endPoint x: 442, endPoint y: 163, distance: 10.6
click at [442, 163] on div "hero . moveUp ( 1 ) hero . jumpRight ( ) hero . jumpDown ( ) hero . sneakRight …" at bounding box center [447, 164] width 167 height 182
type textarea "hero.sneakDown(1)"
click at [441, 255] on span "Run" at bounding box center [435, 251] width 36 height 9
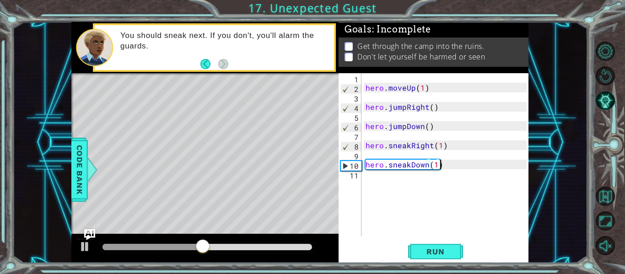
click at [444, 164] on div "hero . moveUp ( 1 ) hero . jumpRight ( ) hero . jumpDown ( ) hero . sneakRight …" at bounding box center [447, 164] width 167 height 182
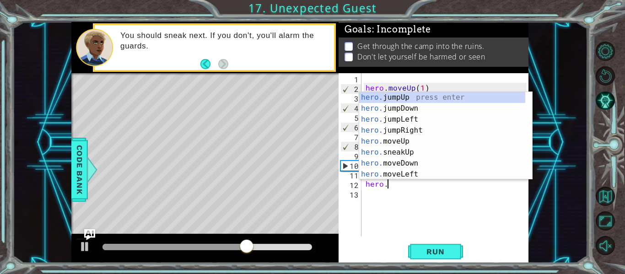
scroll to position [0, 1]
click at [418, 149] on div "hero. jumpUp press enter hero. jumpDown press enter hero. jumpLeft press enter …" at bounding box center [442, 147] width 166 height 110
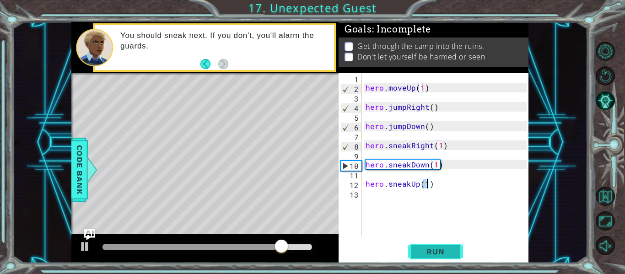
click at [429, 254] on span "Run" at bounding box center [435, 251] width 36 height 9
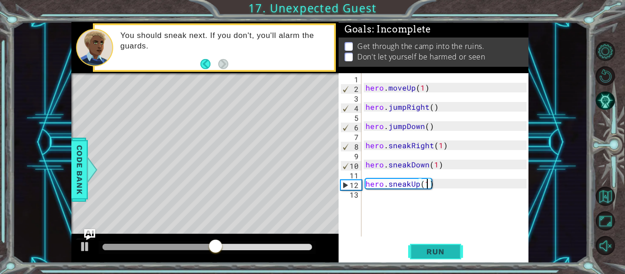
click at [443, 253] on span "Run" at bounding box center [435, 251] width 36 height 9
click at [417, 186] on div "hero . moveUp ( 1 ) hero . jumpRight ( ) hero . jumpDown ( ) hero . sneakRight …" at bounding box center [447, 164] width 167 height 182
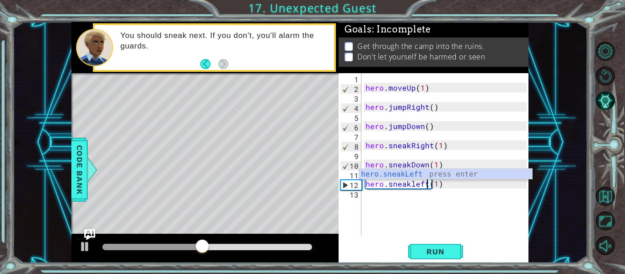
scroll to position [0, 4]
click at [406, 175] on div "hero.sneakLeft press enter" at bounding box center [445, 185] width 173 height 33
type textarea "hero.sneakLeft(1)(1)"
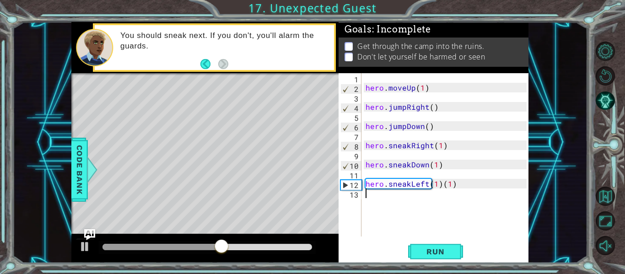
click at [454, 190] on div "hero . moveUp ( 1 ) hero . jumpRight ( ) hero . jumpDown ( ) hero . sneakRight …" at bounding box center [447, 164] width 167 height 182
click at [453, 185] on div "hero . moveUp ( 1 ) hero . jumpRight ( ) hero . jumpDown ( ) hero . sneakRight …" at bounding box center [447, 164] width 167 height 182
click at [435, 185] on div "hero . moveUp ( 1 ) hero . jumpRight ( ) hero . jumpDown ( ) hero . sneakRight …" at bounding box center [447, 164] width 167 height 182
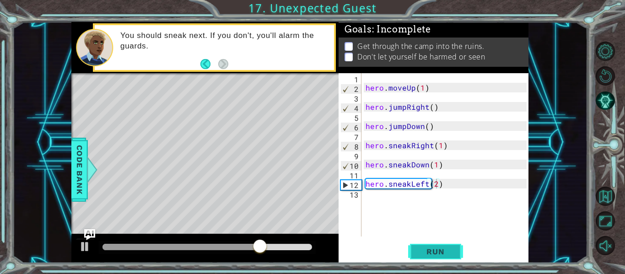
click at [454, 246] on button "Run" at bounding box center [435, 251] width 55 height 19
click at [425, 186] on div "hero . moveUp ( 1 ) hero . jumpRight ( ) hero . jumpDown ( ) hero . sneakRight …" at bounding box center [447, 164] width 167 height 182
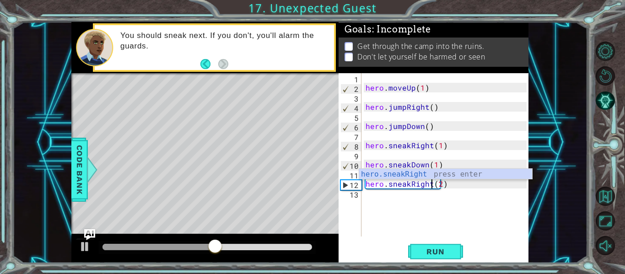
scroll to position [0, 5]
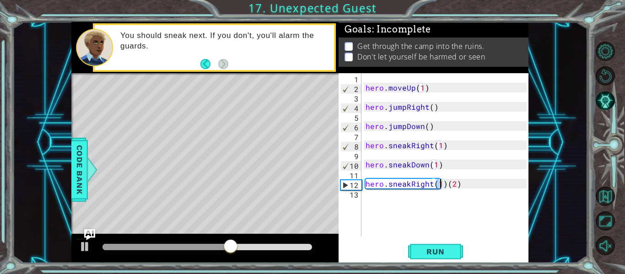
click at [441, 184] on div "hero . moveUp ( 1 ) hero . jumpRight ( ) hero . jumpDown ( ) hero . sneakRight …" at bounding box center [445, 154] width 163 height 163
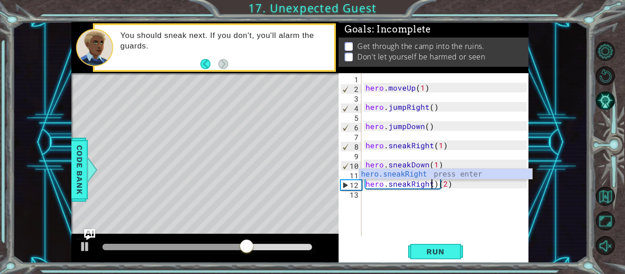
click at [434, 188] on div "hero . moveUp ( 1 ) hero . jumpRight ( ) hero . jumpDown ( ) hero . sneakRight …" at bounding box center [447, 164] width 167 height 182
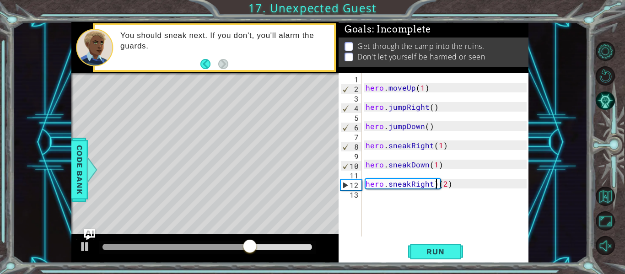
type textarea "hero.sneakRight(2)"
click at [451, 250] on span "Run" at bounding box center [435, 251] width 36 height 9
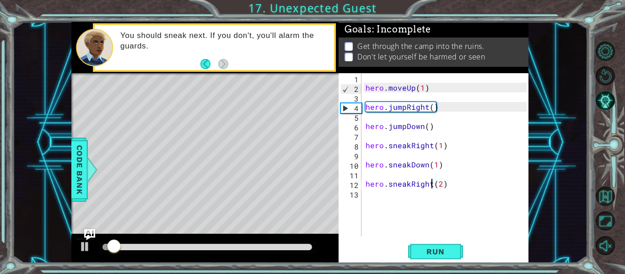
click at [453, 188] on div "hero . moveUp ( 1 ) hero . jumpRight ( ) hero . jumpDown ( ) hero . sneakRight …" at bounding box center [447, 164] width 167 height 182
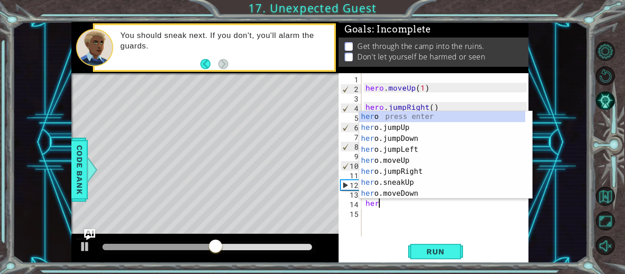
scroll to position [0, 0]
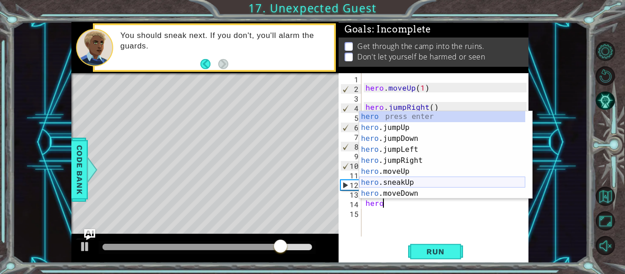
click at [424, 183] on div "hero press enter hero .jumpUp press enter hero .jumpDown press enter hero .jump…" at bounding box center [442, 166] width 166 height 110
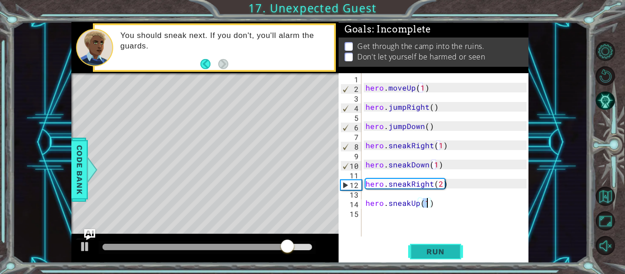
type textarea "hero.sneakUp(1)"
click at [429, 260] on button "Run" at bounding box center [435, 251] width 55 height 19
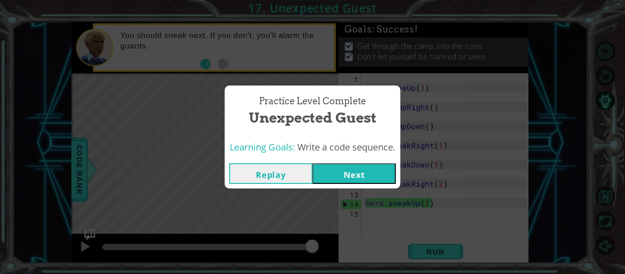
click at [371, 170] on button "Next" at bounding box center [353, 173] width 83 height 21
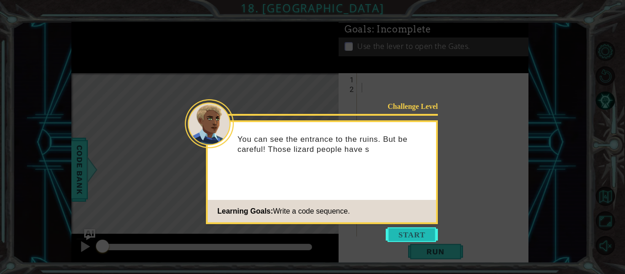
click at [405, 230] on button "Start" at bounding box center [411, 234] width 52 height 15
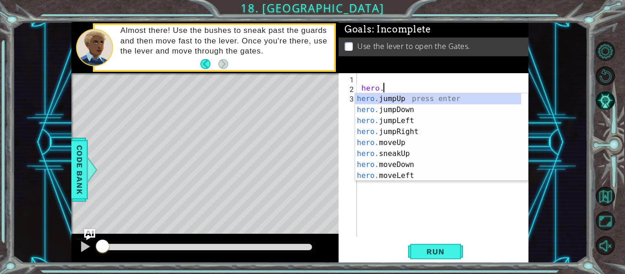
scroll to position [0, 1]
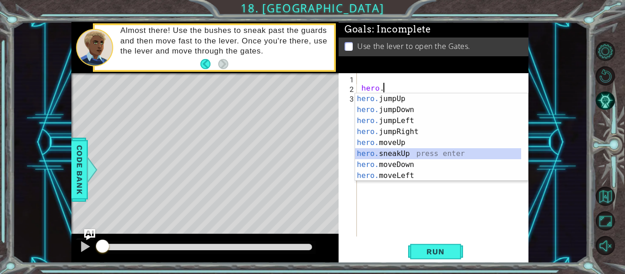
click at [396, 151] on div "hero. jumpUp press enter hero. jumpDown press enter hero. jumpLeft press enter …" at bounding box center [438, 148] width 166 height 110
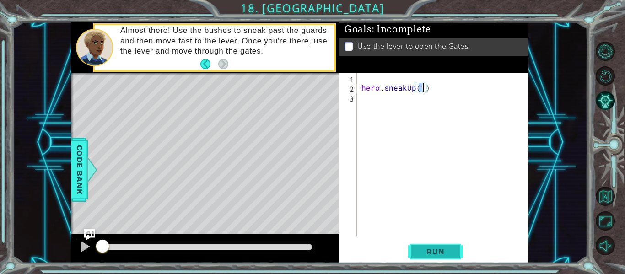
click at [435, 250] on span "Run" at bounding box center [435, 251] width 36 height 9
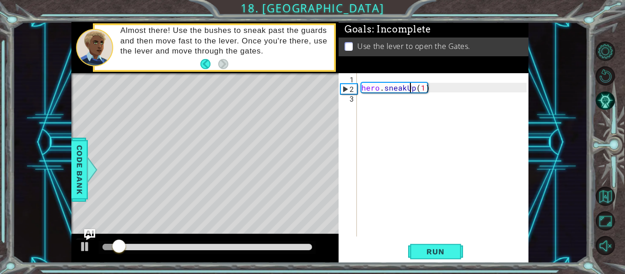
click at [410, 90] on div "hero . sneakUp ( 1 )" at bounding box center [444, 164] width 171 height 182
click at [414, 91] on div "hero . sneakUp ( 1 )" at bounding box center [444, 164] width 171 height 182
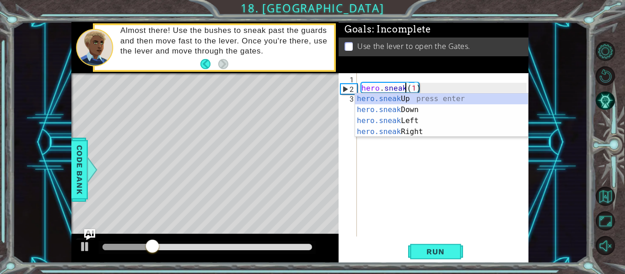
type textarea "hero.sneakR(1)"
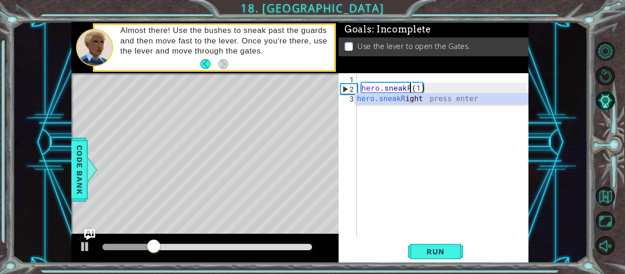
scroll to position [0, 3]
click at [426, 104] on div "hero . sneakR ( 1 )" at bounding box center [444, 164] width 171 height 182
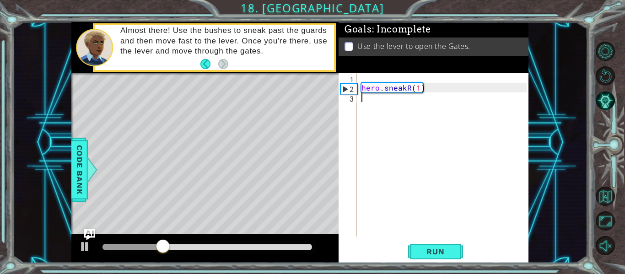
scroll to position [0, 0]
click at [407, 88] on div "hero . sneakR ( 1 )" at bounding box center [444, 164] width 171 height 182
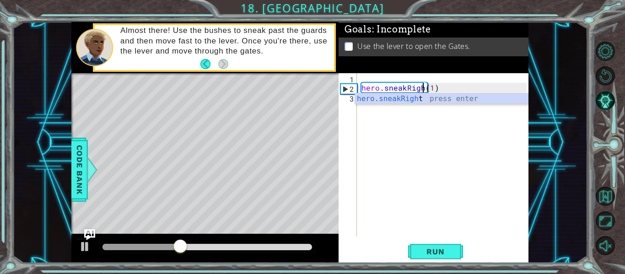
scroll to position [0, 5]
type textarea "hero.sneakRight(1)"
click at [443, 252] on span "Run" at bounding box center [435, 251] width 36 height 9
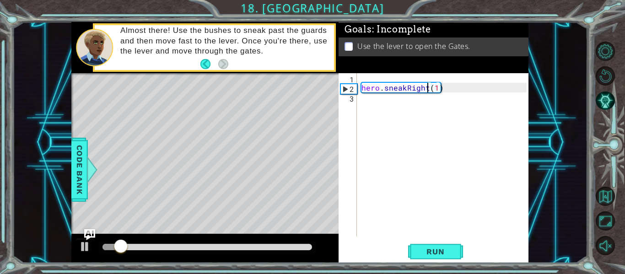
click at [369, 105] on div "hero . sneakRight ( 1 )" at bounding box center [444, 164] width 171 height 182
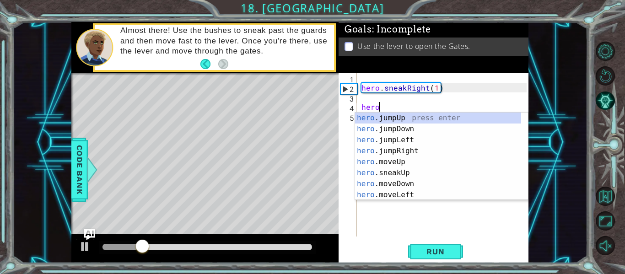
scroll to position [0, 1]
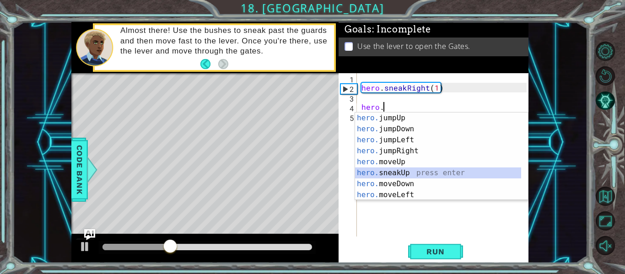
click at [401, 176] on div "hero. jumpUp press enter hero. jumpDown press enter hero. jumpLeft press enter …" at bounding box center [438, 167] width 166 height 110
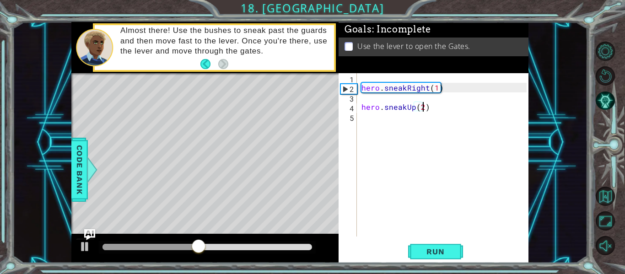
scroll to position [0, 4]
type textarea "hero.sneakUp(2)"
click at [439, 243] on button "Run" at bounding box center [435, 251] width 55 height 19
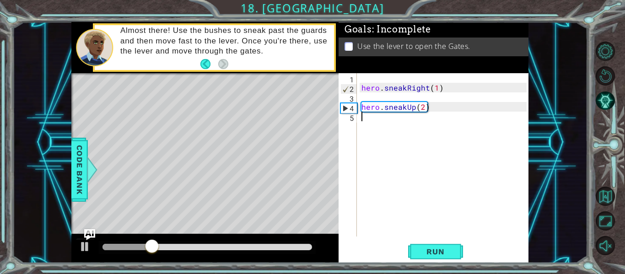
click at [364, 121] on div "hero . sneakRight ( 1 ) hero . sneakUp ( 2 )" at bounding box center [444, 164] width 171 height 182
type textarea "\"
click at [371, 133] on div "hero . sneakRight ( 1 ) hero . sneakUp ( 2 )" at bounding box center [444, 164] width 171 height 182
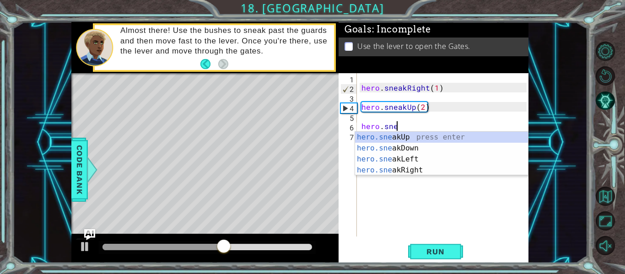
scroll to position [0, 2]
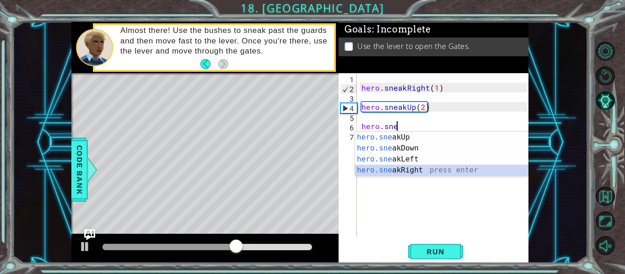
click at [427, 168] on div "hero.sne akUp press enter hero.sne akDown press enter hero.sne akLeft press ent…" at bounding box center [441, 165] width 173 height 66
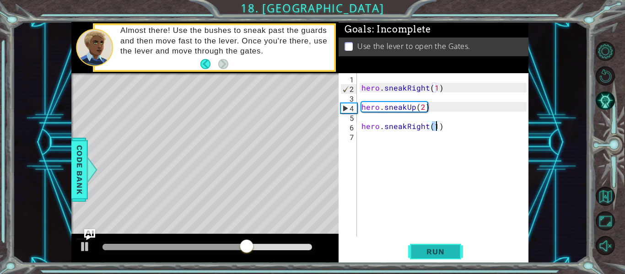
type textarea "hero.sneakRight(1)"
click at [428, 254] on span "Run" at bounding box center [435, 251] width 36 height 9
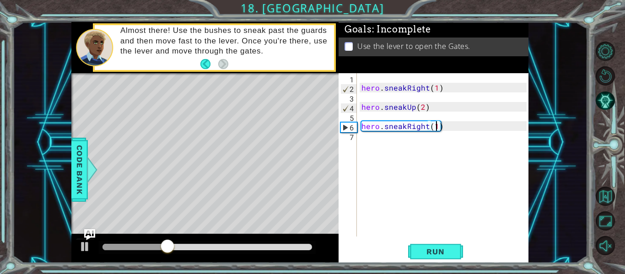
click at [369, 139] on div "hero . sneakRight ( 1 ) hero . sneakUp ( 2 ) hero . sneakRight ( 1 )" at bounding box center [444, 164] width 171 height 182
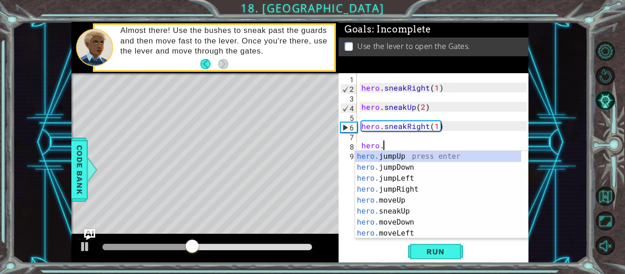
scroll to position [0, 1]
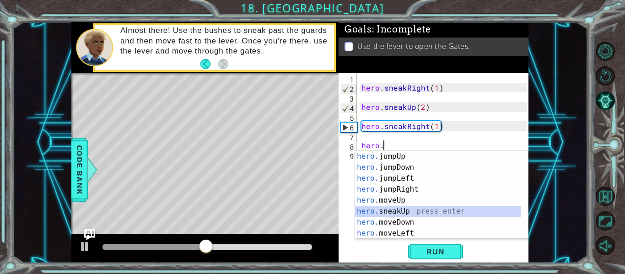
click at [398, 208] on div "hero. jumpUp press enter hero. jumpDown press enter hero. jumpLeft press enter …" at bounding box center [438, 206] width 166 height 110
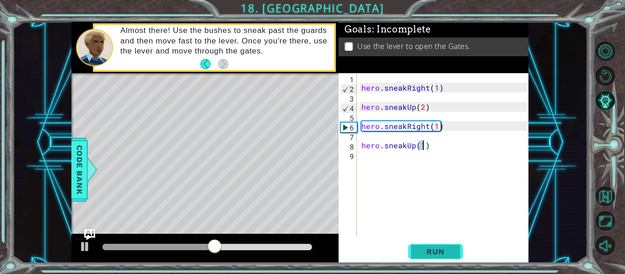
click at [422, 255] on span "Run" at bounding box center [435, 251] width 36 height 9
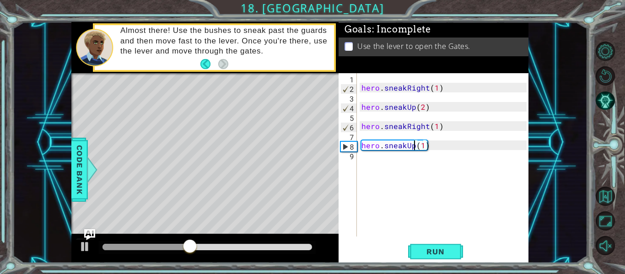
click at [413, 145] on div "hero . sneakRight ( 1 ) hero . sneakUp ( 2 ) hero . sneakRight ( 1 ) hero . sne…" at bounding box center [444, 164] width 171 height 182
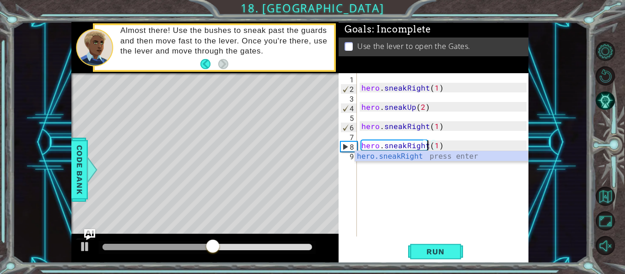
scroll to position [0, 5]
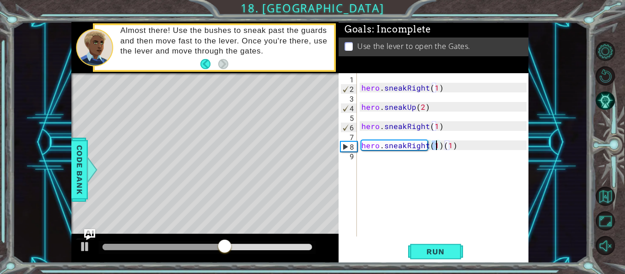
click at [436, 145] on div "hero . sneakRight ( 1 ) hero . sneakUp ( 2 ) hero . sneakRight ( 1 ) hero . sne…" at bounding box center [442, 154] width 167 height 163
click at [431, 145] on div "hero . sneakRight ( 1 ) hero . sneakUp ( 2 ) hero . sneakRight ( 1 ) hero . sne…" at bounding box center [444, 164] width 171 height 182
click at [434, 252] on span "Run" at bounding box center [435, 251] width 36 height 9
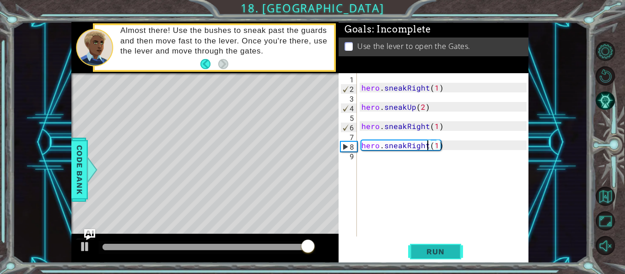
click at [429, 256] on span "Run" at bounding box center [435, 251] width 36 height 9
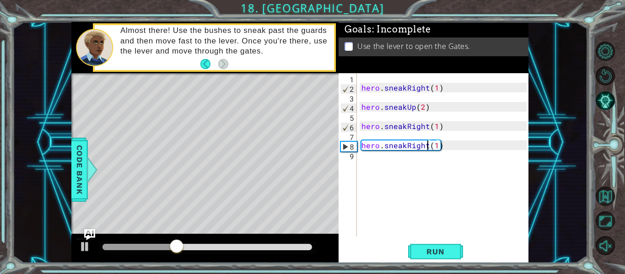
click at [425, 146] on div "hero . sneakRight ( 1 ) hero . sneakUp ( 2 ) hero . sneakRight ( 1 ) hero . sne…" at bounding box center [444, 164] width 171 height 182
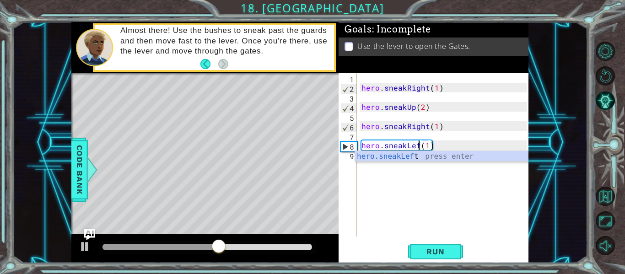
scroll to position [0, 4]
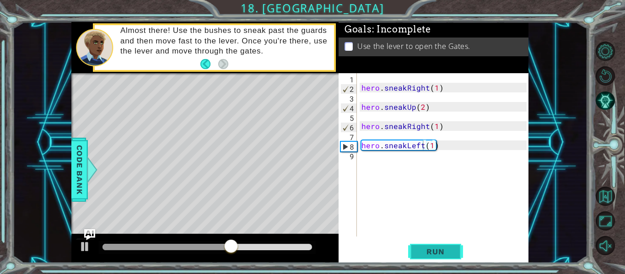
click at [442, 247] on span "Run" at bounding box center [435, 251] width 36 height 9
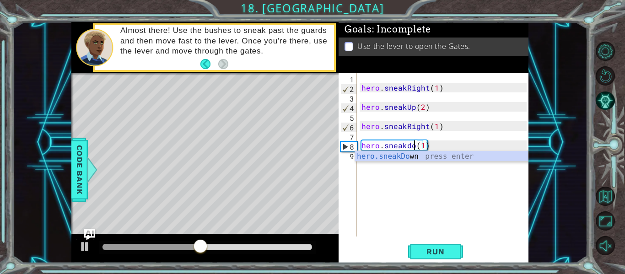
scroll to position [0, 4]
click at [397, 159] on div "hero.sneakDo wn press enter" at bounding box center [441, 167] width 173 height 33
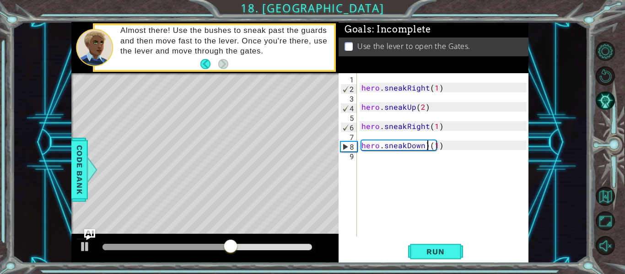
click at [425, 145] on div "hero . sneakRight ( 1 ) hero . sneakUp ( 2 ) hero . sneakRight ( 1 ) hero . sne…" at bounding box center [444, 164] width 171 height 182
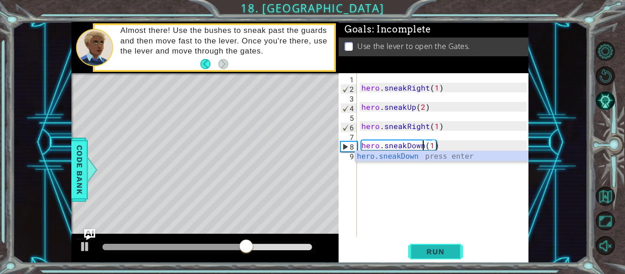
click at [438, 249] on span "Run" at bounding box center [435, 251] width 36 height 9
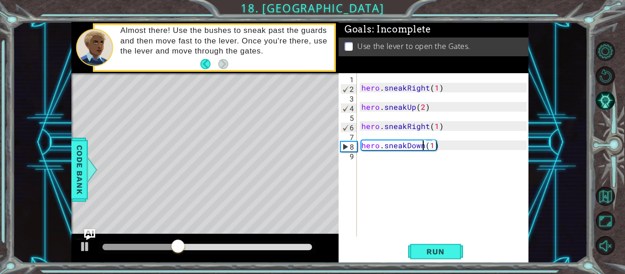
click at [424, 148] on div "hero . sneakRight ( 1 ) hero . sneakUp ( 2 ) hero . sneakRight ( 1 ) hero . sne…" at bounding box center [444, 164] width 171 height 182
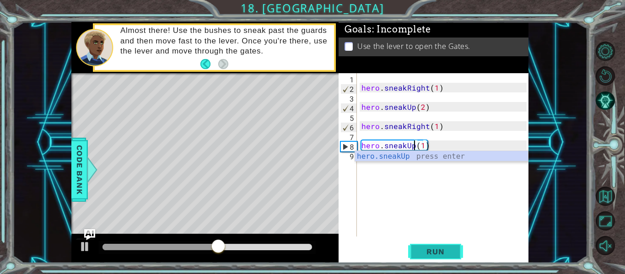
type textarea "hero.sneakUp(1)"
click at [433, 248] on span "Run" at bounding box center [435, 251] width 36 height 9
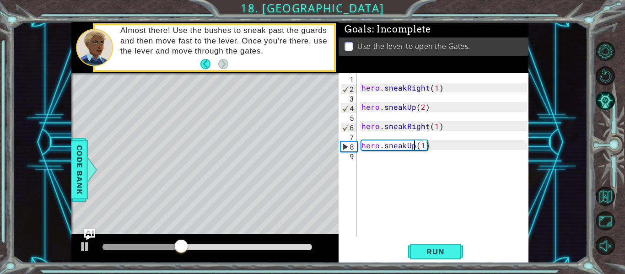
click at [372, 163] on div "hero . sneakRight ( 1 ) hero . sneakUp ( 2 ) hero . sneakRight ( 1 ) hero . sne…" at bounding box center [444, 164] width 171 height 182
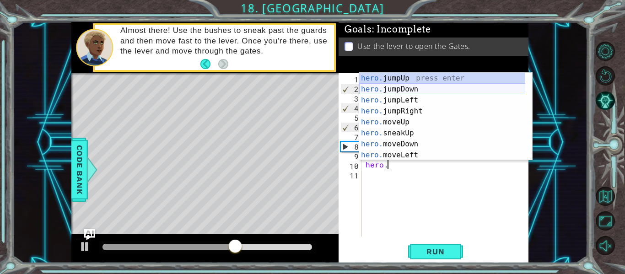
scroll to position [0, 1]
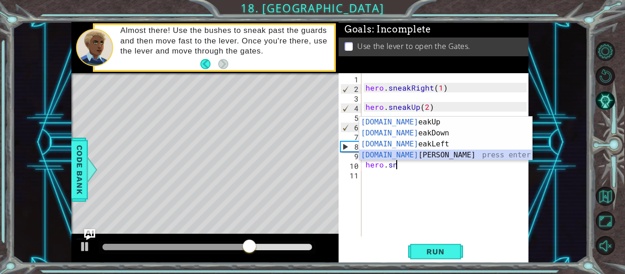
click at [413, 153] on div "[DOMAIN_NAME] eakUp press enter [DOMAIN_NAME] eakDown press enter [DOMAIN_NAME]…" at bounding box center [445, 150] width 173 height 66
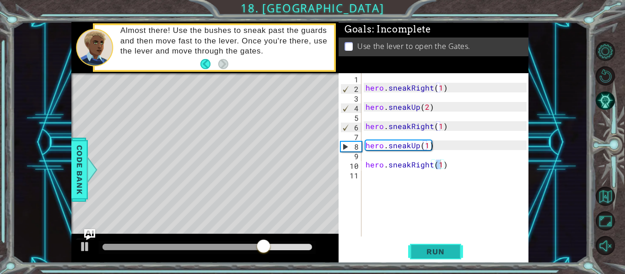
click at [415, 261] on button "Run" at bounding box center [435, 251] width 55 height 19
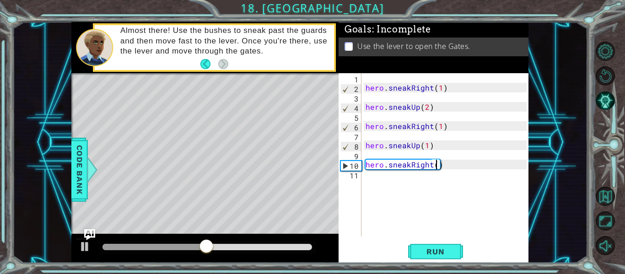
scroll to position [0, 5]
type textarea "hero.sneakRight(2)"
click at [439, 258] on button "Run" at bounding box center [435, 251] width 55 height 19
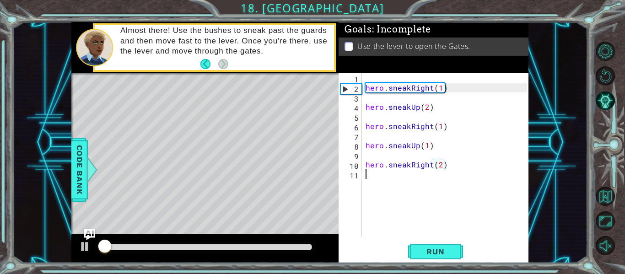
click at [370, 180] on div "hero . sneakRight ( 1 ) hero . sneakUp ( 2 ) hero . sneakRight ( 1 ) hero . sne…" at bounding box center [447, 164] width 167 height 182
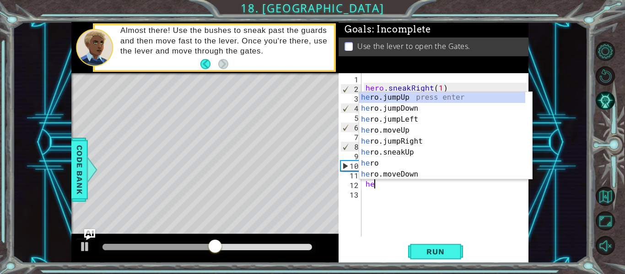
scroll to position [0, 0]
type textarea "h"
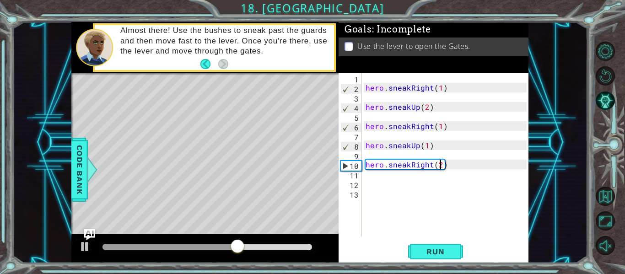
click at [439, 166] on div "hero . sneakRight ( 1 ) hero . sneakUp ( 2 ) hero . sneakRight ( 1 ) hero . sne…" at bounding box center [447, 164] width 167 height 182
type textarea "hero.sneakRight(1)"
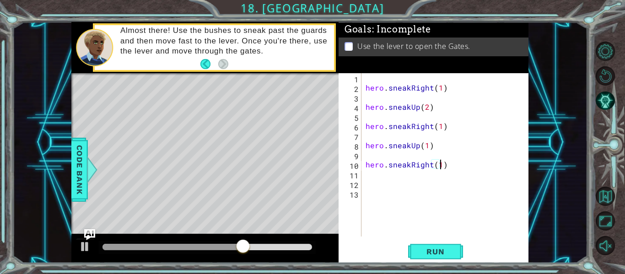
scroll to position [0, 5]
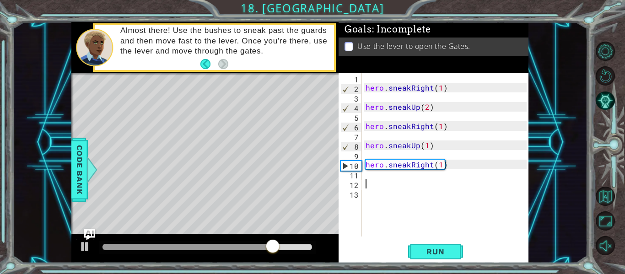
click at [365, 187] on div "hero . sneakRight ( 1 ) hero . sneakUp ( 2 ) hero . sneakRight ( 1 ) hero . sne…" at bounding box center [447, 164] width 167 height 182
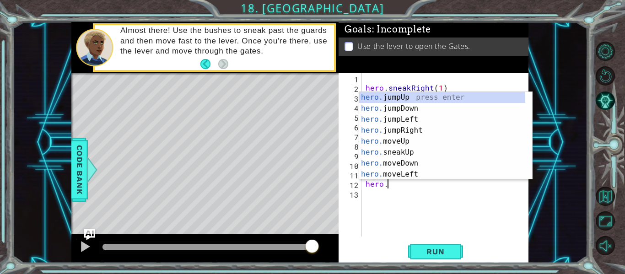
scroll to position [0, 1]
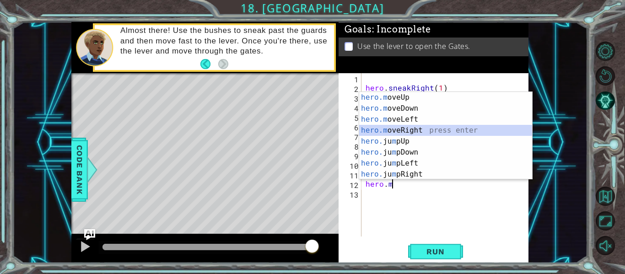
click at [398, 128] on div "hero.m oveUp press enter hero.m oveDown press enter hero.m oveLeft press enter …" at bounding box center [445, 147] width 173 height 110
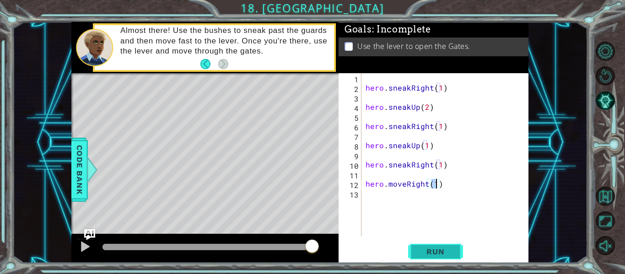
type textarea "hero.moveRight(1)"
click at [432, 251] on span "Run" at bounding box center [435, 251] width 36 height 9
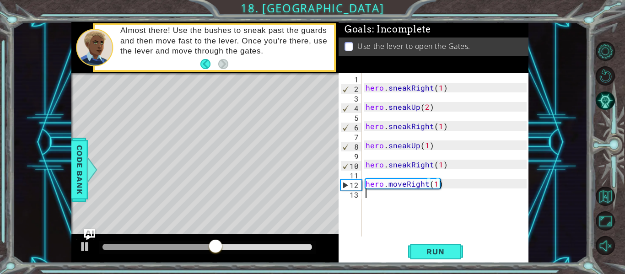
click at [380, 205] on div "hero . sneakRight ( 1 ) hero . sneakUp ( 2 ) hero . sneakRight ( 1 ) hero . sne…" at bounding box center [447, 164] width 167 height 182
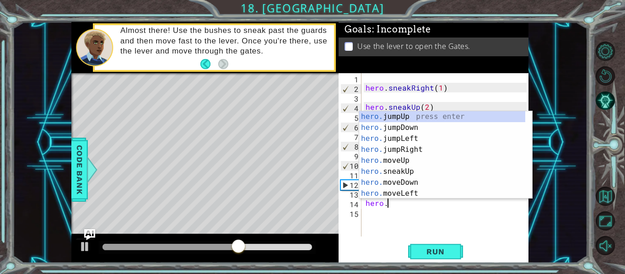
scroll to position [0, 1]
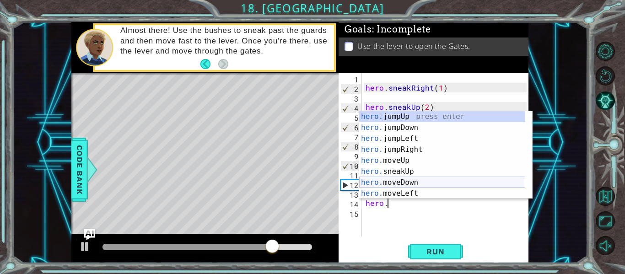
click at [384, 180] on div "hero. jumpUp press enter hero. jumpDown press enter hero. jumpLeft press enter …" at bounding box center [442, 166] width 166 height 110
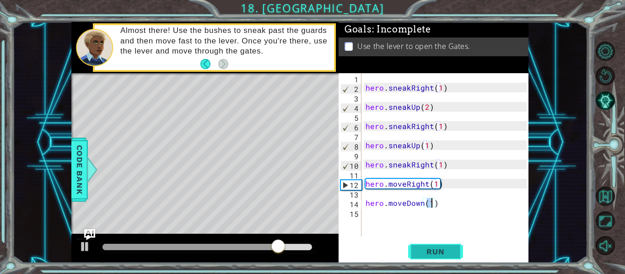
type textarea "hero.moveDown(1)"
click at [429, 256] on span "Run" at bounding box center [435, 251] width 36 height 9
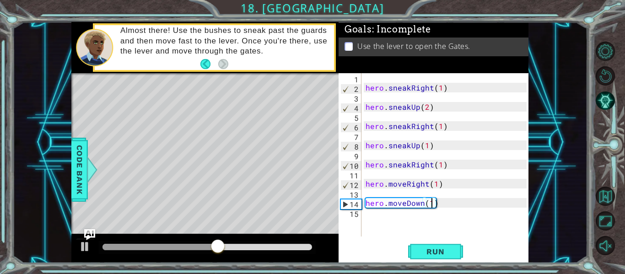
click at [384, 217] on div "hero . sneakRight ( 1 ) hero . sneakUp ( 2 ) hero . sneakRight ( 1 ) hero . sne…" at bounding box center [447, 164] width 167 height 182
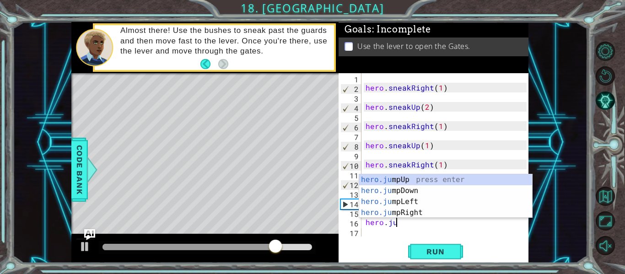
scroll to position [0, 2]
type textarea "hero.jump"
click at [416, 190] on div "hero.jump Up press enter hero.jump Down press enter hero.jump Left press enter …" at bounding box center [445, 207] width 173 height 66
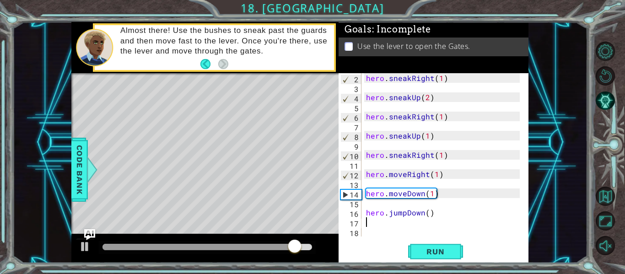
scroll to position [10, 0]
click at [419, 255] on span "Run" at bounding box center [435, 251] width 36 height 9
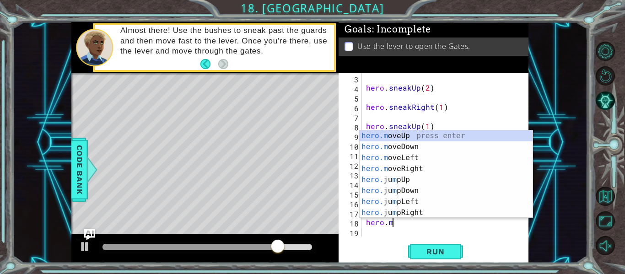
scroll to position [0, 1]
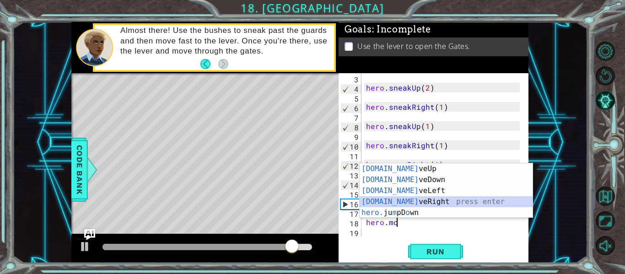
click at [420, 199] on div "[DOMAIN_NAME] veUp press enter [DOMAIN_NAME] veDown press enter [DOMAIN_NAME] v…" at bounding box center [445, 201] width 173 height 77
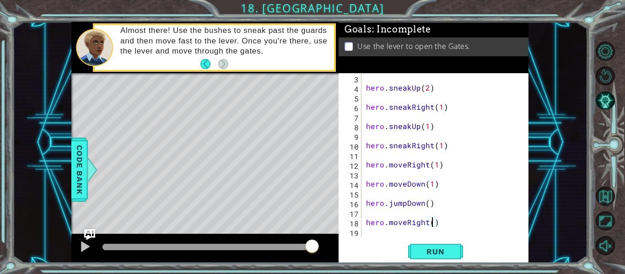
type textarea "hero.moveRight(2)"
click at [445, 225] on div "hero . sneakUp ( 2 ) hero . sneakRight ( 1 ) hero . sneakUp ( 1 ) hero . sneakR…" at bounding box center [444, 164] width 160 height 182
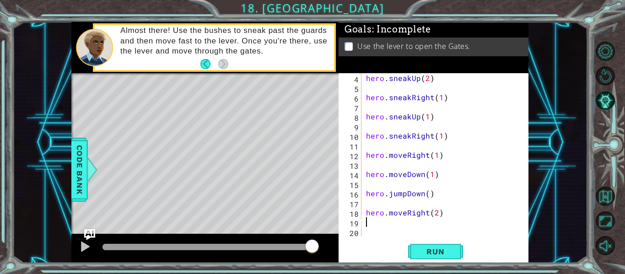
scroll to position [29, 0]
click at [387, 229] on div "hero . sneakUp ( 2 ) hero . sneakRight ( 1 ) hero . sneakUp ( 1 ) hero . sneakR…" at bounding box center [444, 164] width 160 height 182
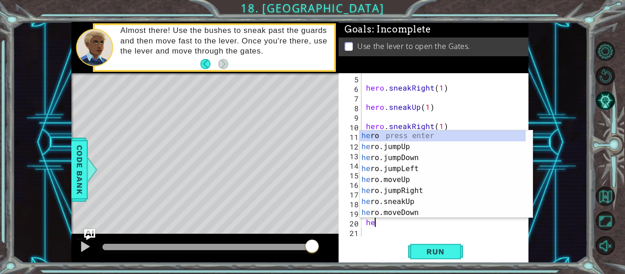
scroll to position [0, 0]
type textarea "hero."
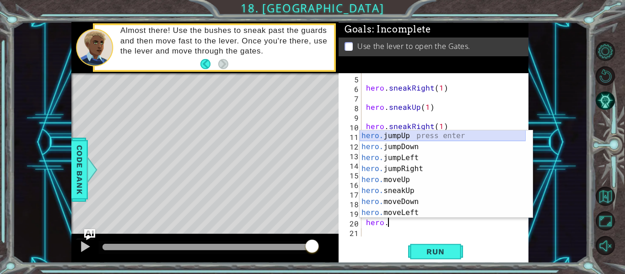
click at [389, 134] on div "hero. jumpUp press enter hero. jumpDown press enter hero. jumpLeft press enter …" at bounding box center [442, 185] width 166 height 110
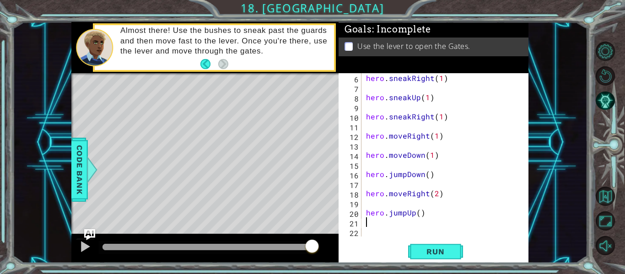
scroll to position [48, 0]
click at [433, 252] on span "Run" at bounding box center [435, 251] width 36 height 9
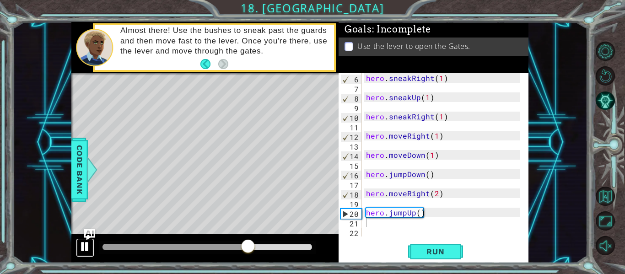
click at [82, 244] on div at bounding box center [85, 247] width 12 height 12
click at [83, 246] on div at bounding box center [85, 247] width 12 height 12
click at [82, 244] on div at bounding box center [85, 247] width 12 height 12
click at [441, 210] on div "hero . sneakRight ( 1 ) hero . sneakUp ( 1 ) hero . sneakRight ( 1 ) hero . mov…" at bounding box center [444, 164] width 160 height 182
type textarea "hero.jumpUp()"
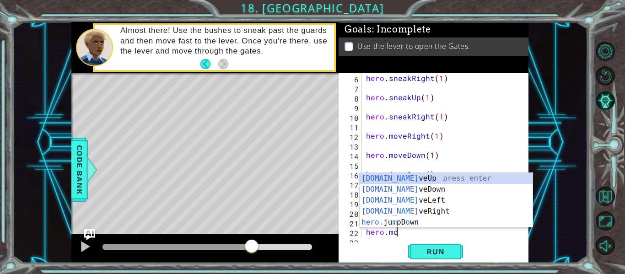
scroll to position [0, 2]
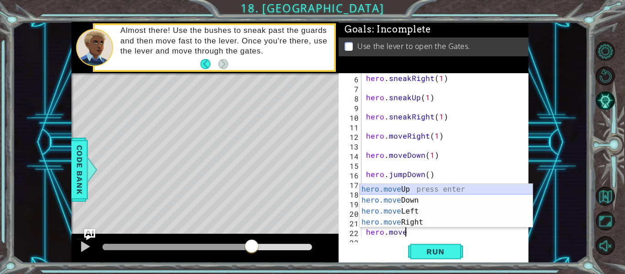
click at [407, 189] on div "hero.move Up press enter hero.move Down press enter hero.move Left press enter …" at bounding box center [445, 217] width 173 height 66
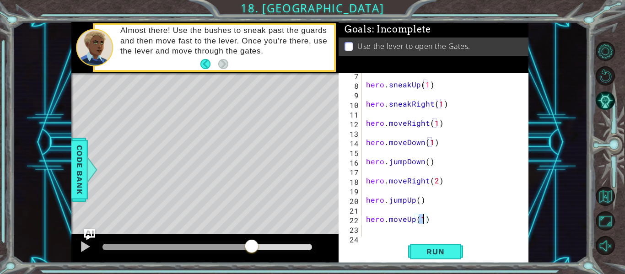
scroll to position [67, 0]
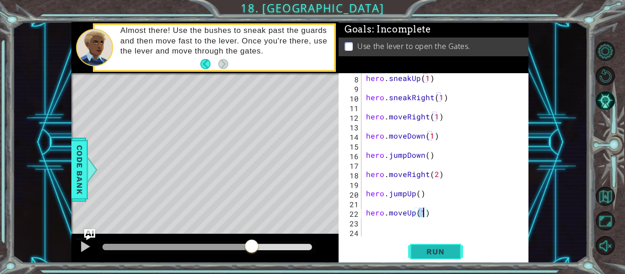
type textarea "hero.moveUp(1)"
click at [446, 256] on span "Run" at bounding box center [435, 251] width 36 height 9
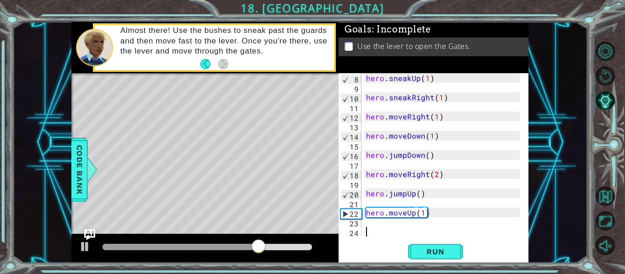
click at [383, 231] on div "hero . sneakUp ( 1 ) hero . sneakRight ( 1 ) hero . moveRight ( 1 ) hero . move…" at bounding box center [444, 164] width 160 height 182
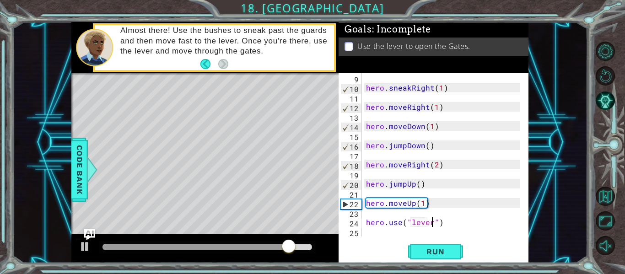
scroll to position [0, 4]
type textarea "hero.use("lever")"
click at [450, 258] on button "Run" at bounding box center [435, 251] width 55 height 19
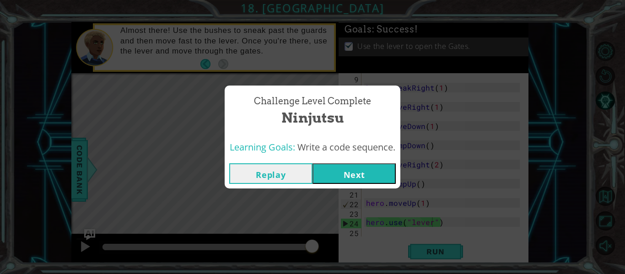
click at [337, 172] on button "Next" at bounding box center [353, 173] width 83 height 21
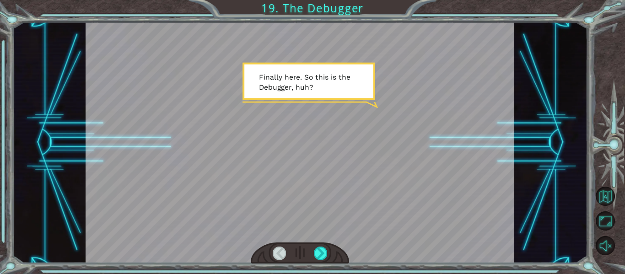
click at [295, 151] on div at bounding box center [300, 142] width 429 height 241
click at [315, 249] on div at bounding box center [320, 252] width 13 height 13
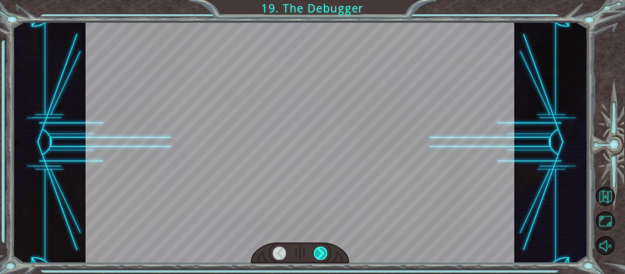
click at [317, 252] on div at bounding box center [320, 252] width 13 height 13
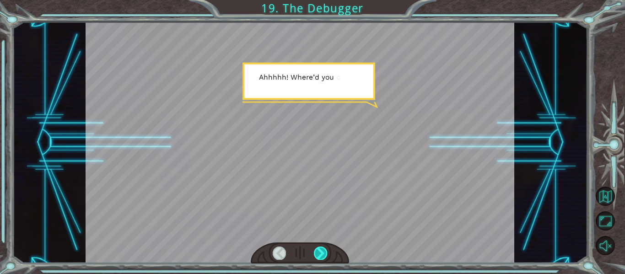
click at [317, 252] on div at bounding box center [320, 252] width 13 height 13
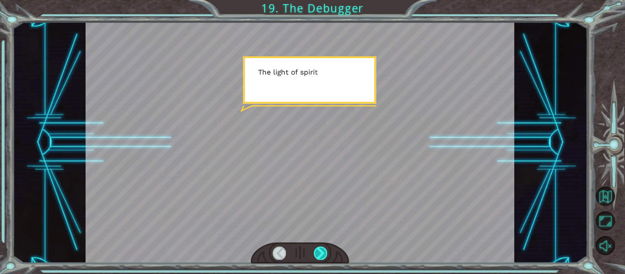
click at [317, 252] on div at bounding box center [320, 252] width 13 height 13
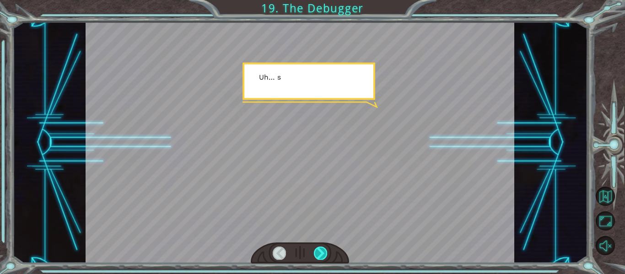
click at [317, 252] on div at bounding box center [320, 252] width 13 height 13
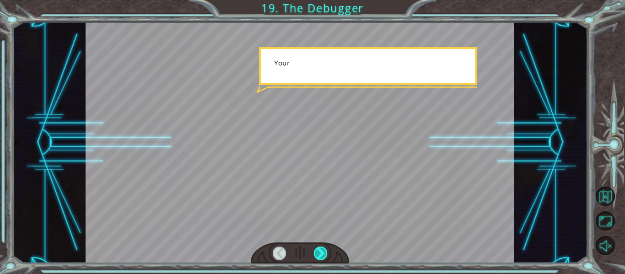
click at [317, 252] on div at bounding box center [320, 252] width 13 height 13
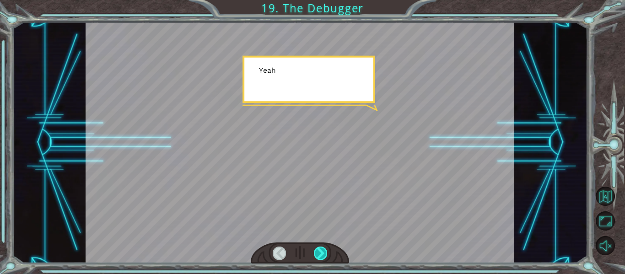
click at [317, 252] on div at bounding box center [320, 252] width 13 height 13
click at [316, 256] on div at bounding box center [320, 252] width 13 height 13
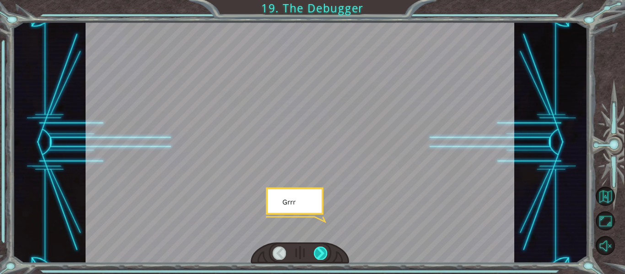
click at [316, 256] on div at bounding box center [320, 252] width 13 height 13
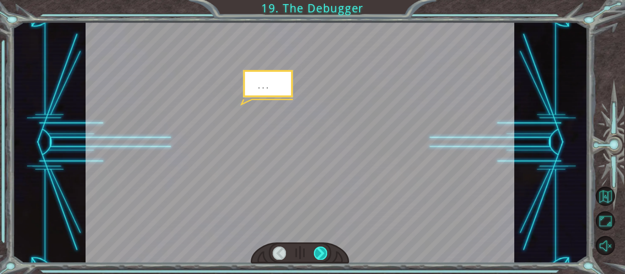
click at [316, 256] on div at bounding box center [320, 252] width 13 height 13
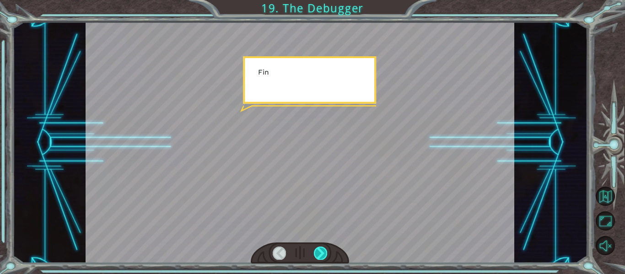
click at [316, 256] on div at bounding box center [320, 252] width 13 height 13
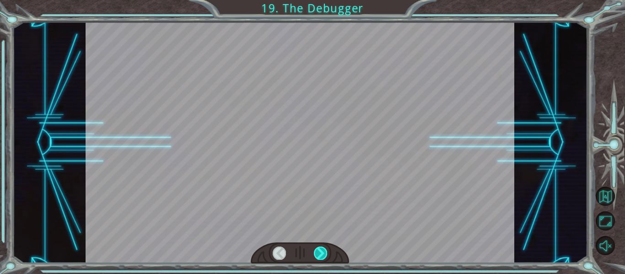
click at [316, 256] on div at bounding box center [320, 252] width 13 height 13
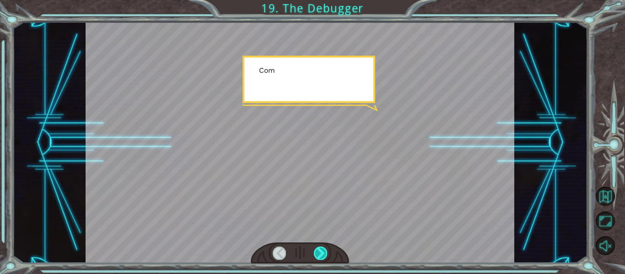
click at [316, 256] on div at bounding box center [320, 252] width 13 height 13
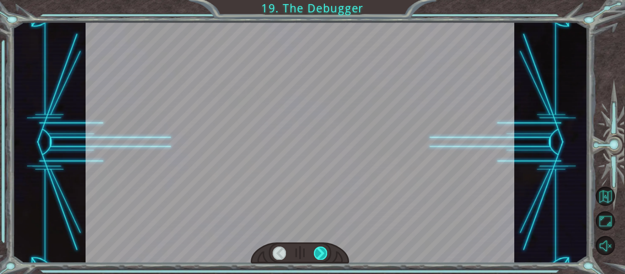
click at [316, 256] on div at bounding box center [320, 252] width 13 height 13
click at [316, 0] on div "Temporary Text F i n a l l y h e r e . S o t h i s i s t h e D e b u g g e r , …" at bounding box center [312, 0] width 625 height 0
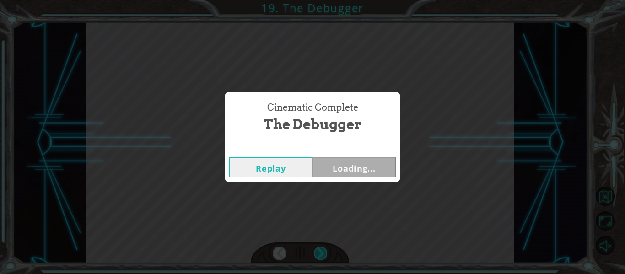
click at [316, 256] on div "Cinematic Complete The Debugger Replay Loading..." at bounding box center [312, 137] width 625 height 274
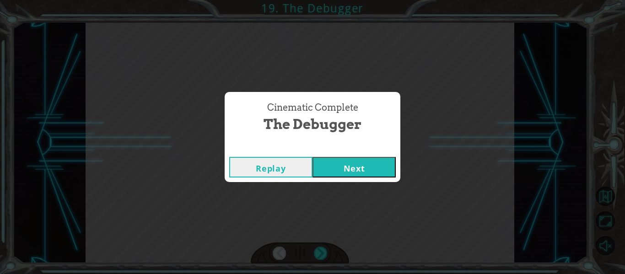
click at [348, 171] on button "Next" at bounding box center [353, 167] width 83 height 21
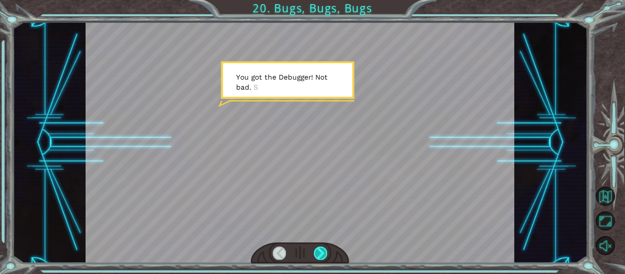
click at [321, 254] on div at bounding box center [320, 252] width 13 height 13
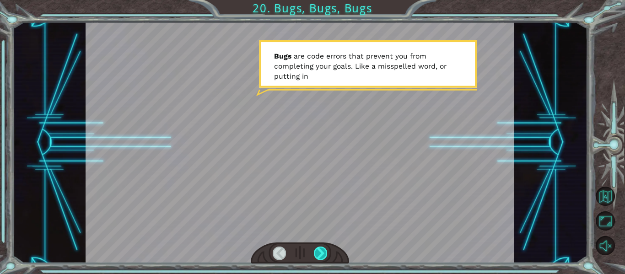
click at [321, 254] on div at bounding box center [320, 252] width 13 height 13
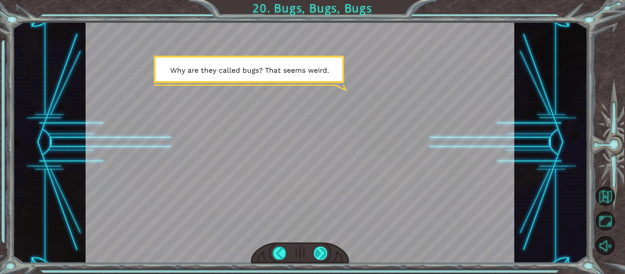
click at [321, 254] on div at bounding box center [320, 252] width 13 height 13
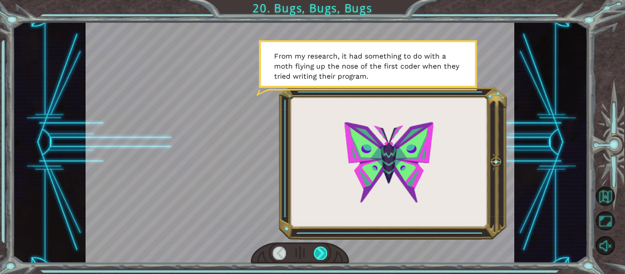
click at [321, 254] on div at bounding box center [320, 252] width 13 height 13
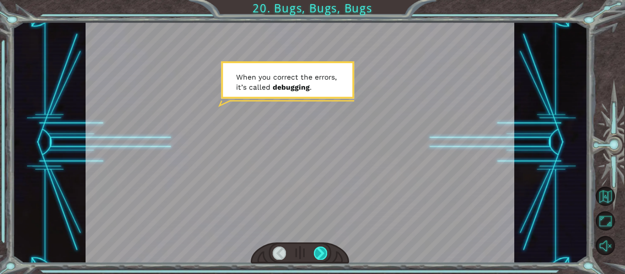
click at [321, 254] on div at bounding box center [320, 252] width 13 height 13
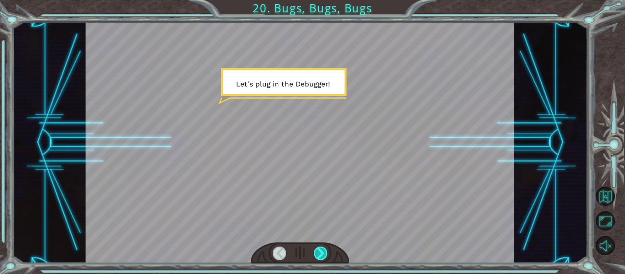
click at [321, 254] on div at bounding box center [320, 252] width 13 height 13
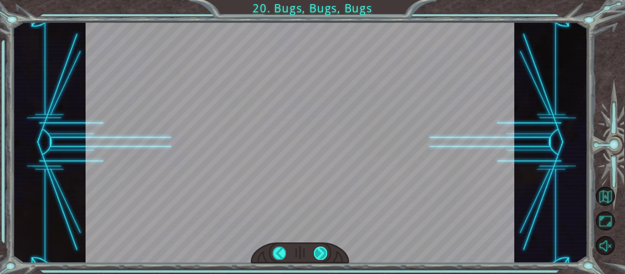
click at [321, 254] on div at bounding box center [320, 252] width 13 height 13
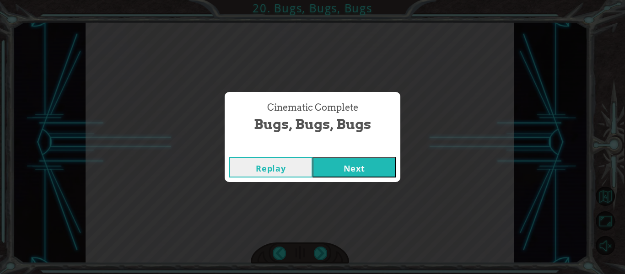
click at [350, 169] on button "Next" at bounding box center [353, 167] width 83 height 21
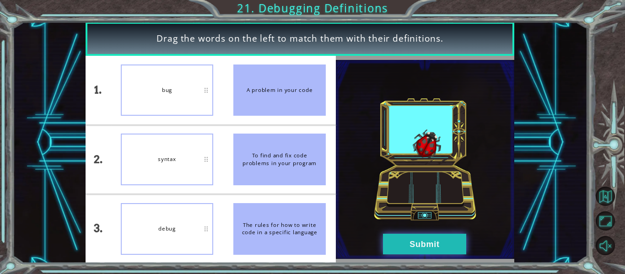
click at [416, 248] on button "Submit" at bounding box center [424, 244] width 83 height 21
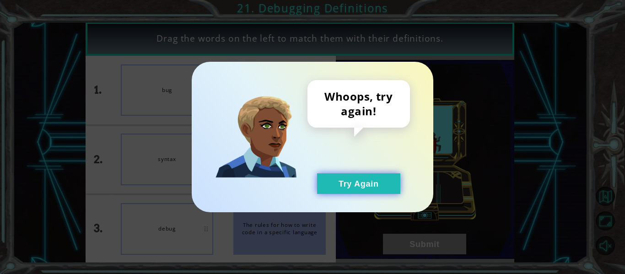
click at [360, 181] on button "Try Again" at bounding box center [358, 183] width 83 height 21
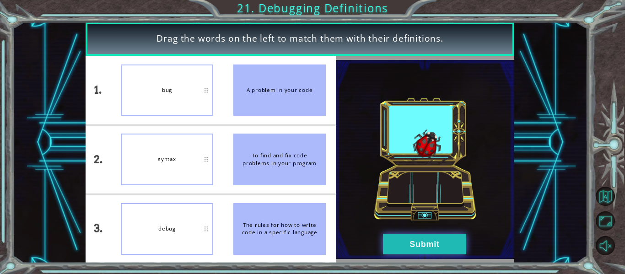
click at [416, 243] on button "Submit" at bounding box center [424, 244] width 83 height 21
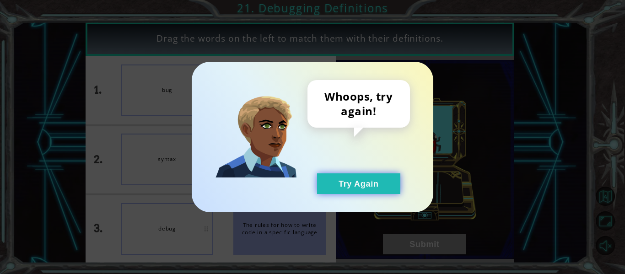
click at [362, 176] on button "Try Again" at bounding box center [358, 183] width 83 height 21
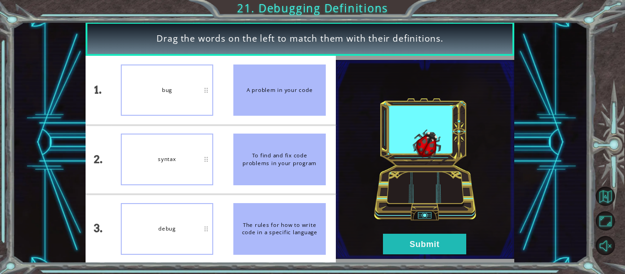
click at [284, 95] on div "A problem in your code" at bounding box center [279, 90] width 92 height 52
click at [466, 238] on button "Submit" at bounding box center [424, 244] width 83 height 21
click at [439, 245] on button "Submit" at bounding box center [424, 244] width 83 height 21
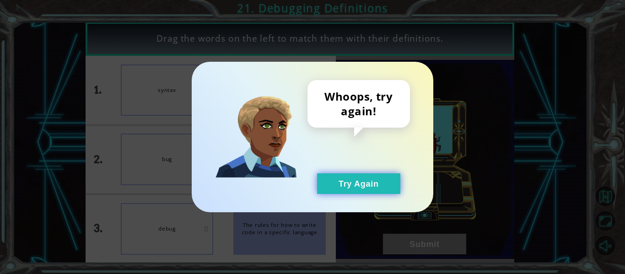
click at [364, 176] on button "Try Again" at bounding box center [358, 183] width 83 height 21
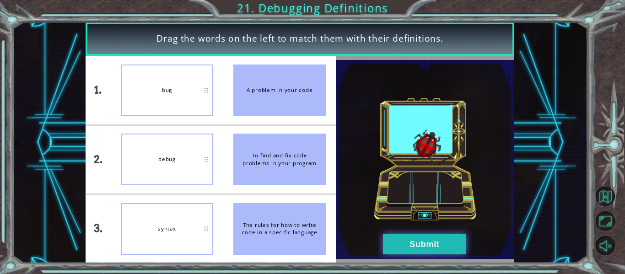
click at [420, 236] on button "Submit" at bounding box center [424, 244] width 83 height 21
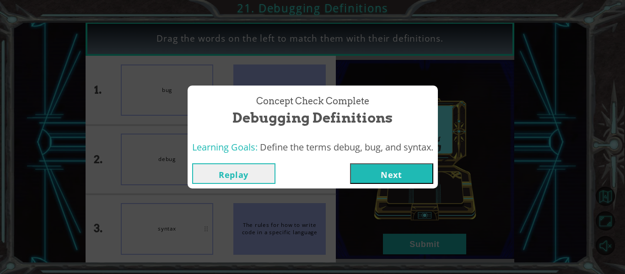
click at [379, 171] on button "Next" at bounding box center [391, 173] width 83 height 21
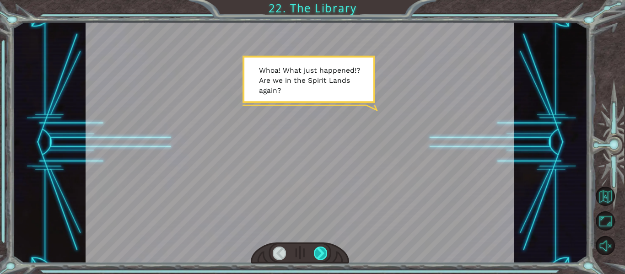
click at [318, 249] on div at bounding box center [320, 252] width 13 height 13
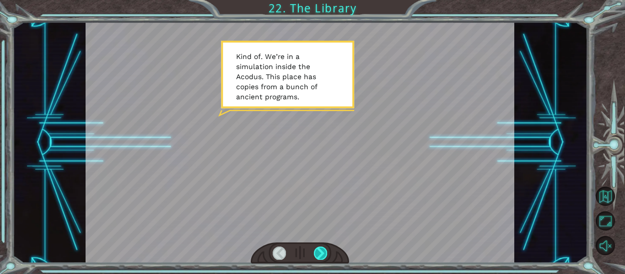
click at [318, 249] on div at bounding box center [320, 252] width 13 height 13
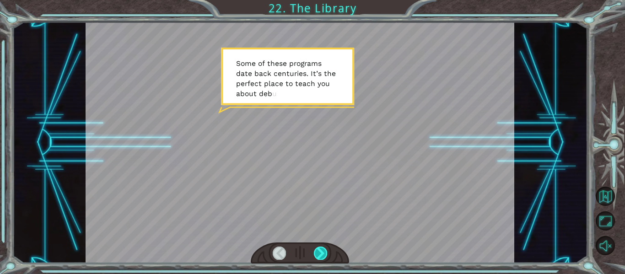
click at [318, 249] on div at bounding box center [320, 252] width 13 height 13
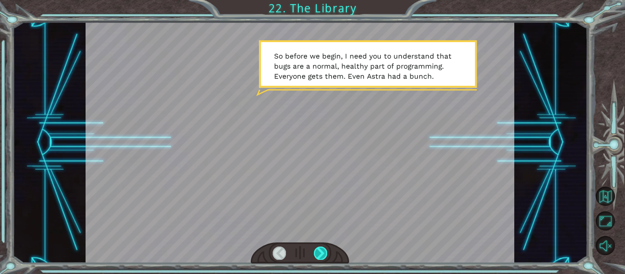
click at [318, 249] on div at bounding box center [320, 252] width 13 height 13
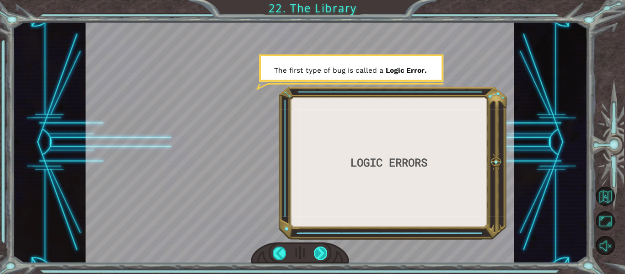
click at [320, 255] on div at bounding box center [320, 252] width 13 height 13
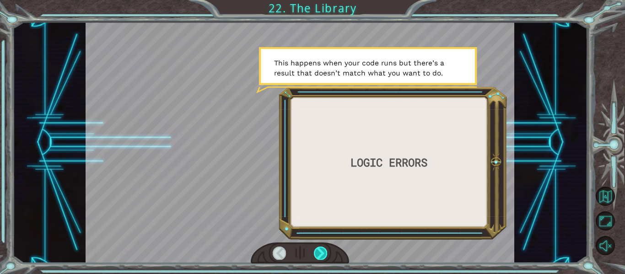
click at [318, 252] on div at bounding box center [320, 252] width 13 height 13
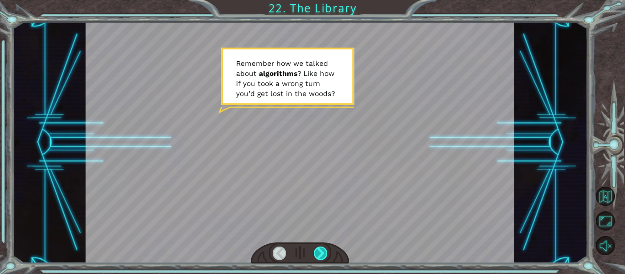
click at [318, 252] on div at bounding box center [320, 252] width 13 height 13
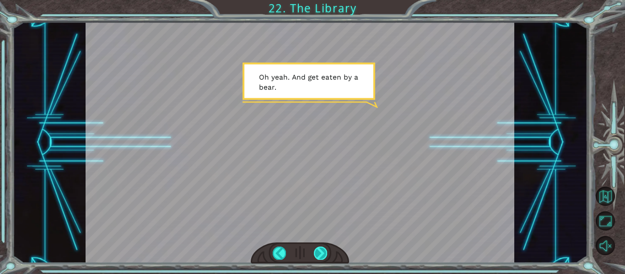
click at [323, 250] on div at bounding box center [320, 252] width 13 height 13
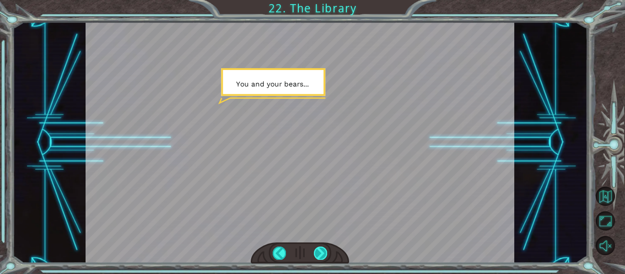
click at [315, 254] on div at bounding box center [320, 252] width 13 height 13
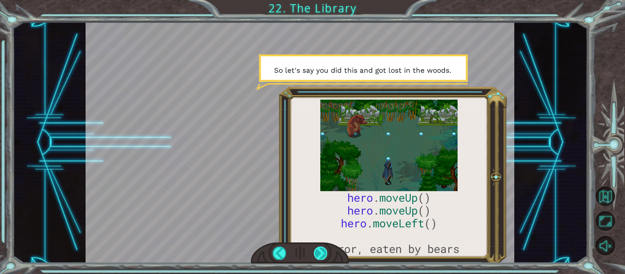
click at [319, 252] on div at bounding box center [320, 252] width 13 height 13
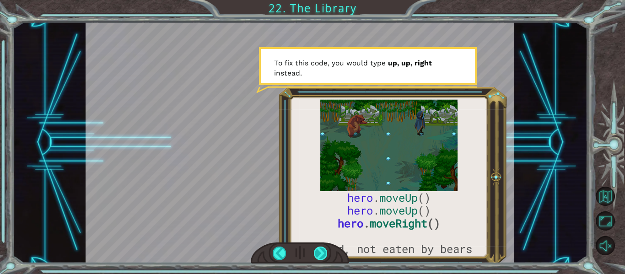
click at [326, 254] on div at bounding box center [320, 252] width 13 height 13
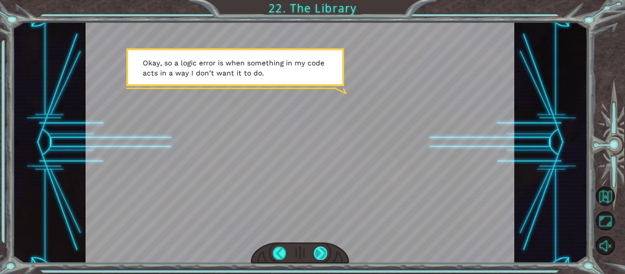
click at [324, 251] on div at bounding box center [320, 252] width 13 height 13
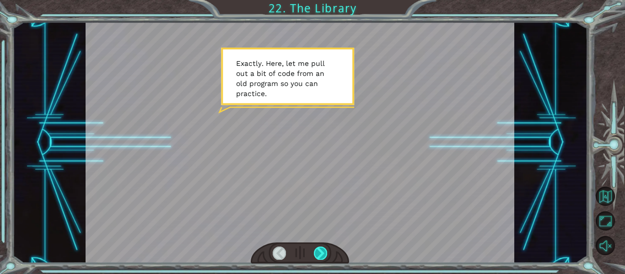
click at [324, 254] on div at bounding box center [320, 252] width 13 height 13
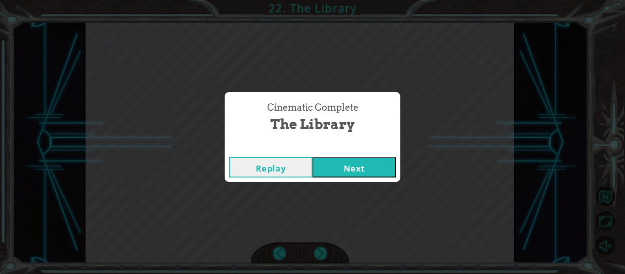
click at [341, 159] on button "Next" at bounding box center [353, 167] width 83 height 21
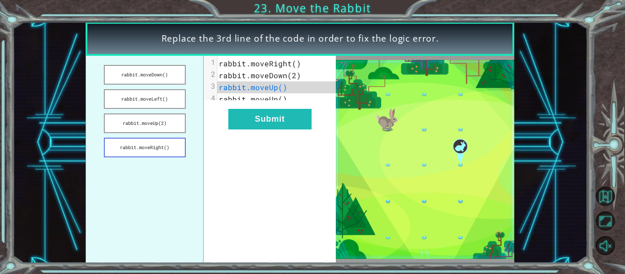
click at [157, 146] on button "rabbit.moveRight()" at bounding box center [145, 148] width 82 height 20
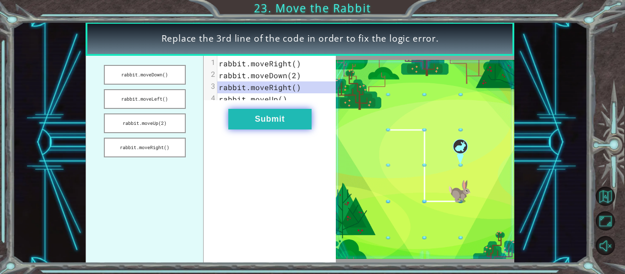
click at [265, 129] on button "Submit" at bounding box center [269, 119] width 83 height 21
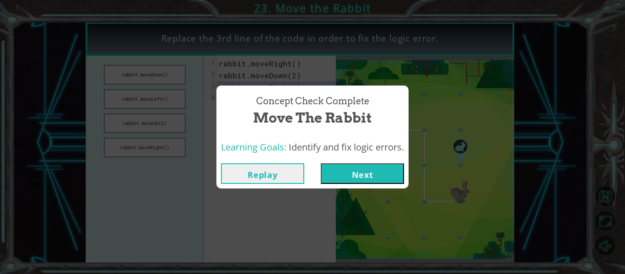
click at [371, 173] on button "Next" at bounding box center [362, 173] width 83 height 21
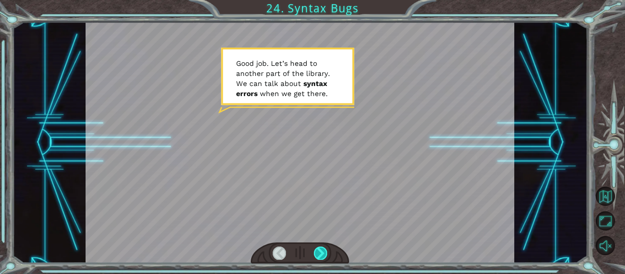
click at [321, 253] on div at bounding box center [320, 252] width 13 height 13
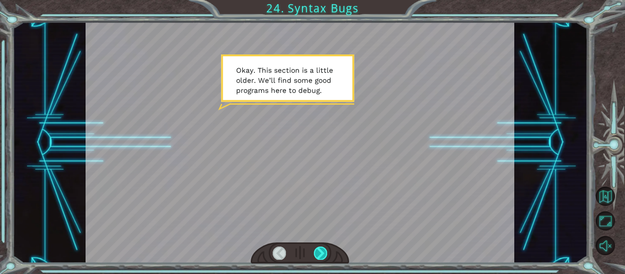
click at [317, 251] on div at bounding box center [320, 252] width 13 height 13
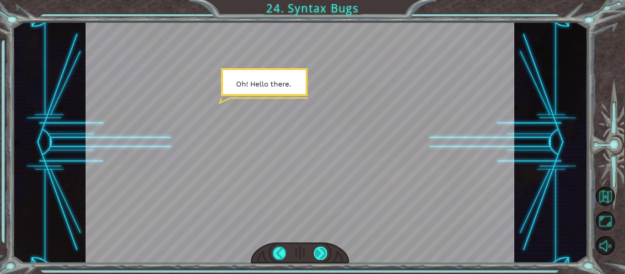
click at [317, 251] on div at bounding box center [320, 252] width 13 height 13
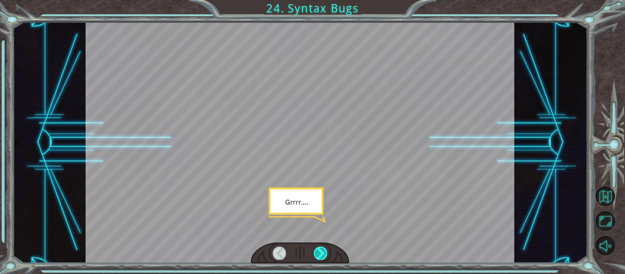
click at [316, 251] on div at bounding box center [320, 252] width 13 height 13
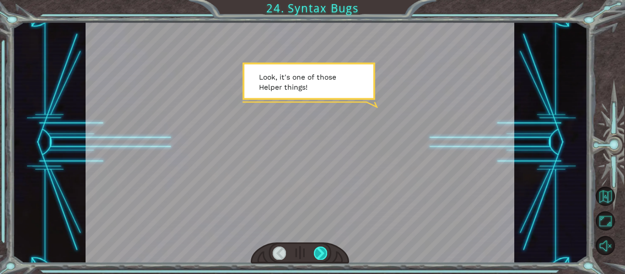
click at [315, 252] on div at bounding box center [320, 252] width 13 height 13
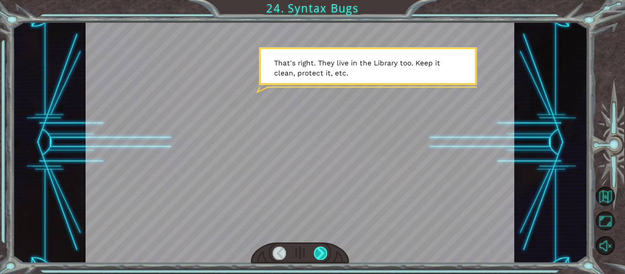
click at [315, 252] on div at bounding box center [320, 252] width 13 height 13
click at [318, 248] on div at bounding box center [320, 252] width 13 height 13
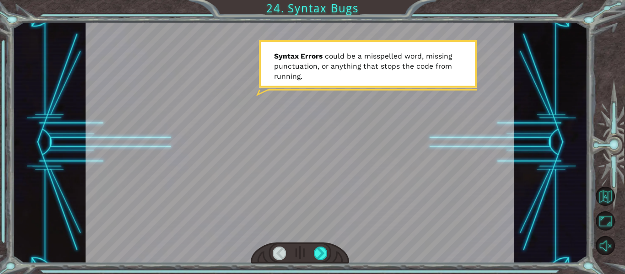
click at [328, 267] on div "Temporary Text G o o d j o b . L e t ’ s h e a d t o a n o t h e r p a r t o f …" at bounding box center [312, 137] width 625 height 274
click at [316, 256] on div at bounding box center [320, 252] width 13 height 13
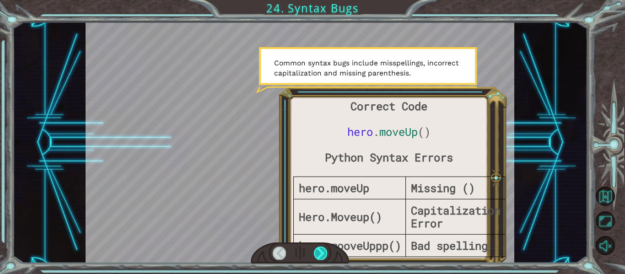
click at [319, 255] on div at bounding box center [320, 252] width 13 height 13
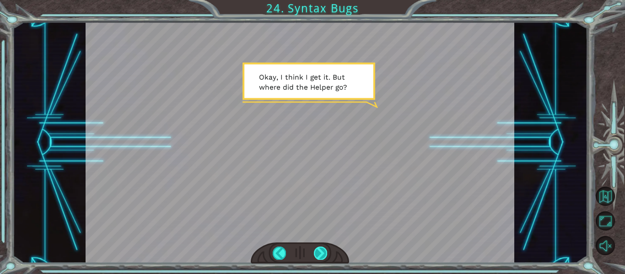
click at [317, 254] on div at bounding box center [320, 252] width 13 height 13
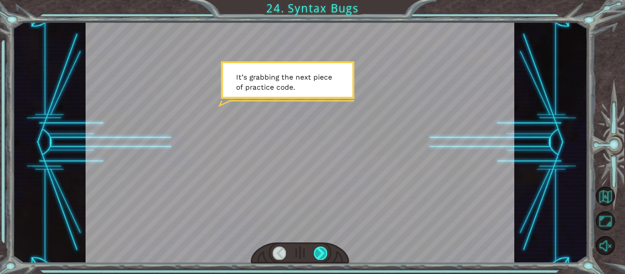
click at [318, 254] on div at bounding box center [320, 252] width 13 height 13
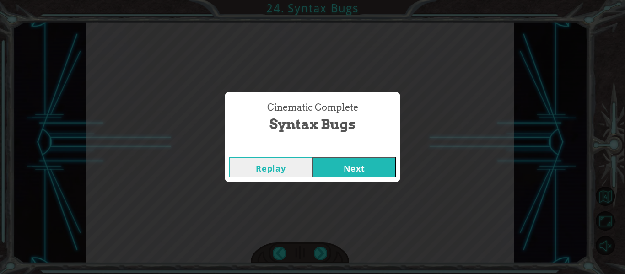
click at [359, 158] on button "Next" at bounding box center [353, 167] width 83 height 21
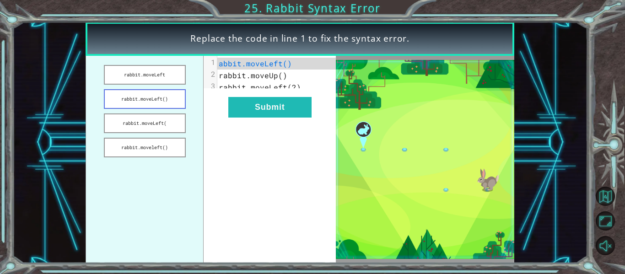
click at [132, 98] on button "rabbit.moveLeft()" at bounding box center [145, 99] width 82 height 20
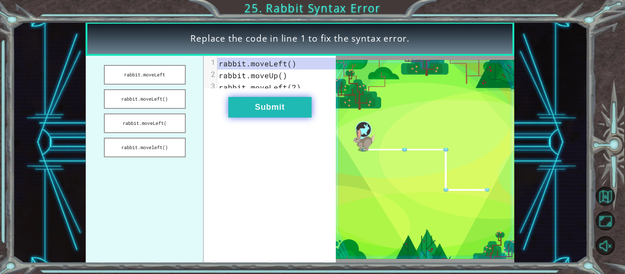
click at [295, 112] on button "Submit" at bounding box center [269, 107] width 83 height 21
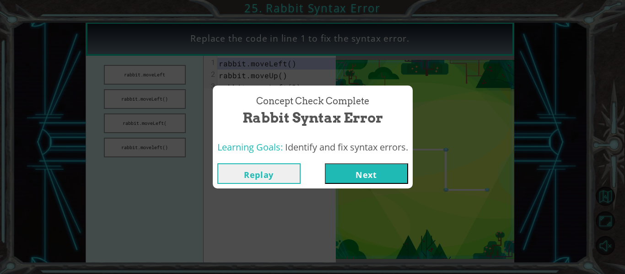
click at [358, 176] on button "Next" at bounding box center [366, 173] width 83 height 21
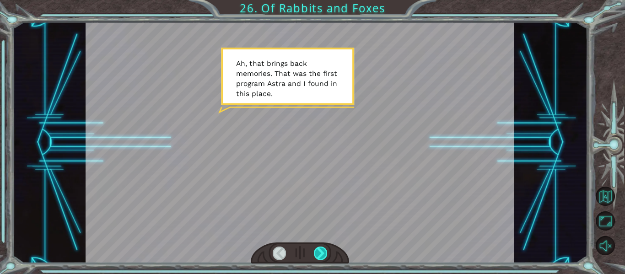
click at [319, 252] on div at bounding box center [320, 252] width 13 height 13
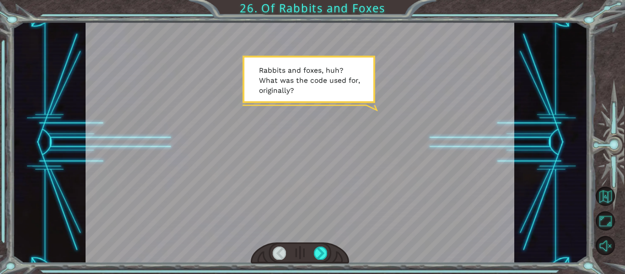
click at [312, 250] on div at bounding box center [300, 252] width 99 height 21
click at [313, 254] on div at bounding box center [300, 252] width 99 height 21
click at [317, 254] on div at bounding box center [320, 252] width 13 height 13
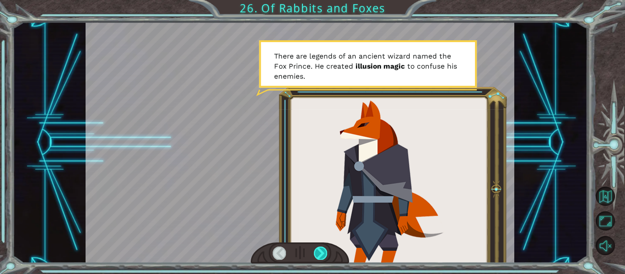
click at [316, 252] on div at bounding box center [320, 252] width 13 height 13
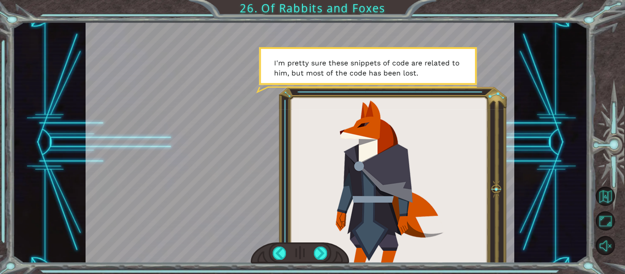
drag, startPoint x: 315, startPoint y: 250, endPoint x: 310, endPoint y: 245, distance: 7.4
click at [311, 245] on div at bounding box center [300, 252] width 99 height 21
click at [320, 247] on div at bounding box center [320, 252] width 13 height 13
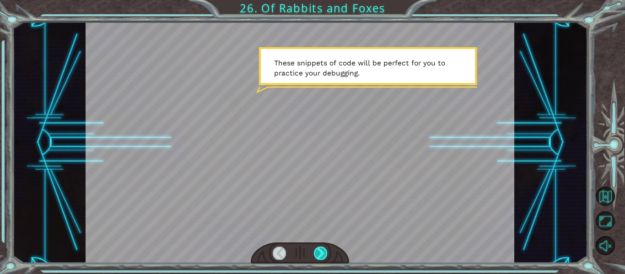
click at [321, 250] on div at bounding box center [320, 252] width 13 height 13
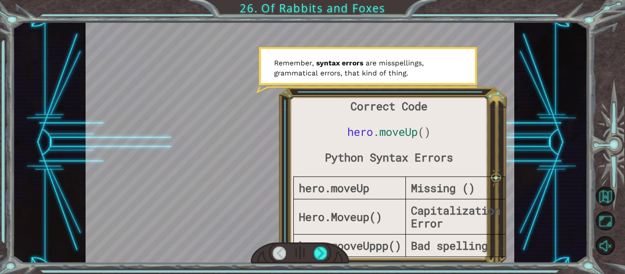
click at [329, 251] on div at bounding box center [300, 252] width 99 height 21
click at [316, 253] on div at bounding box center [320, 252] width 13 height 13
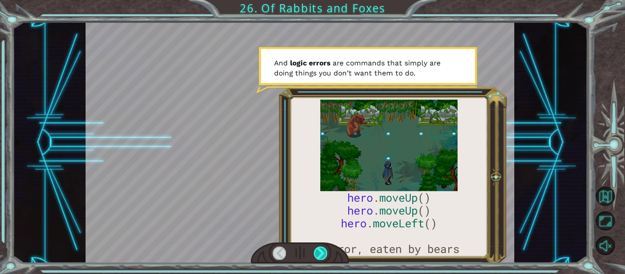
click at [316, 253] on div at bounding box center [320, 252] width 13 height 13
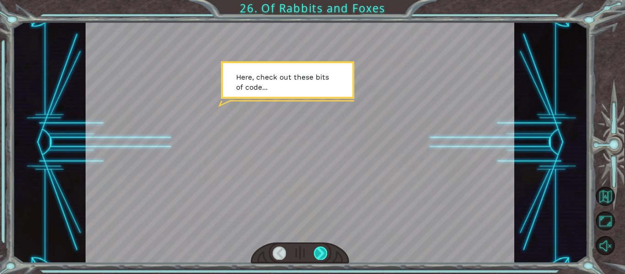
click at [316, 253] on div at bounding box center [320, 252] width 13 height 13
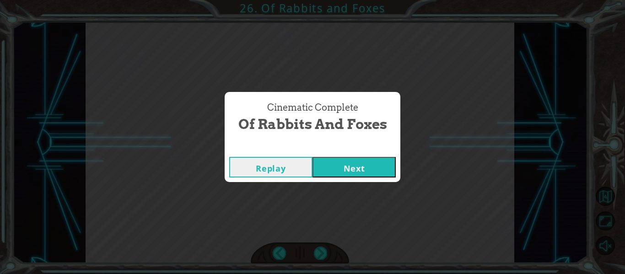
click at [345, 171] on button "Next" at bounding box center [353, 167] width 83 height 21
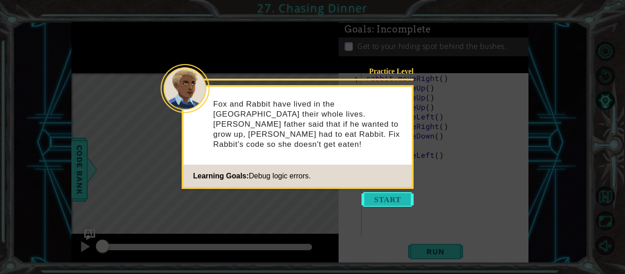
click at [380, 199] on button "Start" at bounding box center [387, 199] width 52 height 15
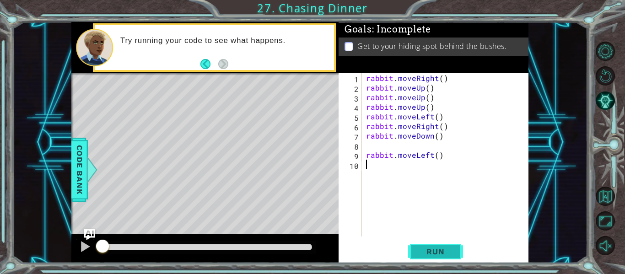
click at [430, 250] on span "Run" at bounding box center [435, 251] width 36 height 9
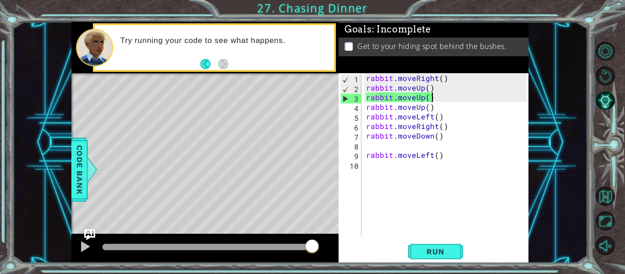
click at [430, 100] on div "rabbit . moveRight ( ) rabbit . moveUp ( ) rabbit . moveUp ( ) rabbit . moveUp …" at bounding box center [447, 164] width 167 height 182
drag, startPoint x: 430, startPoint y: 100, endPoint x: 415, endPoint y: 100, distance: 15.5
click at [415, 100] on div "rabbit . moveRight ( ) rabbit . moveUp ( ) rabbit . moveUp ( ) rabbit . moveUp …" at bounding box center [447, 164] width 167 height 182
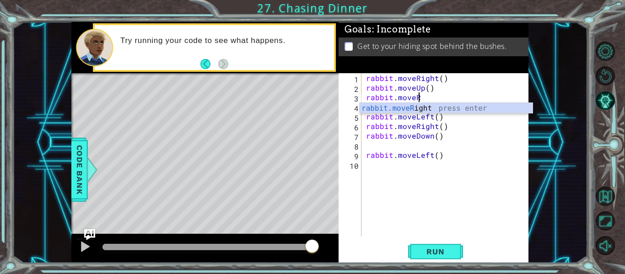
scroll to position [0, 3]
click at [418, 106] on div "rabbit.moveR ight press enter" at bounding box center [445, 119] width 173 height 33
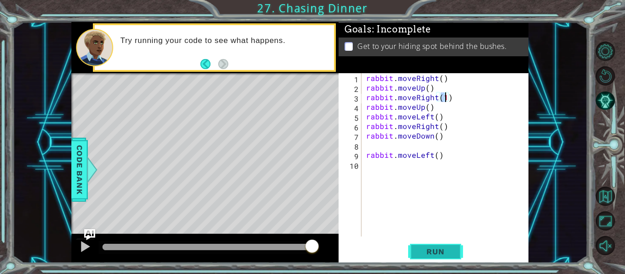
click at [427, 251] on span "Run" at bounding box center [435, 251] width 36 height 9
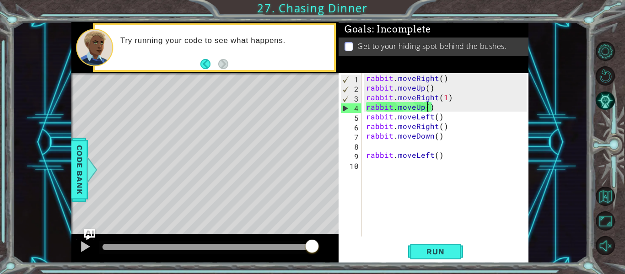
click at [429, 104] on div "rabbit . moveRight ( ) rabbit . moveUp ( ) rabbit . moveRight ( 1 ) rabbit . mo…" at bounding box center [447, 164] width 167 height 182
type textarea "rabbit.moveUp()"
